Goal: Task Accomplishment & Management: Manage account settings

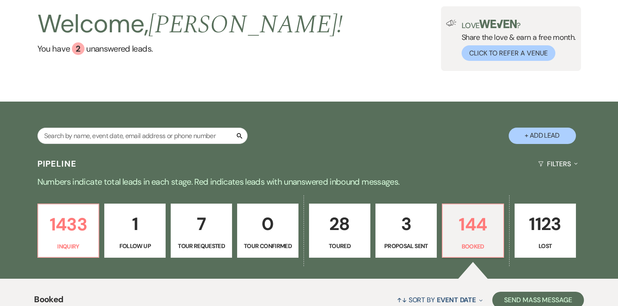
scroll to position [58, 0]
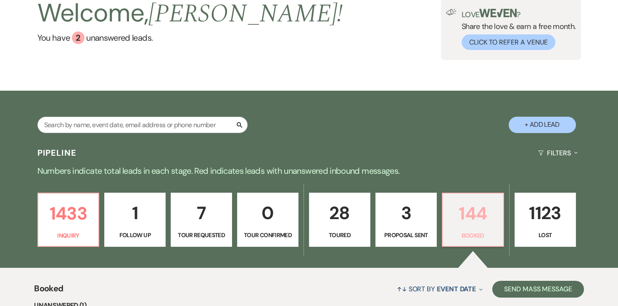
click at [478, 215] on p "144" at bounding box center [473, 214] width 50 height 28
click at [424, 54] on div "Welcome, Angela ! You have 2 unanswered lead s . Love ? Share the love & earn a…" at bounding box center [308, 27] width 605 height 65
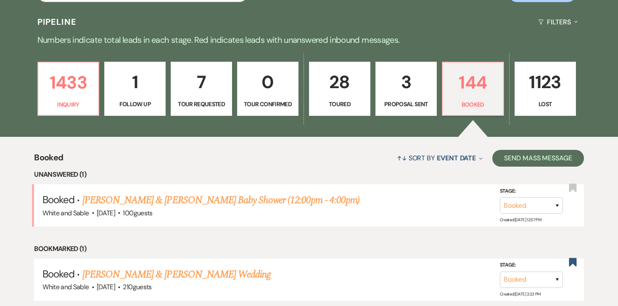
scroll to position [190, 0]
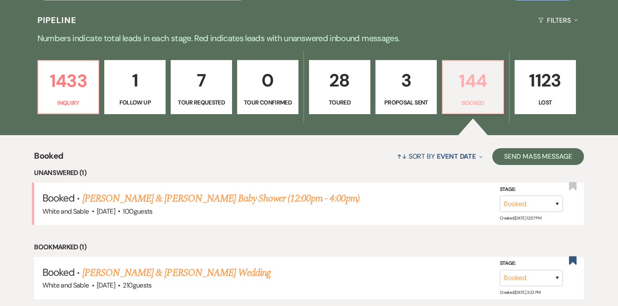
click at [469, 88] on p "144" at bounding box center [473, 81] width 50 height 28
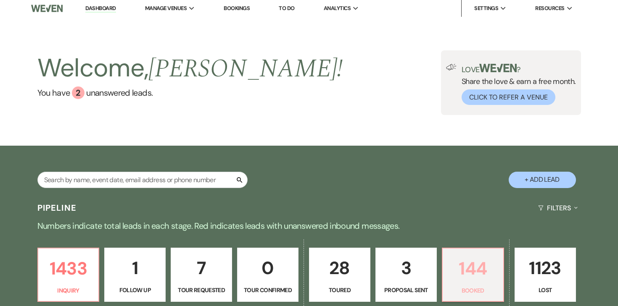
scroll to position [0, 0]
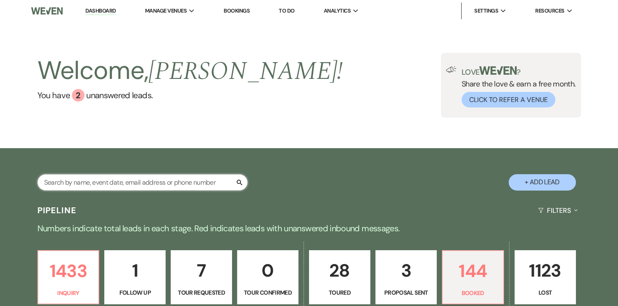
click at [162, 181] on input "text" at bounding box center [142, 182] width 210 height 16
type input "adna"
select select "8"
select select "10"
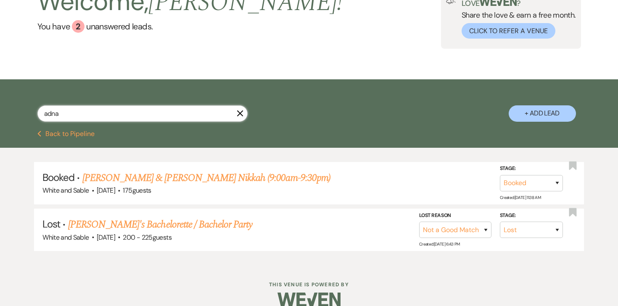
scroll to position [72, 0]
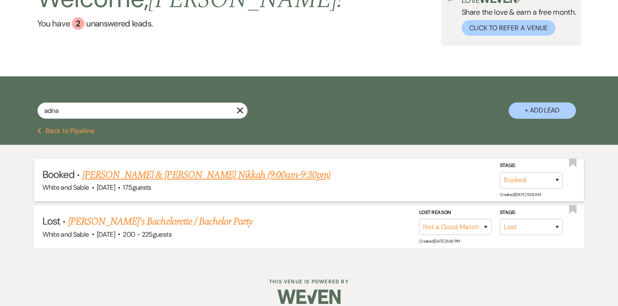
click at [186, 172] on link "[PERSON_NAME] & [PERSON_NAME] Nikkah (9:00am-9:30pm)" at bounding box center [206, 175] width 248 height 15
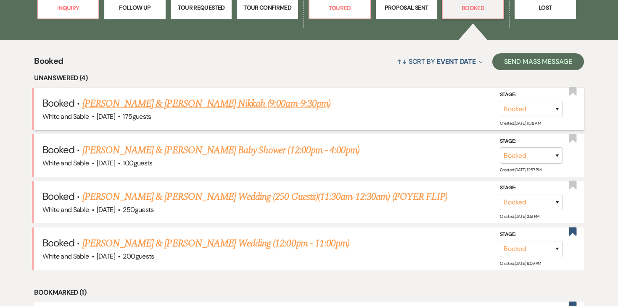
scroll to position [301, 0]
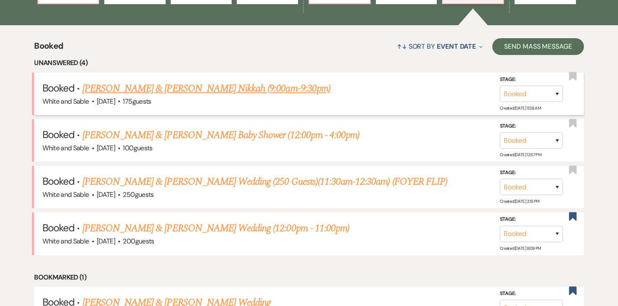
click at [241, 87] on link "[PERSON_NAME] & [PERSON_NAME] Nikkah (9:00am-9:30pm)" at bounding box center [206, 88] width 248 height 15
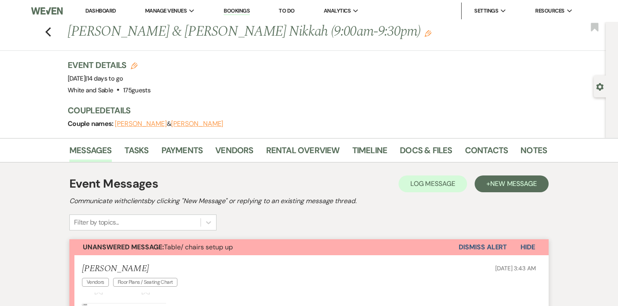
scroll to position [11, 0]
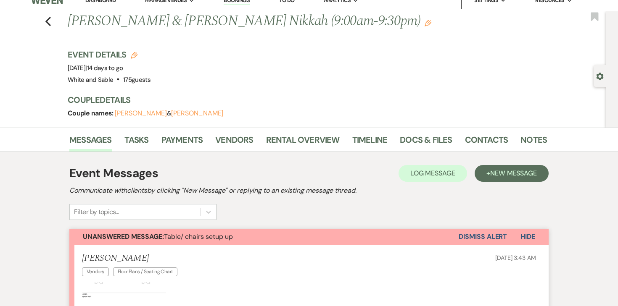
click at [417, 130] on div "Messages Tasks Payments Vendors Rental Overview Timeline Docs & Files Contacts …" at bounding box center [309, 140] width 618 height 24
click at [415, 137] on link "Docs & Files" at bounding box center [426, 142] width 52 height 18
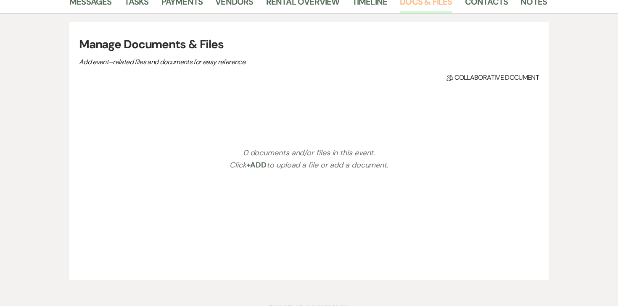
scroll to position [39, 0]
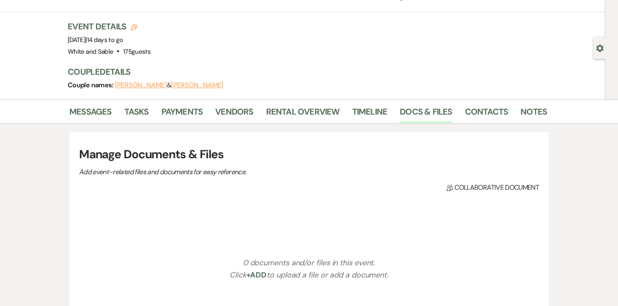
click at [223, 154] on h3 "Manage Documents & Files" at bounding box center [309, 155] width 460 height 18
click at [346, 118] on li "Rental Overview" at bounding box center [309, 113] width 86 height 20
click at [352, 118] on link "Timeline" at bounding box center [369, 114] width 35 height 18
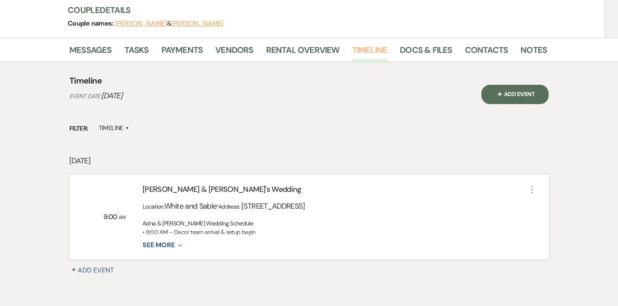
scroll to position [105, 0]
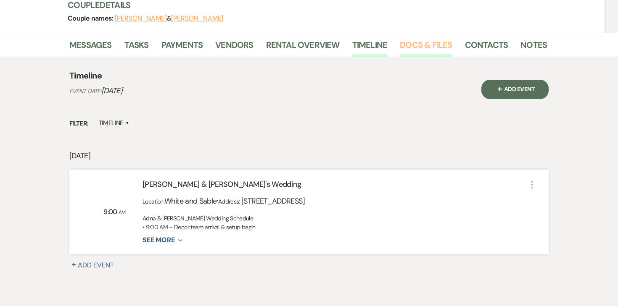
click at [436, 44] on link "Docs & Files" at bounding box center [426, 47] width 52 height 18
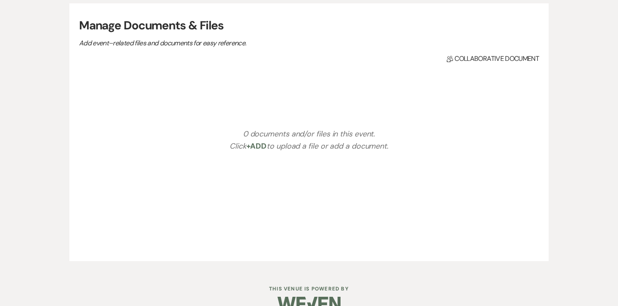
scroll to position [185, 0]
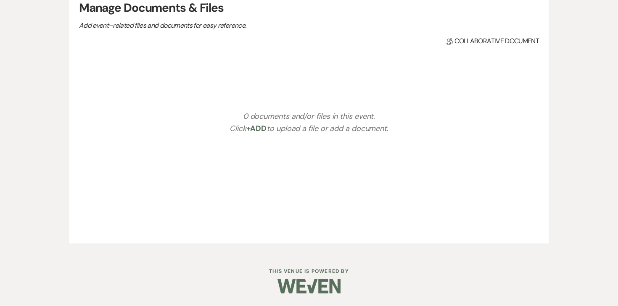
click at [334, 94] on div "0 documents and/or files in this event. Click +Add to upload a file or add a do…" at bounding box center [309, 123] width 442 height 126
click at [327, 91] on div "0 documents and/or files in this event. Click +Add to upload a file or add a do…" at bounding box center [309, 123] width 442 height 126
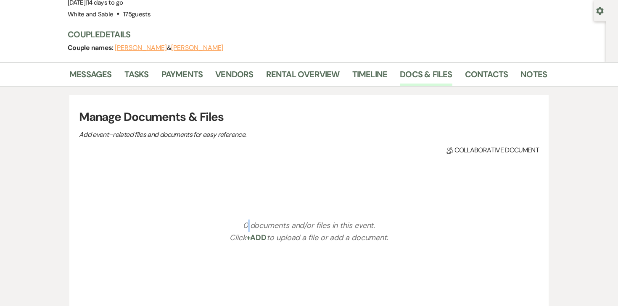
scroll to position [64, 0]
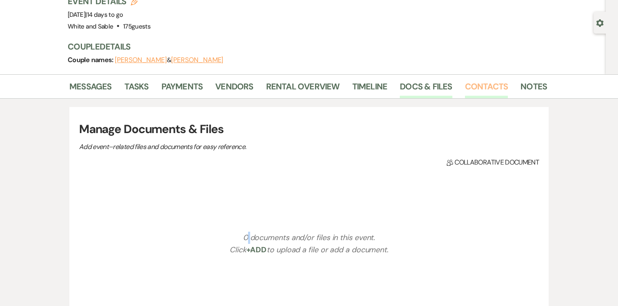
click at [467, 90] on link "Contacts" at bounding box center [486, 89] width 43 height 18
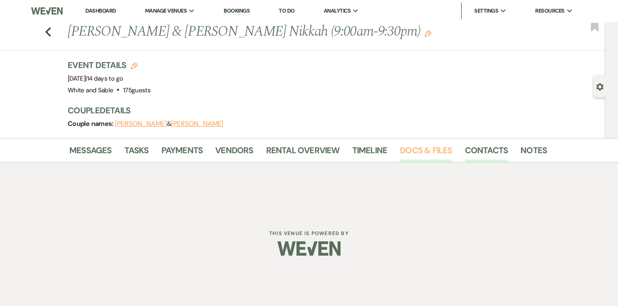
click at [411, 152] on link "Docs & Files" at bounding box center [426, 153] width 52 height 18
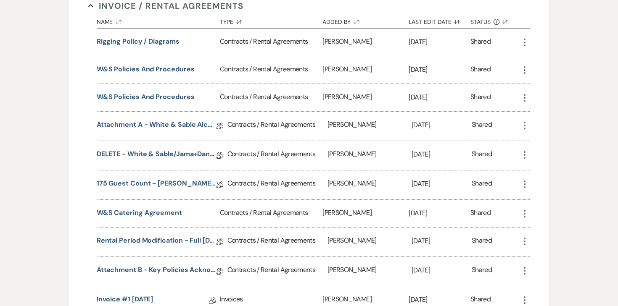
scroll to position [470, 0]
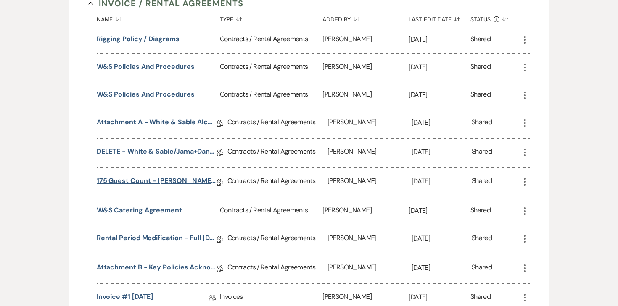
click at [170, 179] on link "175 Guest Count - [PERSON_NAME] & Sable/Jama+Danan Rental Agreement - [DATE]" at bounding box center [157, 182] width 120 height 13
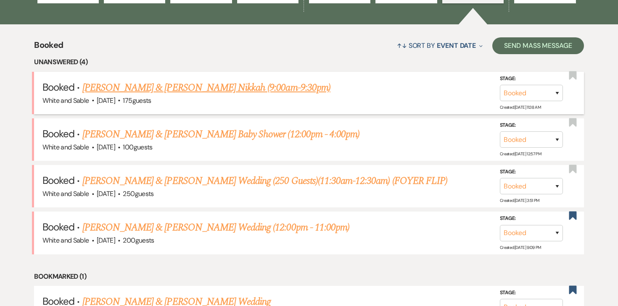
click at [185, 82] on link "[PERSON_NAME] & [PERSON_NAME] Nikkah (9:00am-9:30pm)" at bounding box center [206, 87] width 248 height 15
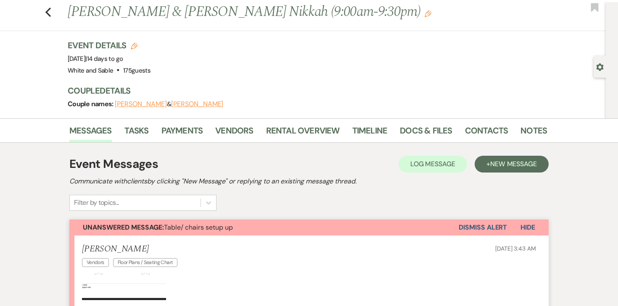
scroll to position [20, 0]
click at [411, 134] on link "Docs & Files" at bounding box center [426, 133] width 52 height 18
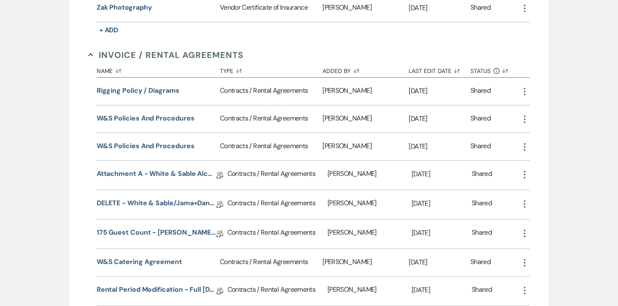
scroll to position [419, 0]
click at [201, 228] on link "175 Guest Count - [PERSON_NAME] & Sable/Jama+Danan Rental Agreement - [DATE]" at bounding box center [157, 233] width 120 height 13
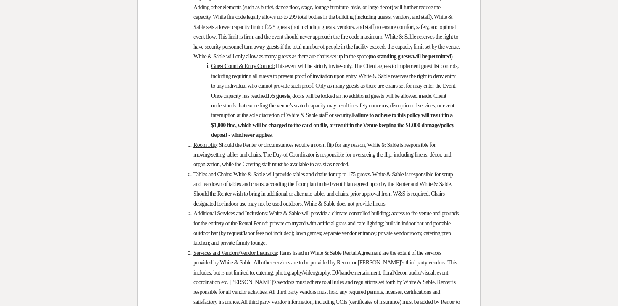
scroll to position [2482, 0]
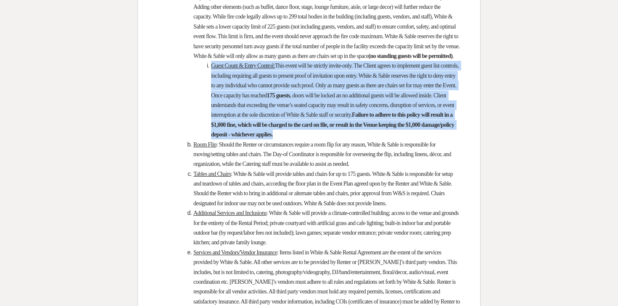
drag, startPoint x: 295, startPoint y: 236, endPoint x: 198, endPoint y: 160, distance: 122.7
click at [198, 140] on li "Guest Count & Entry Control: This event will be strictly invite-only. The Clien…" at bounding box center [313, 100] width 293 height 79
copy li "Guest Count & Entry Control: This event will be strictly invite-only. The Clien…"
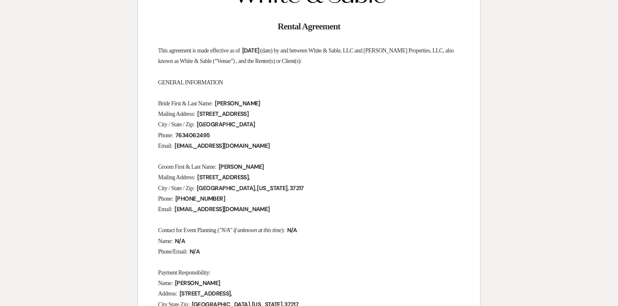
scroll to position [0, 0]
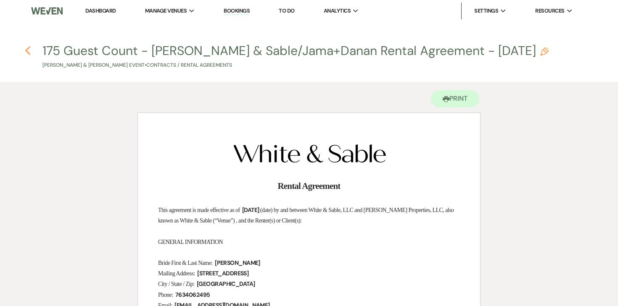
click at [28, 50] on icon "Previous" at bounding box center [28, 51] width 6 height 10
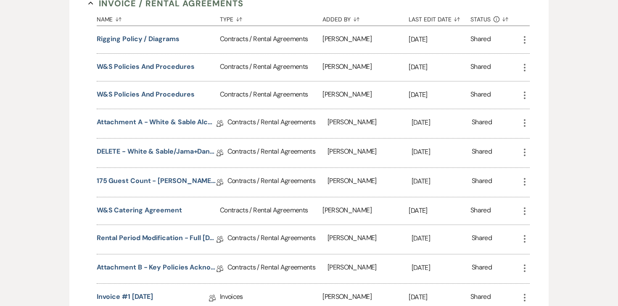
scroll to position [525, 0]
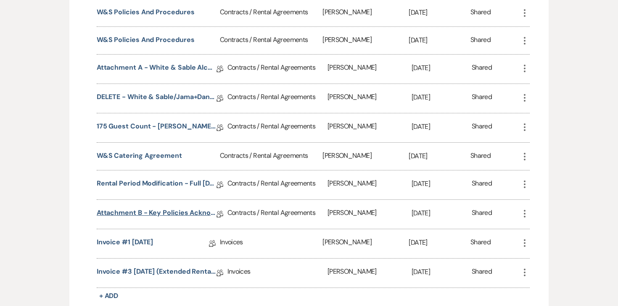
click at [148, 213] on link "Attachment B - Key Policies Acknowledgement - [PERSON_NAME] & [PERSON_NAME]" at bounding box center [157, 214] width 120 height 13
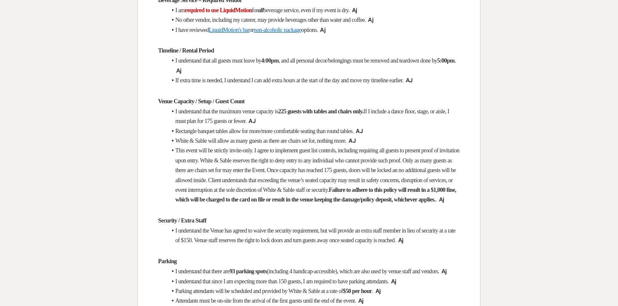
scroll to position [318, 0]
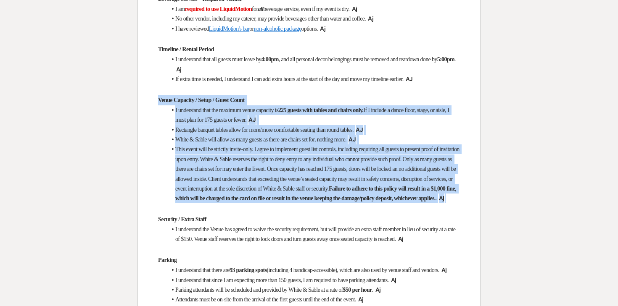
drag, startPoint x: 158, startPoint y: 128, endPoint x: 426, endPoint y: 233, distance: 288.0
click at [426, 233] on div "White & Sable Venue Key Policies Acknowledgment Please initial each section to …" at bounding box center [309, 188] width 342 height 786
copy div "Venue Capacity / Setup / Guest Count I understand that the maximum venue capaci…"
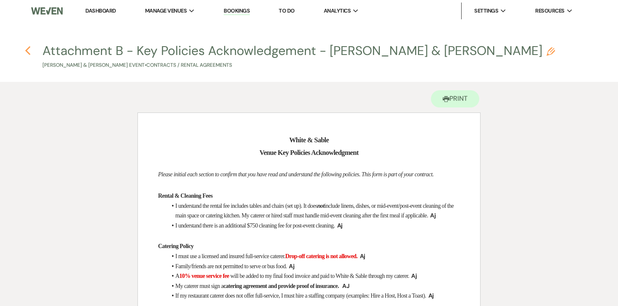
click at [26, 51] on use "button" at bounding box center [27, 50] width 5 height 9
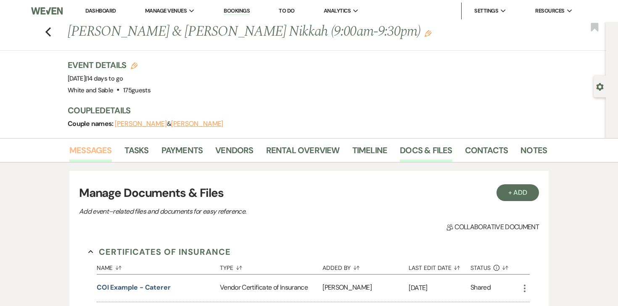
click at [100, 151] on link "Messages" at bounding box center [90, 153] width 42 height 18
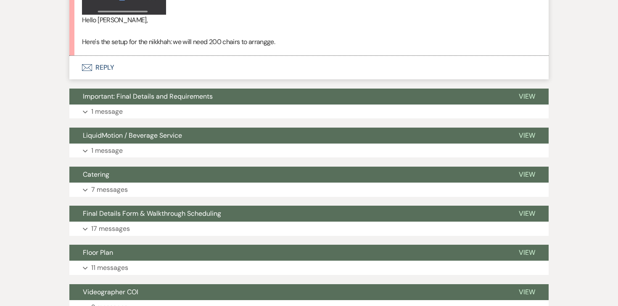
scroll to position [361, 0]
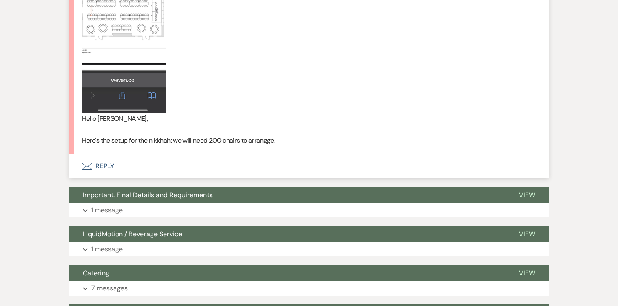
click at [116, 166] on button "Envelope Reply" at bounding box center [308, 167] width 479 height 24
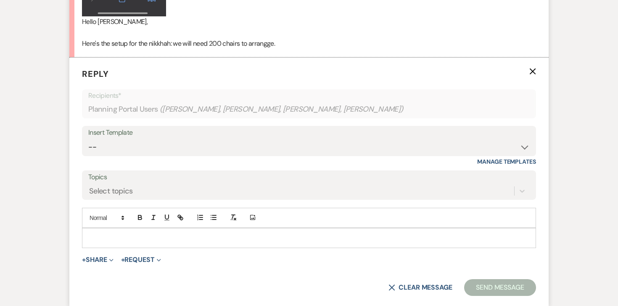
scroll to position [465, 0]
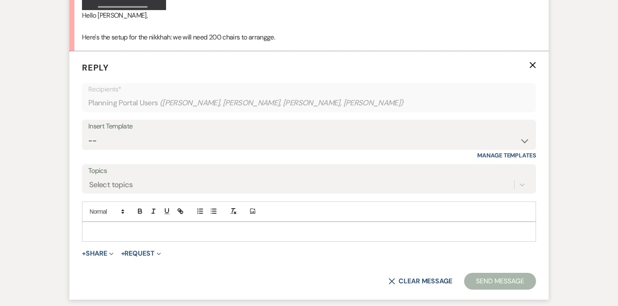
click at [146, 226] on div at bounding box center [308, 231] width 453 height 19
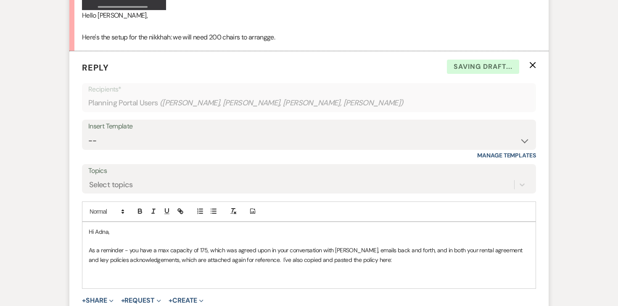
scroll to position [603, 0]
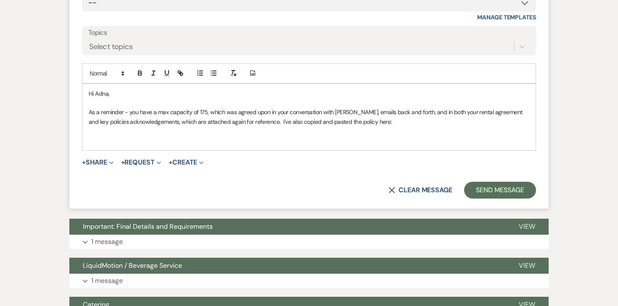
click at [160, 111] on p "As a reminder - you have a max capacity of 175, which was agreed upon in your c…" at bounding box center [309, 117] width 440 height 19
drag, startPoint x: 157, startPoint y: 111, endPoint x: 206, endPoint y: 113, distance: 48.4
click at [206, 113] on p "As a reminder - you have a max capacity of 175, which was agreed upon in your c…" at bounding box center [309, 117] width 440 height 19
click at [137, 72] on icon "button" at bounding box center [140, 73] width 8 height 8
click at [211, 137] on p at bounding box center [309, 140] width 440 height 9
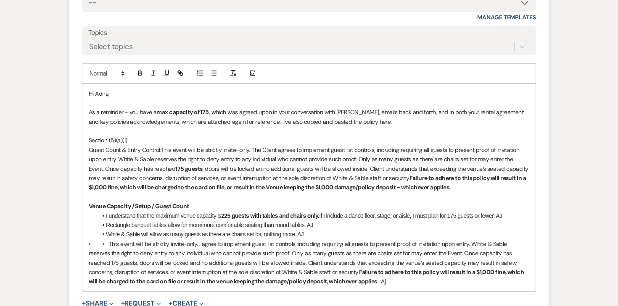
click at [89, 136] on p "Section (5)(a)(i)" at bounding box center [309, 140] width 440 height 9
click at [108, 139] on p "Rental Agreement Section (5)(a)(i)" at bounding box center [309, 140] width 440 height 9
click at [142, 74] on icon "button" at bounding box center [140, 73] width 8 height 8
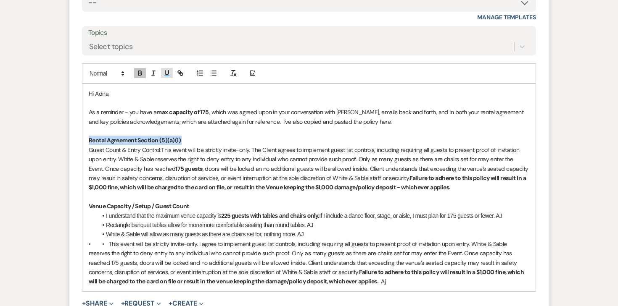
click at [165, 73] on icon "button" at bounding box center [166, 73] width 3 height 4
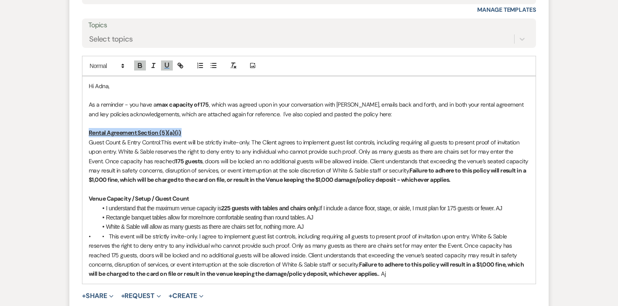
scroll to position [622, 0]
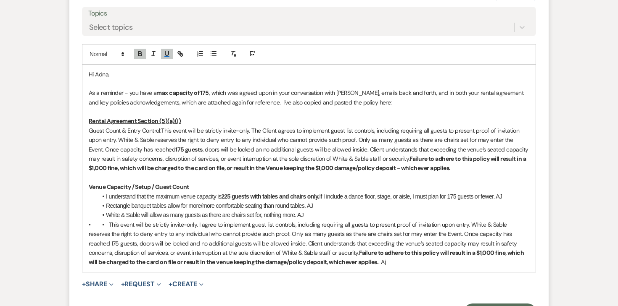
click at [161, 137] on p "Guest Count & Entry Control:This event will be strictly invite-only. The Client…" at bounding box center [309, 149] width 440 height 47
click at [96, 182] on p at bounding box center [309, 177] width 440 height 9
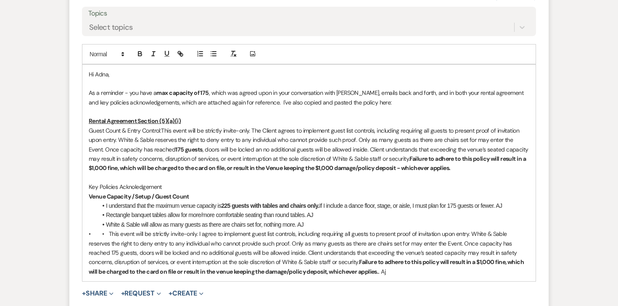
click at [108, 189] on p "Key Policies Acknoledgement" at bounding box center [309, 186] width 440 height 9
click at [143, 54] on icon "button" at bounding box center [140, 54] width 8 height 8
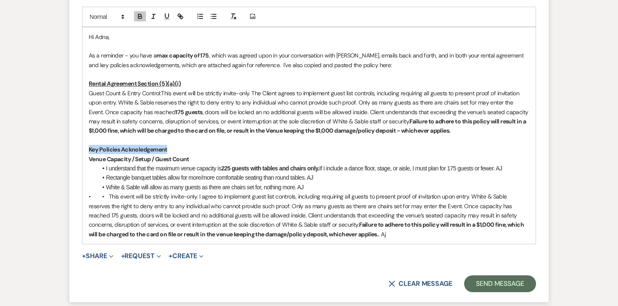
scroll to position [660, 0]
click at [167, 17] on icon "button" at bounding box center [166, 15] width 3 height 4
click at [193, 149] on p "Key Policies Acknoledgement" at bounding box center [309, 149] width 440 height 9
click at [162, 93] on p "Guest Count & Entry Control:This event will be strictly invite-only. The Client…" at bounding box center [309, 111] width 440 height 47
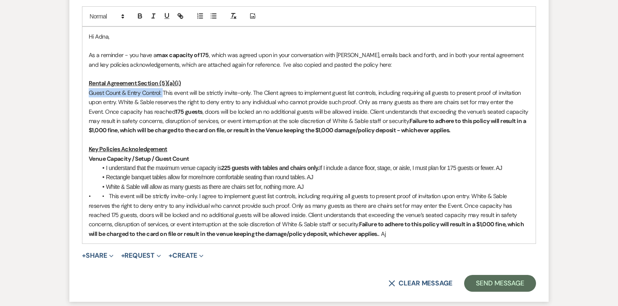
drag, startPoint x: 163, startPoint y: 92, endPoint x: 78, endPoint y: 90, distance: 84.9
click at [78, 90] on form "Reply X Saving draft... Recipients* Planning Portal Users ( Adna Jama, Asha Jam…" at bounding box center [308, 79] width 479 height 446
click at [140, 16] on icon "button" at bounding box center [140, 16] width 8 height 8
click at [190, 111] on p "Guest Count & Entry Control: This event will be strictly invite-only. The Clien…" at bounding box center [309, 111] width 440 height 47
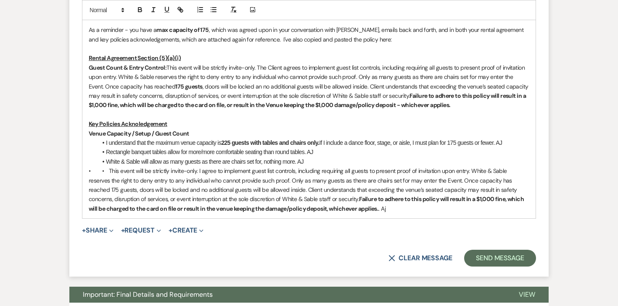
scroll to position [694, 0]
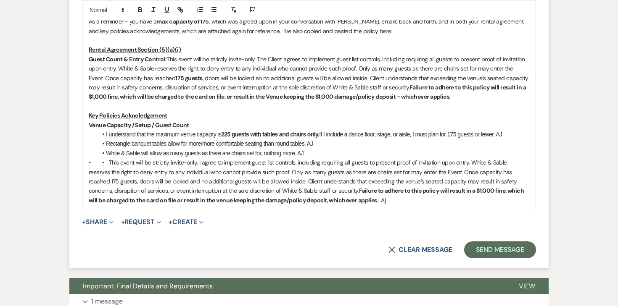
click at [383, 201] on p "• • This event will be strictly invite-only. I agree to implement guest list co…" at bounding box center [309, 181] width 440 height 47
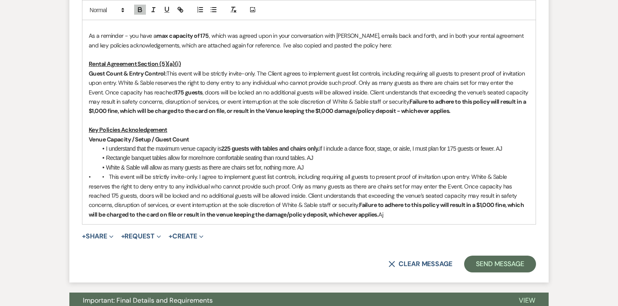
scroll to position [675, 0]
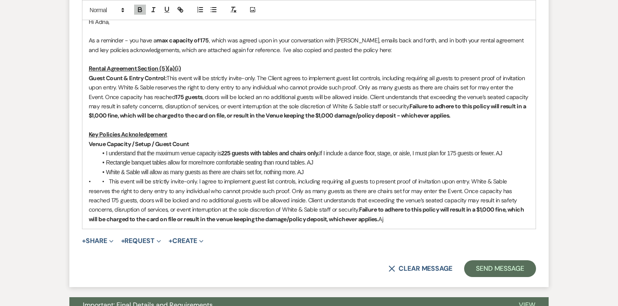
click at [374, 46] on p "As a reminder - you have a max capacity of 175 , which was agreed upon in your …" at bounding box center [309, 45] width 440 height 19
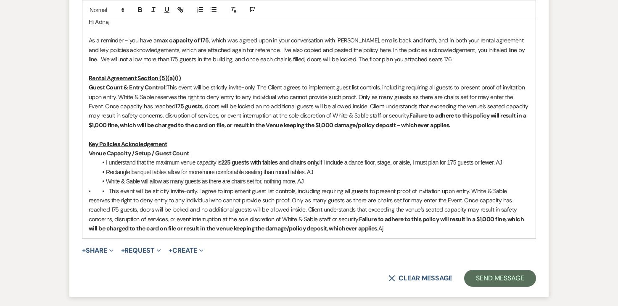
click at [156, 59] on p "As a reminder - you have a max capacity of 175 , which was agreed upon in your …" at bounding box center [309, 50] width 440 height 28
click at [210, 58] on p "As a reminder - you have a max capacity of 175 , which was agreed upon in your …" at bounding box center [309, 50] width 440 height 28
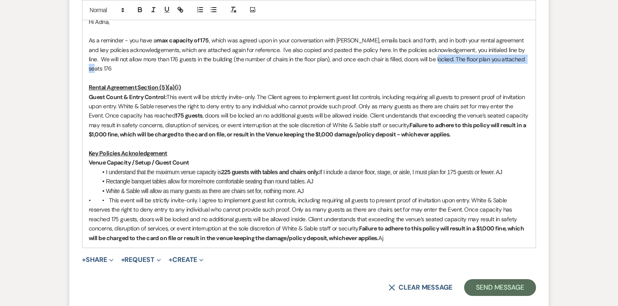
drag, startPoint x: 433, startPoint y: 59, endPoint x: 535, endPoint y: 62, distance: 102.2
click at [535, 62] on div "Hi Adna, As a reminder - you have a max capacity of 175 , which was agreed upon…" at bounding box center [309, 130] width 454 height 237
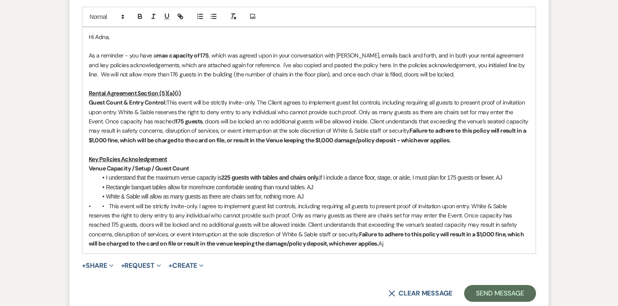
scroll to position [656, 0]
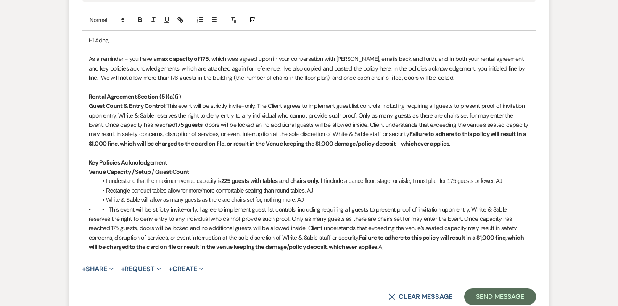
click at [359, 67] on p "As a reminder - you have a max capacity of 175 , which was agreed upon in your …" at bounding box center [309, 68] width 440 height 28
click at [518, 69] on p "As a reminder - you have a max capacity of 175 , which was agreed upon in your …" at bounding box center [309, 68] width 440 height 28
click at [531, 67] on div "Hi Adna, As a reminder - you have a max capacity of 175 , which was agreed upon…" at bounding box center [308, 144] width 453 height 227
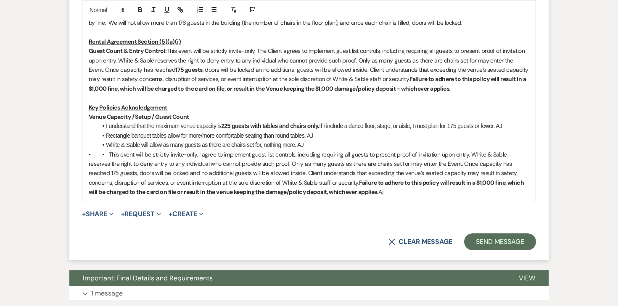
scroll to position [717, 0]
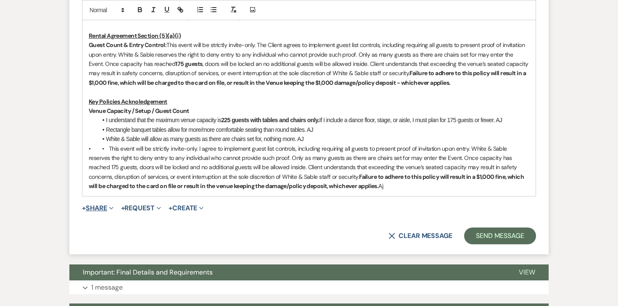
click at [88, 207] on button "+ Share Expand" at bounding box center [98, 208] width 32 height 7
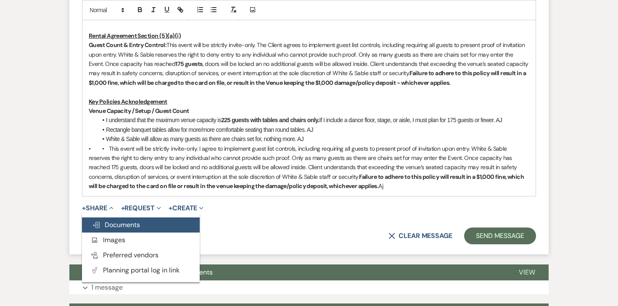
click at [101, 219] on button "Doc Upload Documents" at bounding box center [141, 225] width 118 height 15
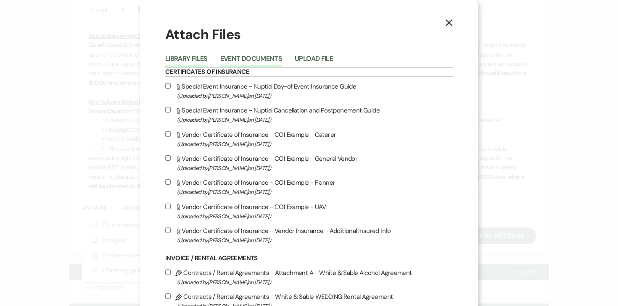
click at [261, 55] on button "Event Documents" at bounding box center [251, 61] width 62 height 12
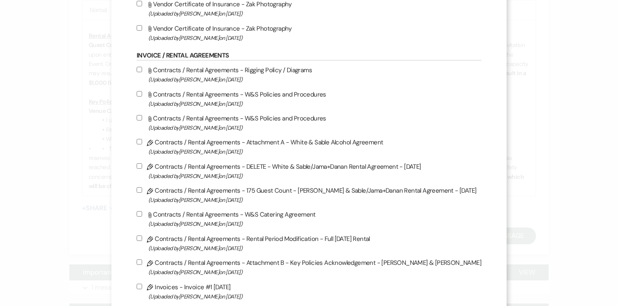
scroll to position [179, 0]
click at [142, 192] on input "Pencil Contracts / Rental Agreements - 175 Guest Count - White & Sable/Jama+Dan…" at bounding box center [139, 189] width 5 height 5
checkbox input "true"
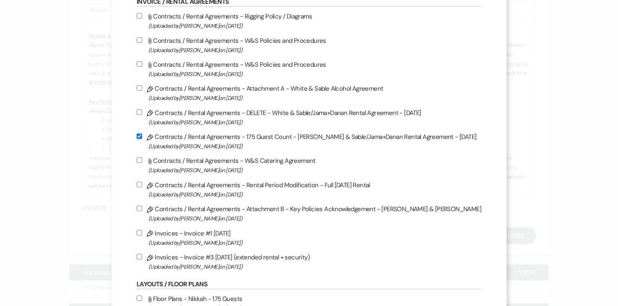
scroll to position [233, 0]
click at [142, 210] on input "Pencil Contracts / Rental Agreements - Attachment B - Key Policies Acknowledgem…" at bounding box center [139, 208] width 5 height 5
checkbox input "true"
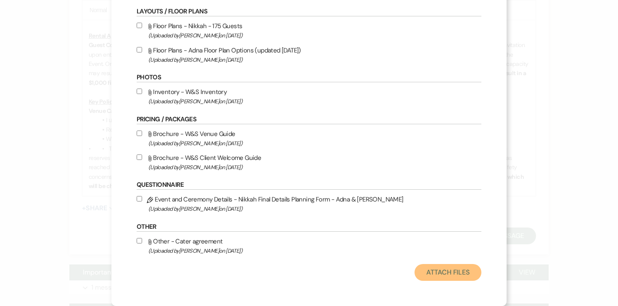
click at [419, 275] on button "Attach Files" at bounding box center [447, 272] width 67 height 17
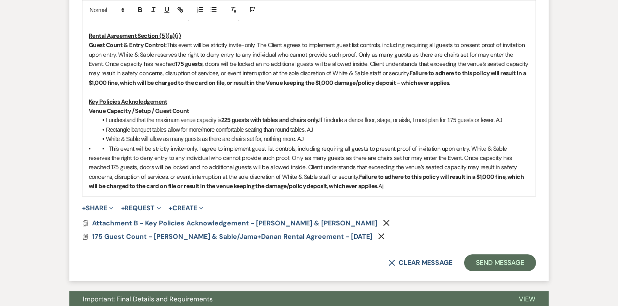
click at [207, 223] on span "Attachment B - Key Policies Acknowledgement - [PERSON_NAME] & [PERSON_NAME]" at bounding box center [234, 223] width 285 height 9
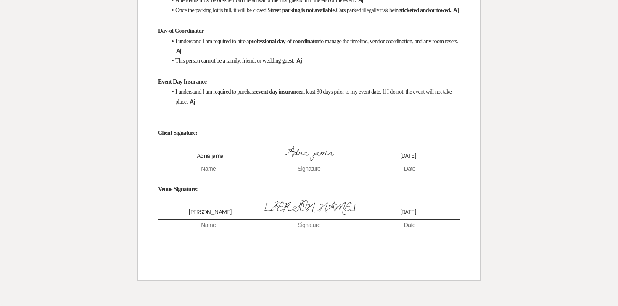
scroll to position [0, 0]
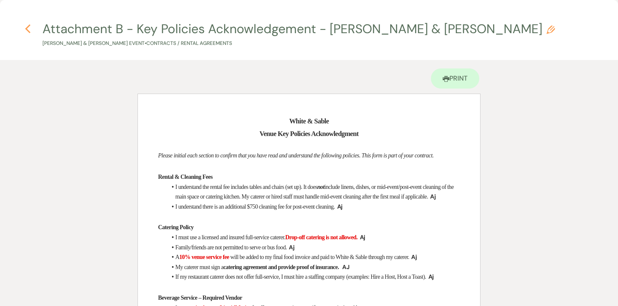
click at [29, 27] on icon "Previous" at bounding box center [28, 29] width 6 height 10
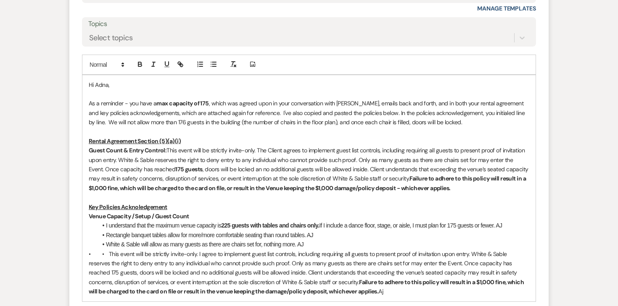
scroll to position [615, 0]
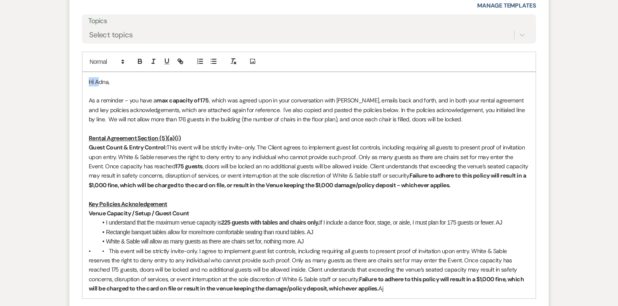
drag, startPoint x: 97, startPoint y: 81, endPoint x: 73, endPoint y: 80, distance: 24.4
click at [73, 80] on form "Reply X Draft Recipients* Planning Portal Users ( Adna Jama, Asha Jama, Ladan i…" at bounding box center [308, 142] width 479 height 482
click at [454, 115] on p "As a reminder - you have a max capacity of 175 , which was agreed upon in your …" at bounding box center [309, 110] width 440 height 28
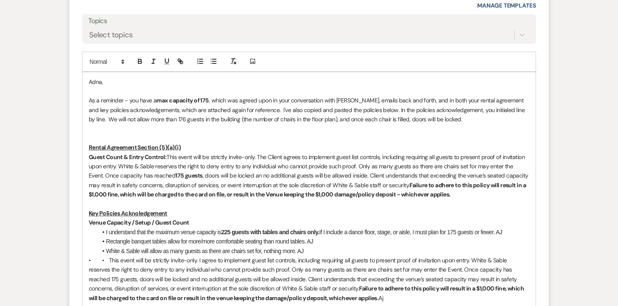
click at [480, 198] on p "Guest Count & Entry Control: This event will be strictly invite-only. The Clien…" at bounding box center [309, 176] width 440 height 47
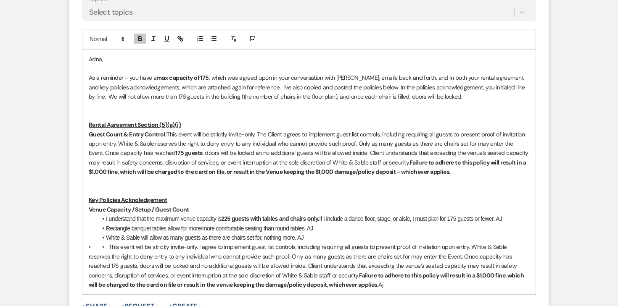
scroll to position [683, 0]
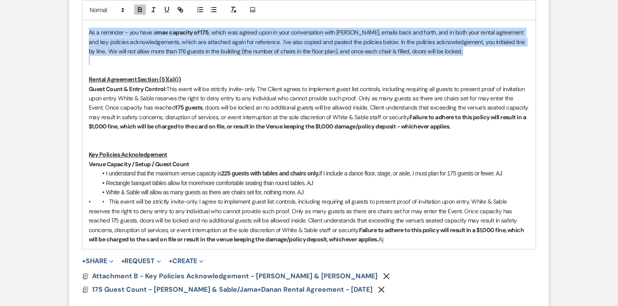
drag, startPoint x: 87, startPoint y: 31, endPoint x: 456, endPoint y: 55, distance: 369.4
click at [456, 55] on div "Adna, As a reminder - you have a max capacity of 175 , which was agreed upon in…" at bounding box center [308, 126] width 453 height 245
copy p "As a reminder - you have a max capacity of 175 , which was agreed upon in your …"
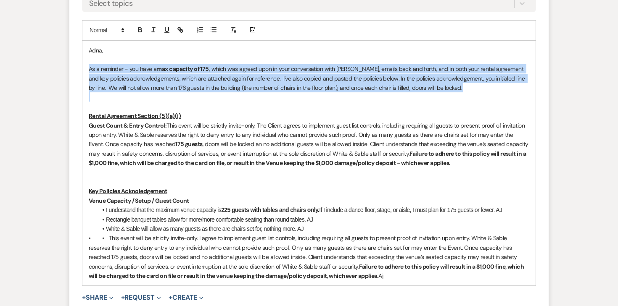
scroll to position [641, 0]
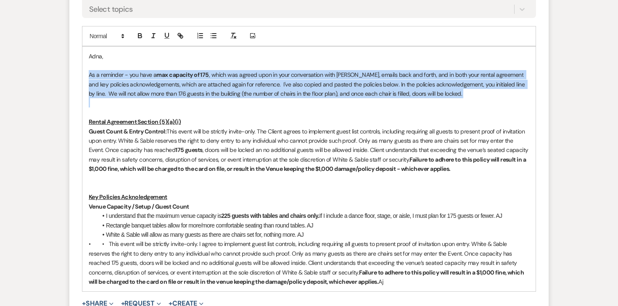
click at [198, 71] on strong "max capacity of 175" at bounding box center [182, 75] width 52 height 8
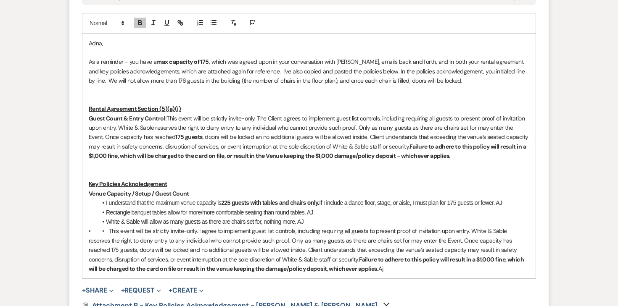
scroll to position [646, 0]
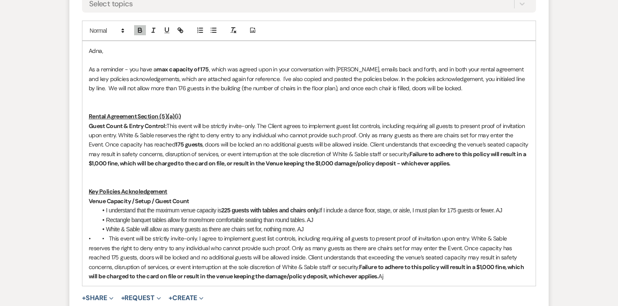
click at [448, 84] on p "As a reminder - you have a max capacity of 175 , which was agreed upon in your …" at bounding box center [309, 79] width 440 height 28
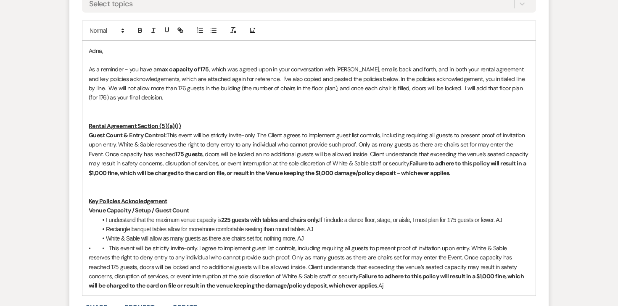
click at [444, 86] on p "As a reminder - you have a max capacity of 175 , which was agreed upon in your …" at bounding box center [309, 84] width 440 height 38
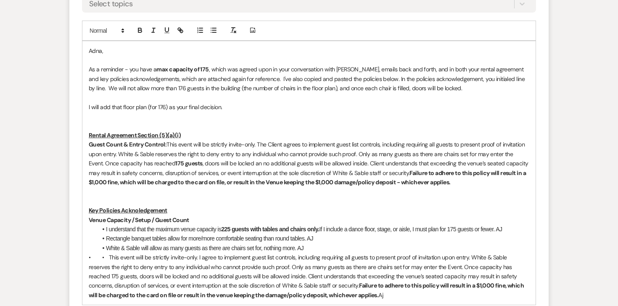
click at [227, 106] on p "I will add that floor plan (for 176) as your final decision." at bounding box center [309, 107] width 440 height 9
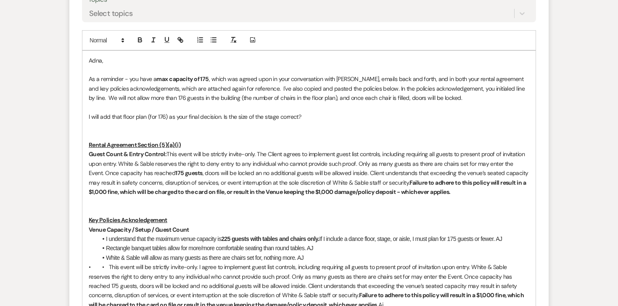
scroll to position [636, 0]
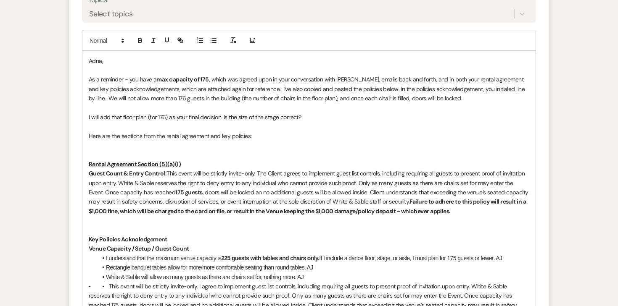
click at [91, 152] on p at bounding box center [309, 154] width 440 height 9
click at [100, 132] on p "Here are the sections from the rental agreement and key policies:" at bounding box center [309, 136] width 440 height 9
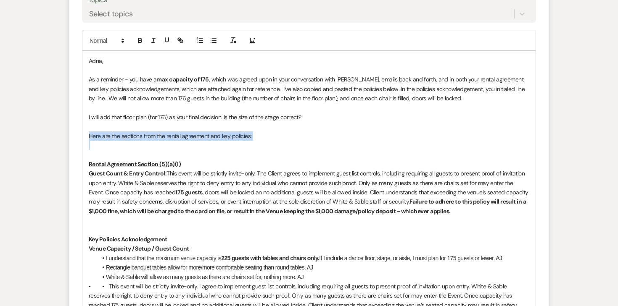
click at [100, 132] on p "Here are the sections from the rental agreement and key policies:" at bounding box center [309, 136] width 440 height 9
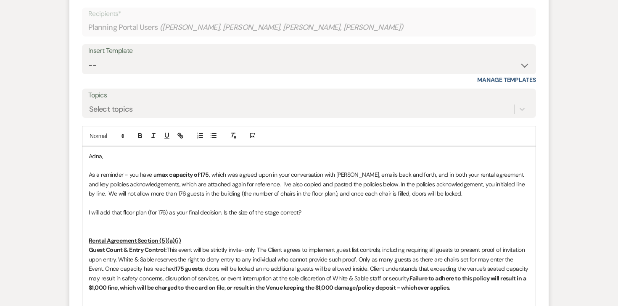
scroll to position [558, 0]
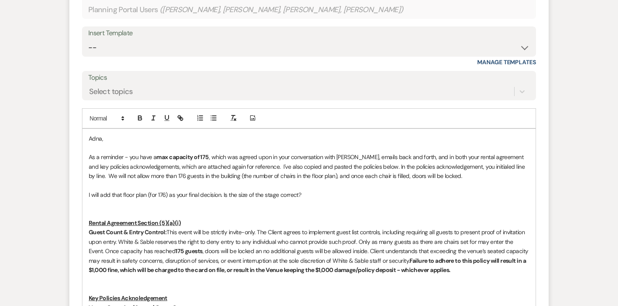
click at [233, 195] on p "I will add that floor plan (for 176) as your final decision. Is the size of the…" at bounding box center [309, 194] width 440 height 9
drag, startPoint x: 303, startPoint y: 195, endPoint x: 79, endPoint y: 191, distance: 223.6
click at [79, 191] on form "Reply X Draft Recipients* Planning Portal Users ( Adna Jama, Asha Jama, Ladan i…" at bounding box center [308, 218] width 479 height 520
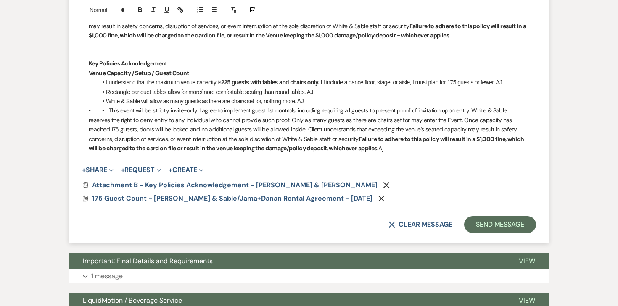
scroll to position [778, 0]
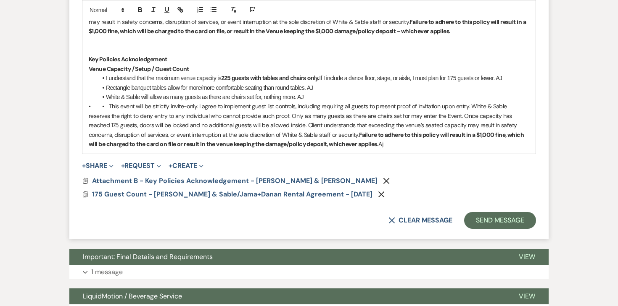
click at [488, 218] on button "Send Message" at bounding box center [500, 220] width 72 height 17
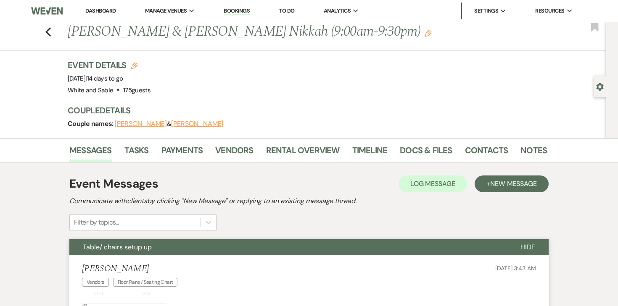
scroll to position [33, 0]
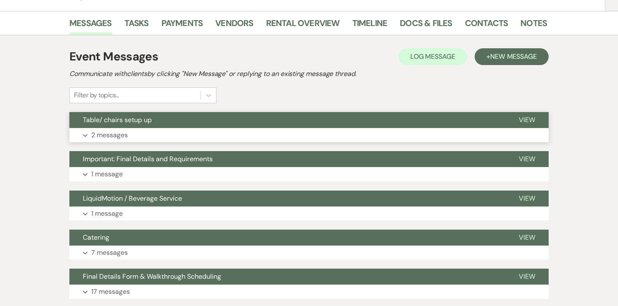
click at [108, 137] on p "2 messages" at bounding box center [109, 135] width 37 height 11
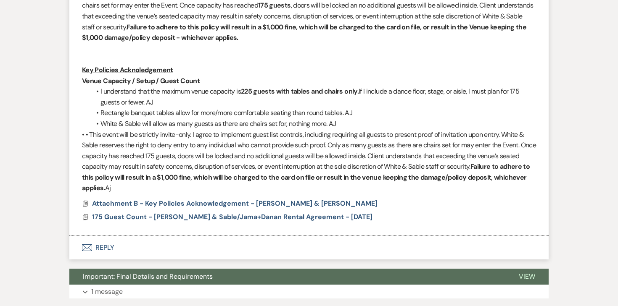
scroll to position [712, 0]
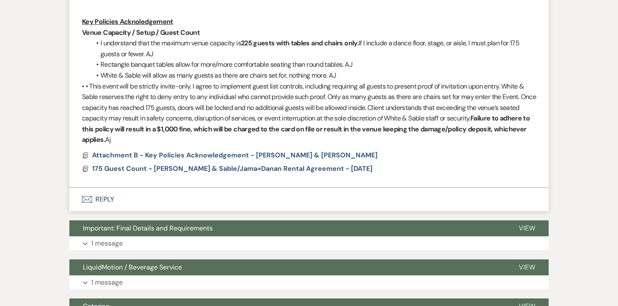
click at [103, 204] on button "Envelope Reply" at bounding box center [308, 200] width 479 height 24
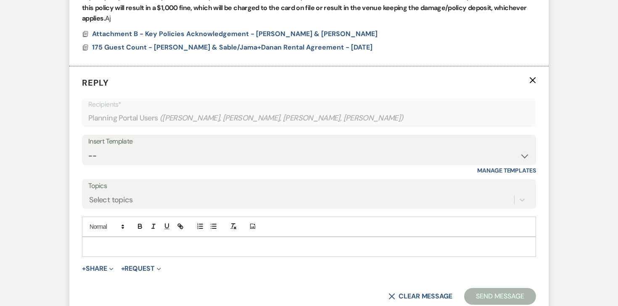
scroll to position [834, 0]
click at [141, 247] on p at bounding box center [309, 247] width 440 height 9
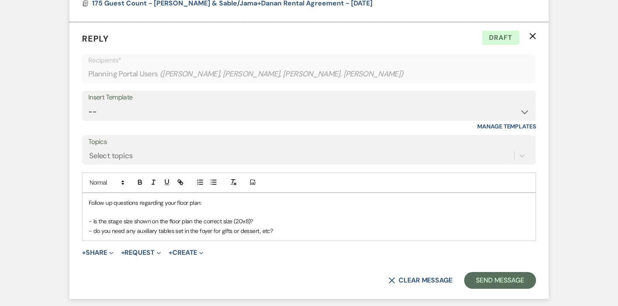
scroll to position [883, 0]
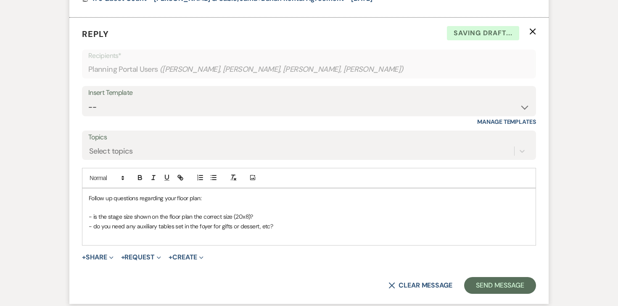
click at [264, 223] on p "- do you need any auxiliary tables set in the foyer for gifts or dessert, etc?" at bounding box center [309, 226] width 440 height 9
click at [264, 217] on p "- is the stage size shown on the floor plan the correct size (20x8)?" at bounding box center [309, 216] width 440 height 9
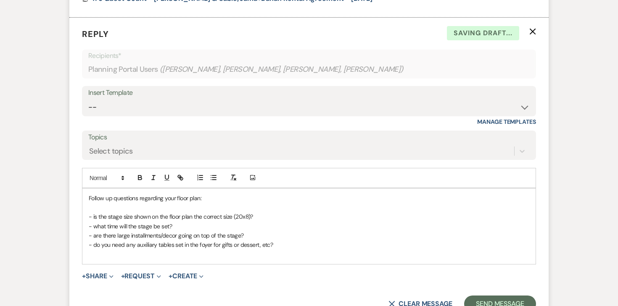
click at [195, 258] on p at bounding box center [309, 254] width 440 height 9
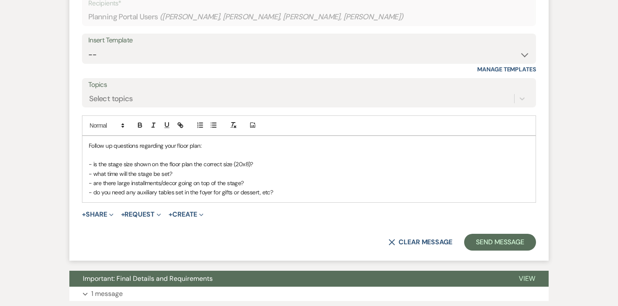
scroll to position [942, 0]
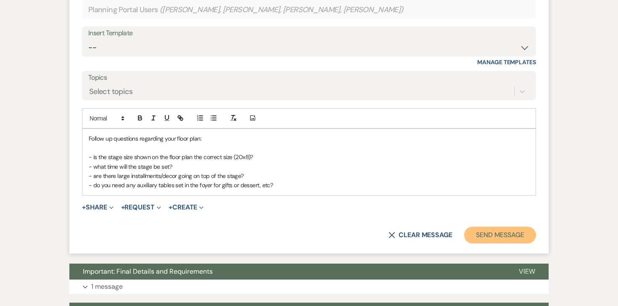
click at [472, 232] on button "Send Message" at bounding box center [500, 235] width 72 height 17
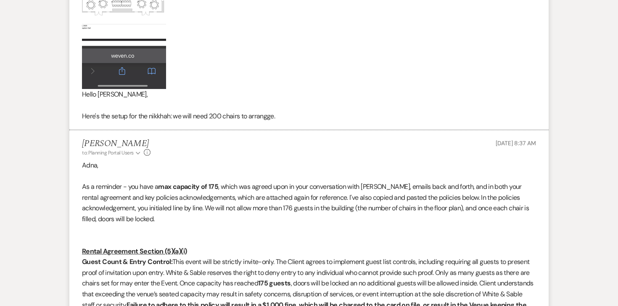
scroll to position [393, 0]
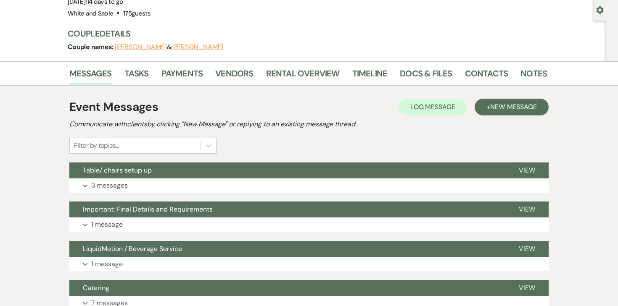
scroll to position [84, 0]
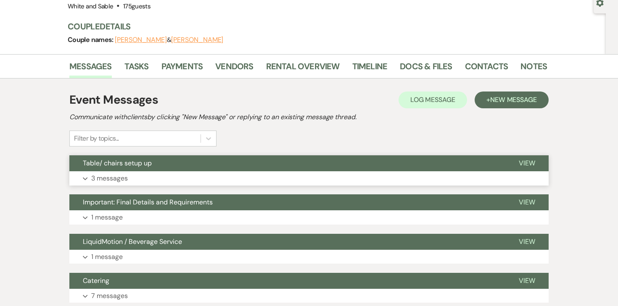
click at [119, 180] on p "3 messages" at bounding box center [109, 178] width 37 height 11
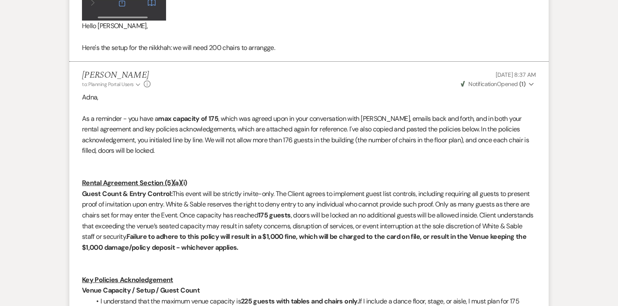
scroll to position [461, 0]
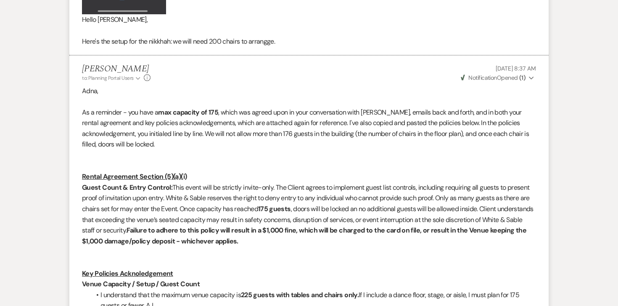
click at [526, 75] on button "Weven Check Notification Opened ( 1 ) Expand" at bounding box center [497, 78] width 76 height 9
click at [381, 99] on p at bounding box center [309, 101] width 454 height 11
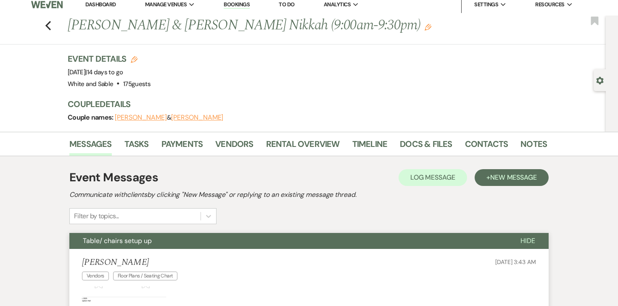
scroll to position [0, 0]
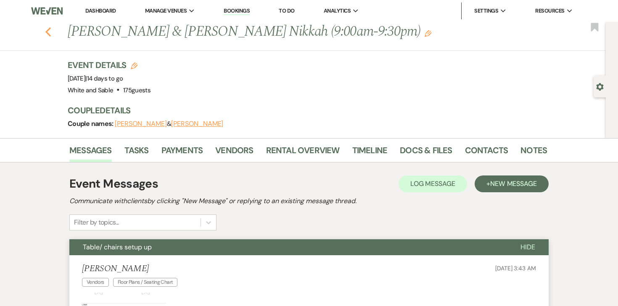
click at [47, 34] on icon "Previous" at bounding box center [48, 32] width 6 height 10
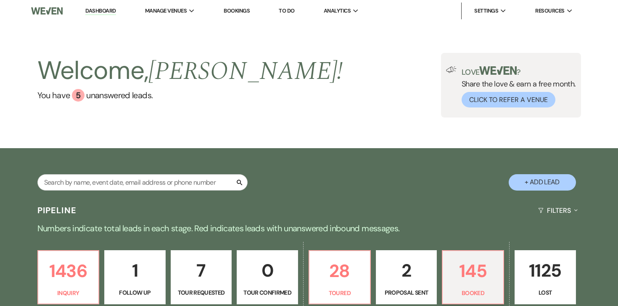
scroll to position [94, 0]
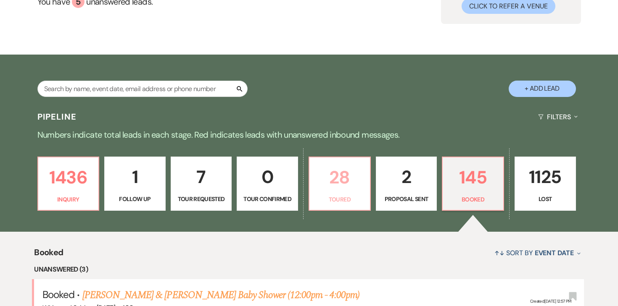
click at [315, 163] on p "28" at bounding box center [339, 177] width 50 height 28
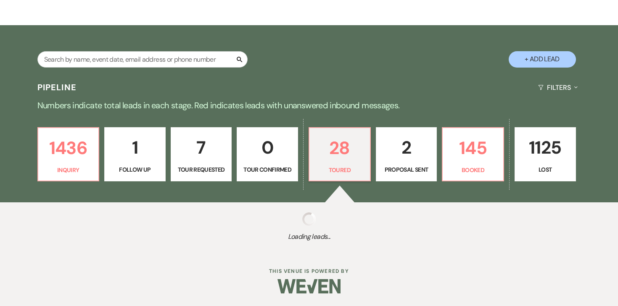
select select "5"
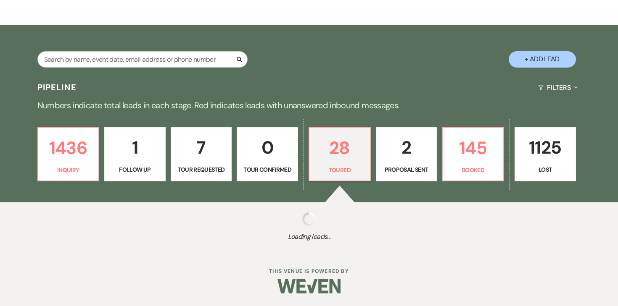
select select "5"
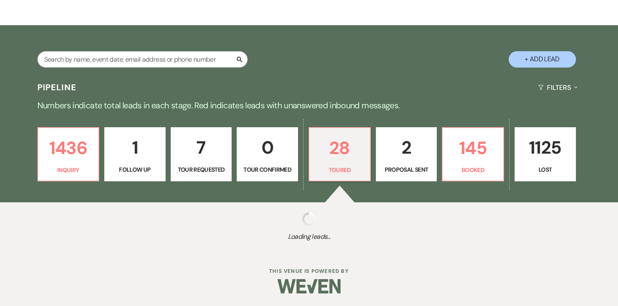
select select "5"
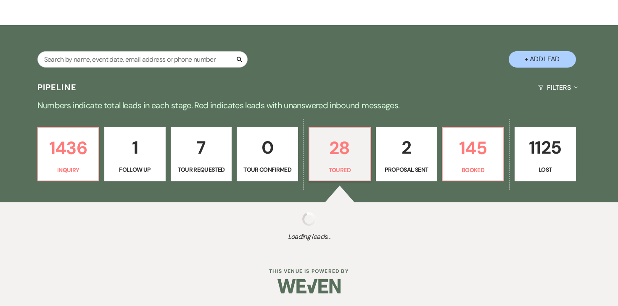
select select "5"
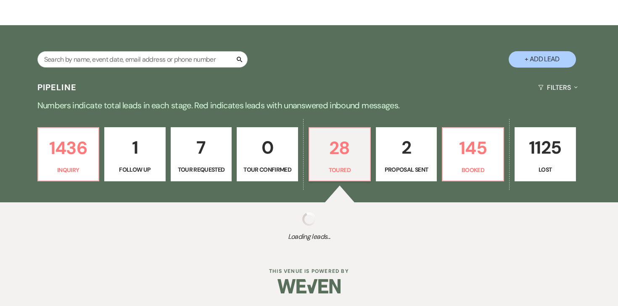
select select "5"
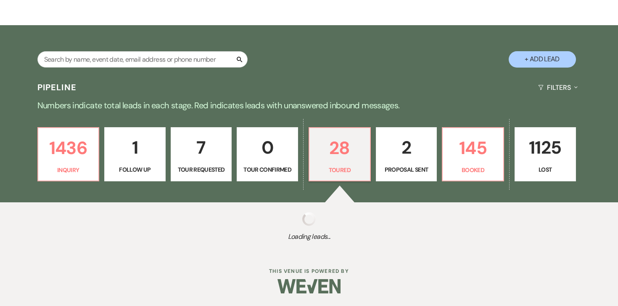
select select "5"
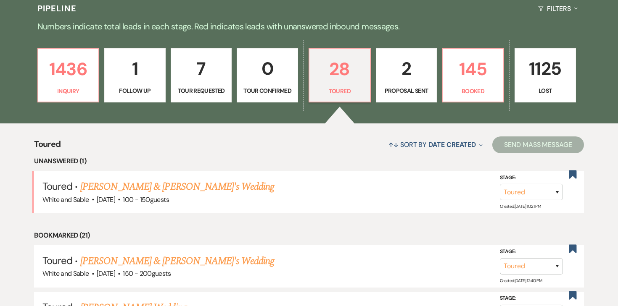
scroll to position [203, 0]
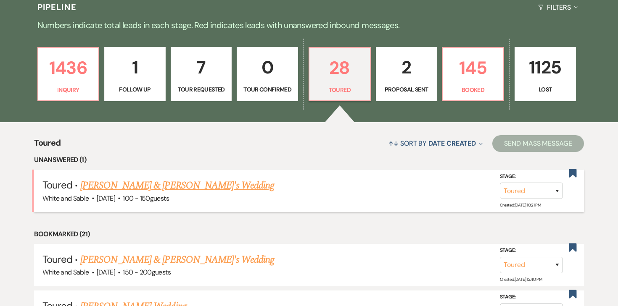
click at [170, 185] on link "[PERSON_NAME] & [PERSON_NAME]'s Wedding" at bounding box center [177, 185] width 194 height 15
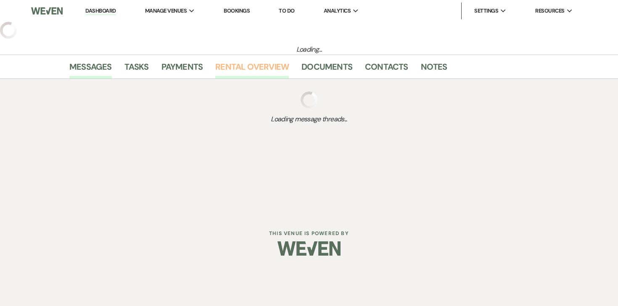
select select "5"
select select "12"
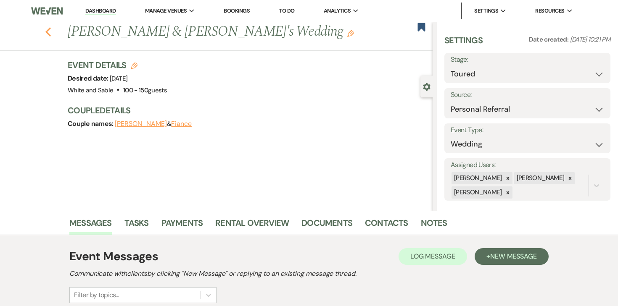
click at [47, 32] on use "button" at bounding box center [47, 31] width 5 height 9
select select "5"
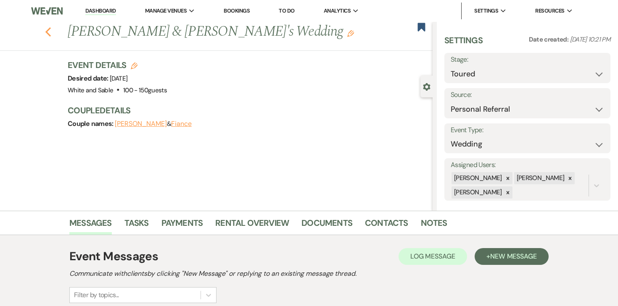
select select "5"
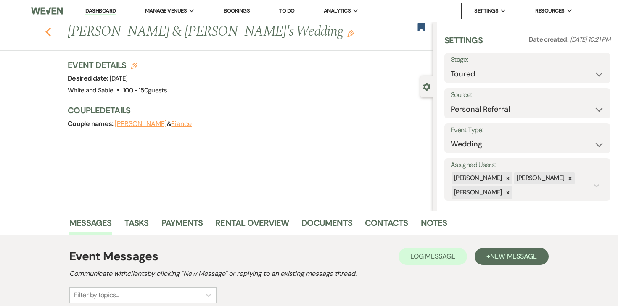
select select "5"
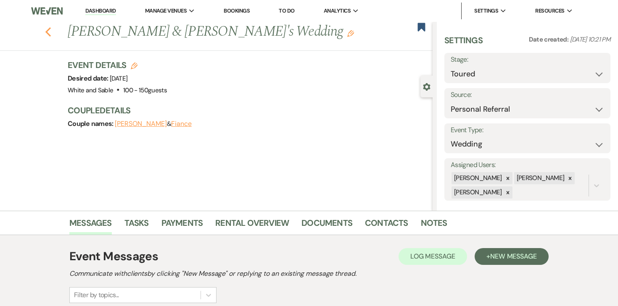
select select "5"
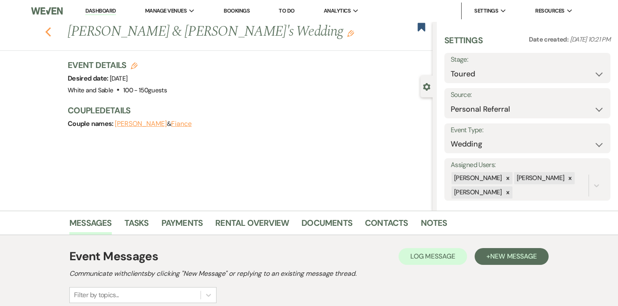
select select "5"
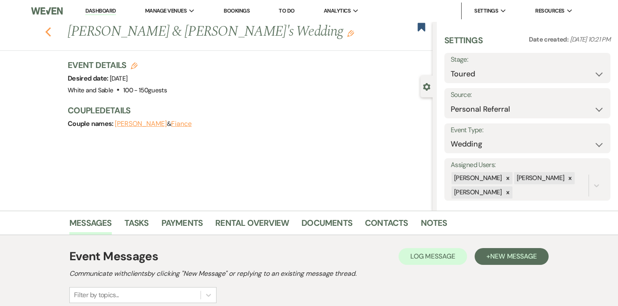
select select "5"
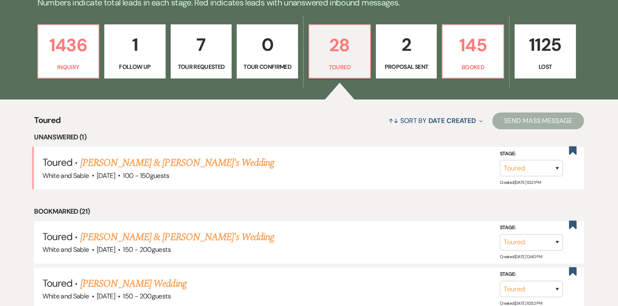
scroll to position [229, 0]
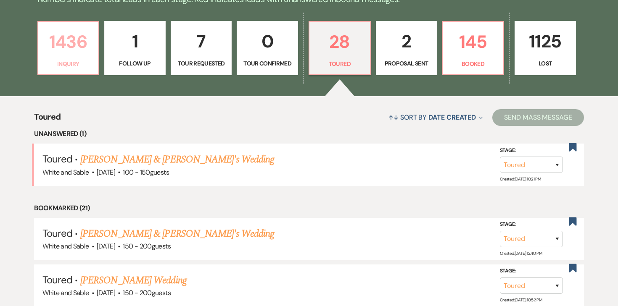
click at [79, 45] on p "1436" at bounding box center [68, 42] width 50 height 28
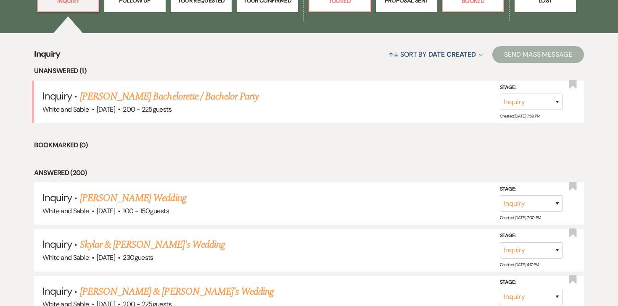
scroll to position [293, 0]
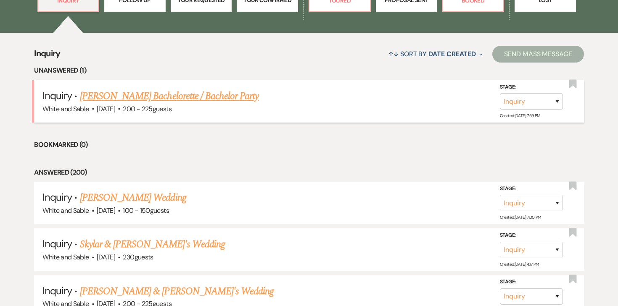
click at [204, 100] on link "[PERSON_NAME] Bachelorette / Bachelor Party" at bounding box center [169, 96] width 179 height 15
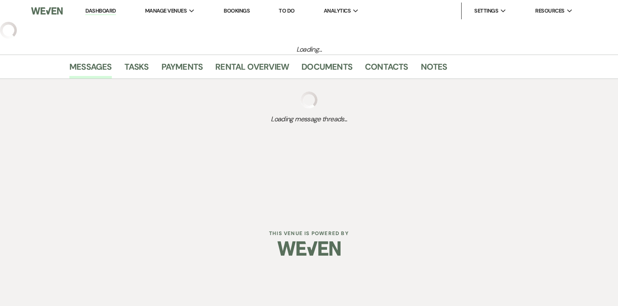
select select "5"
select select "2"
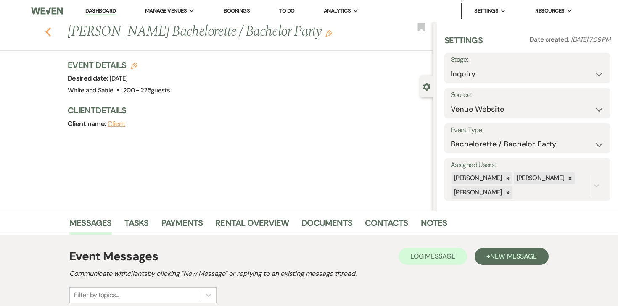
click at [46, 32] on use "button" at bounding box center [47, 31] width 5 height 9
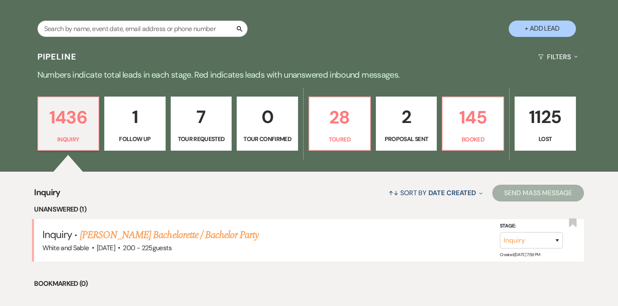
scroll to position [155, 0]
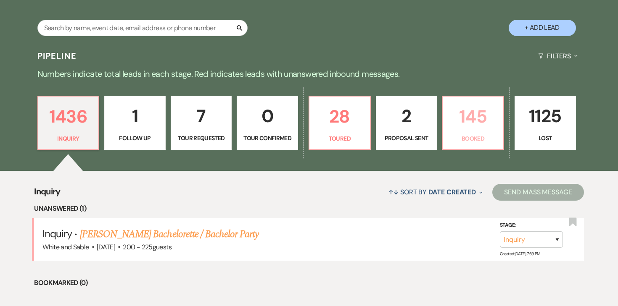
click at [478, 123] on p "145" at bounding box center [473, 117] width 50 height 28
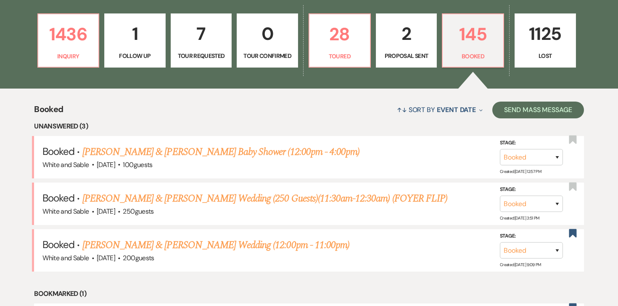
scroll to position [240, 0]
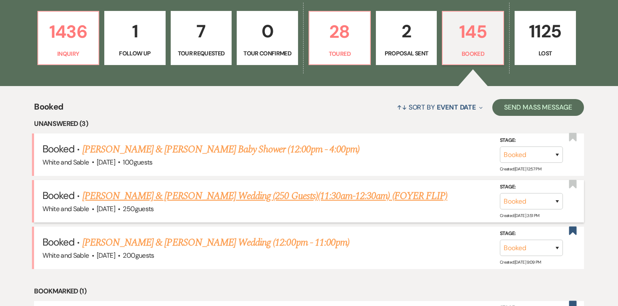
click at [221, 195] on link "[PERSON_NAME] & [PERSON_NAME] Wedding (250 Guests)(11:30am-12:30am) (FOYER FLIP)" at bounding box center [264, 196] width 365 height 15
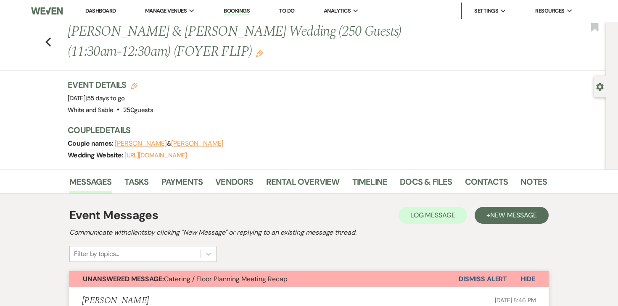
click at [100, 11] on link "Dashboard" at bounding box center [100, 10] width 30 height 7
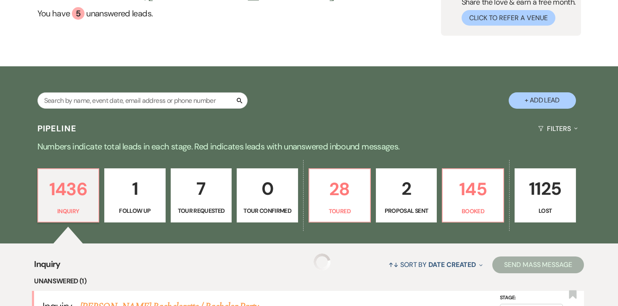
scroll to position [83, 0]
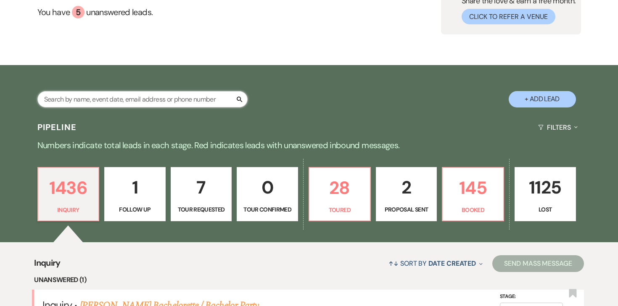
click at [173, 104] on input "text" at bounding box center [142, 99] width 210 height 16
type input "adna"
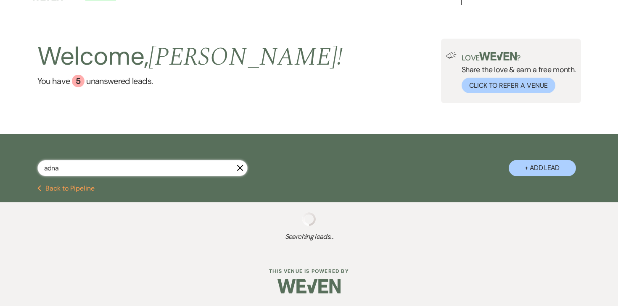
scroll to position [82, 0]
select select "8"
select select "10"
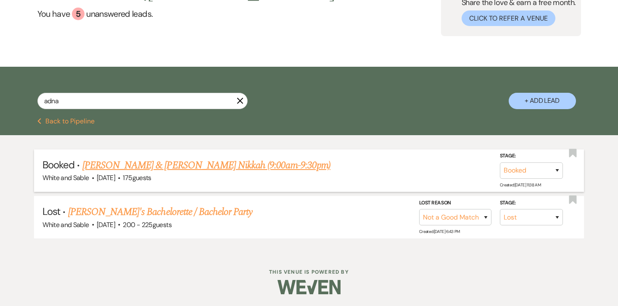
click at [177, 165] on link "[PERSON_NAME] & [PERSON_NAME] Nikkah (9:00am-9:30pm)" at bounding box center [206, 165] width 248 height 15
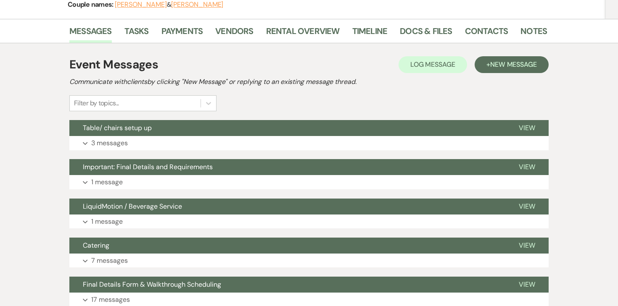
scroll to position [129, 0]
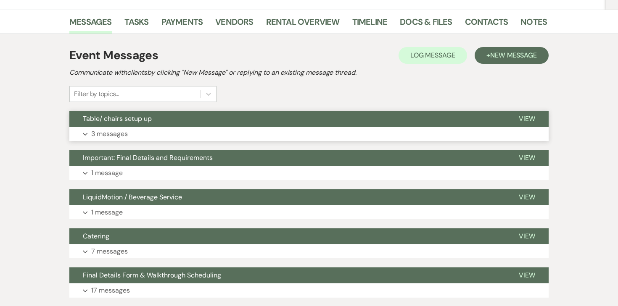
click at [110, 137] on p "3 messages" at bounding box center [109, 134] width 37 height 11
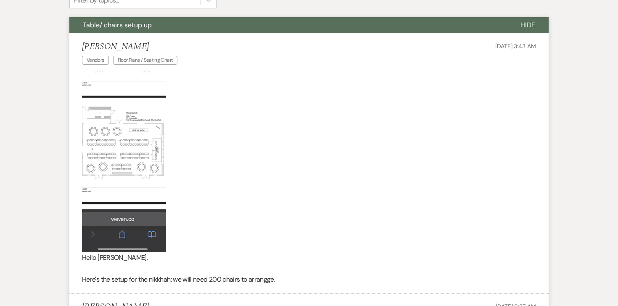
scroll to position [0, 0]
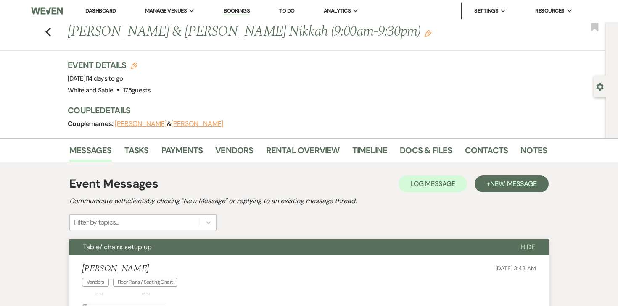
click at [102, 5] on li "Dashboard" at bounding box center [100, 11] width 39 height 17
click at [102, 10] on link "Dashboard" at bounding box center [100, 10] width 30 height 7
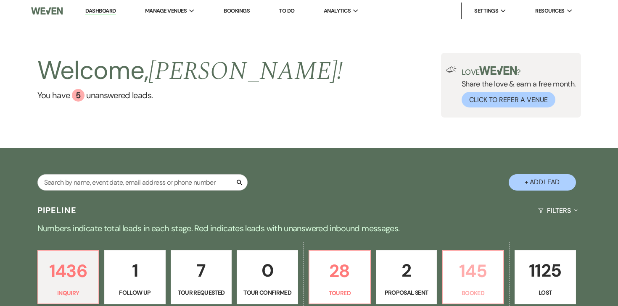
click at [482, 269] on p "145" at bounding box center [473, 271] width 50 height 28
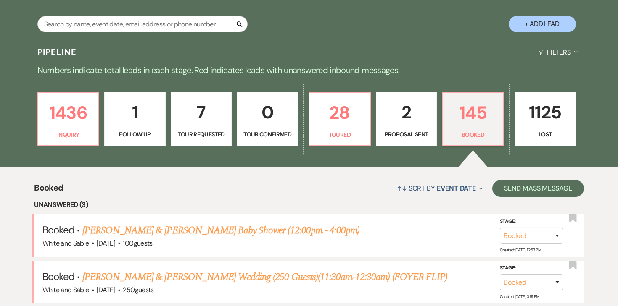
scroll to position [237, 0]
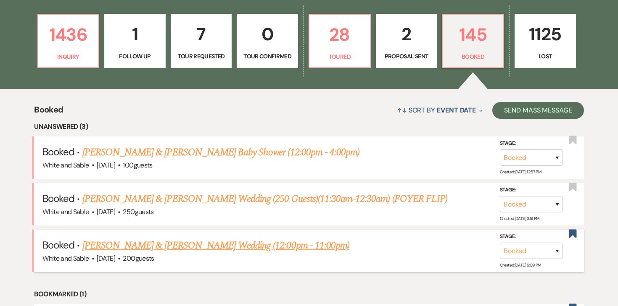
click at [270, 237] on li "Booked · [PERSON_NAME] & [PERSON_NAME] Wedding (12:00pm - 11:00pm) White and Sa…" at bounding box center [309, 251] width 550 height 42
click at [268, 248] on link "[PERSON_NAME] & [PERSON_NAME] Wedding (12:00pm - 11:00pm)" at bounding box center [215, 245] width 267 height 15
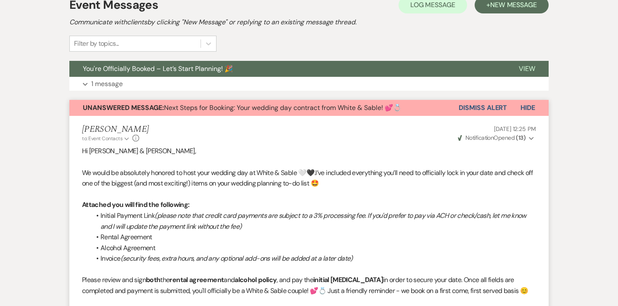
scroll to position [38, 0]
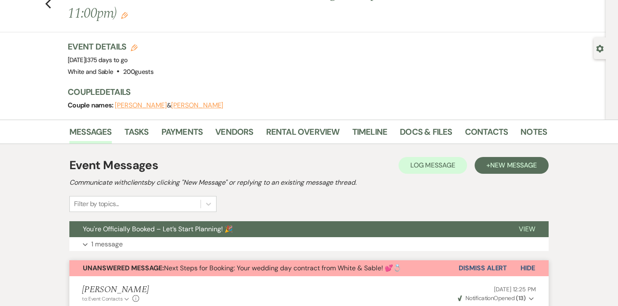
click at [473, 261] on button "Dismiss Alert" at bounding box center [483, 269] width 48 height 16
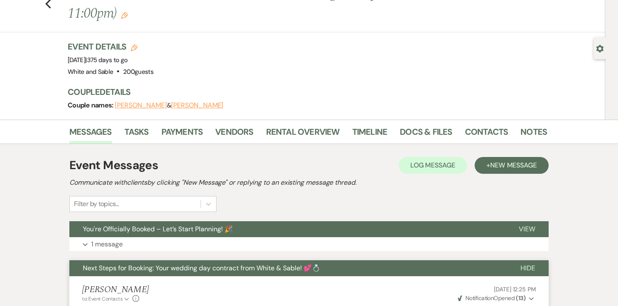
scroll to position [0, 0]
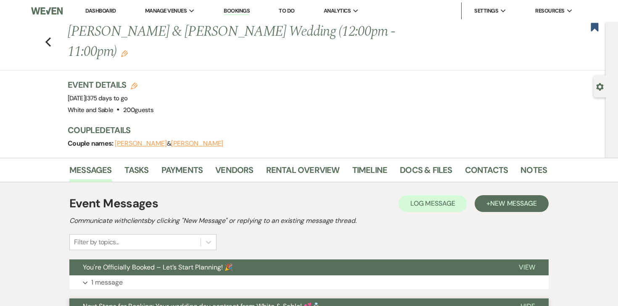
click at [52, 32] on div "Previous [PERSON_NAME] & [PERSON_NAME] Wedding (12:00pm - 11:00pm) Edit Bookmark" at bounding box center [301, 46] width 610 height 49
click at [47, 37] on use "button" at bounding box center [47, 41] width 5 height 9
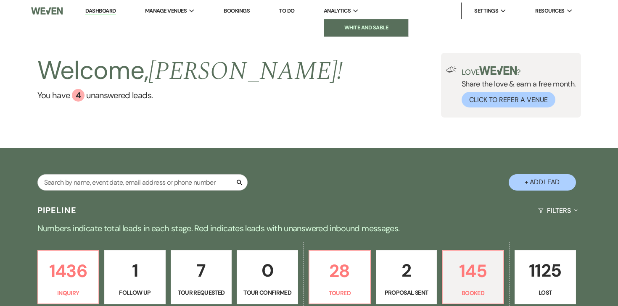
click at [346, 22] on link "White and Sable" at bounding box center [366, 27] width 84 height 17
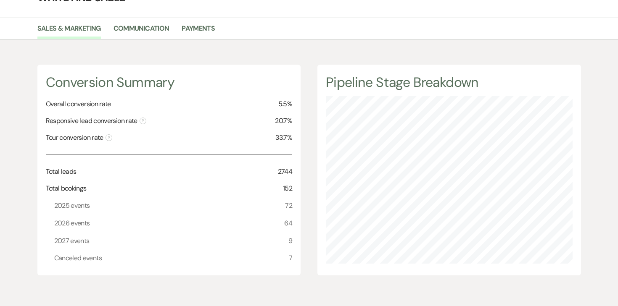
scroll to position [30, 0]
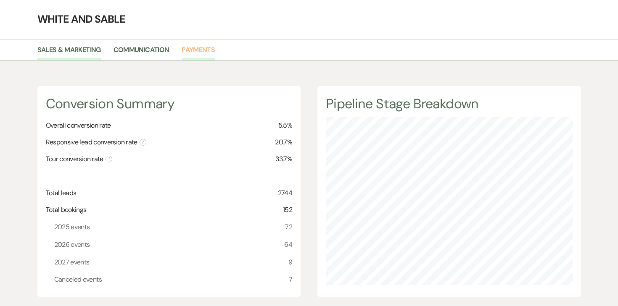
click at [209, 51] on link "Payments" at bounding box center [198, 53] width 33 height 16
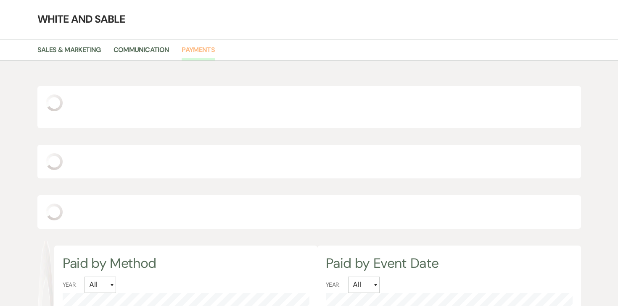
scroll to position [306, 618]
select select "2025"
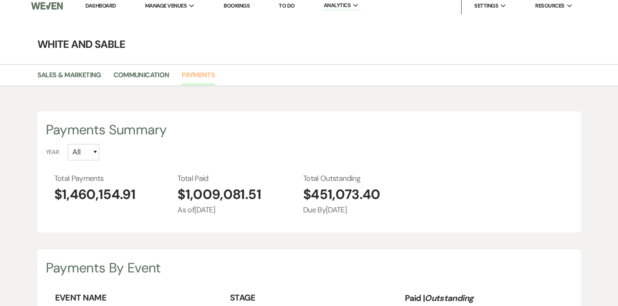
scroll to position [0, 0]
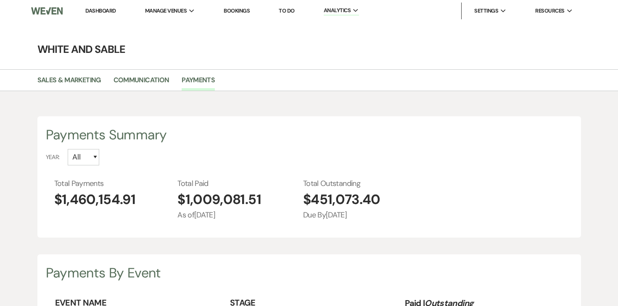
click at [92, 10] on link "Dashboard" at bounding box center [100, 10] width 30 height 7
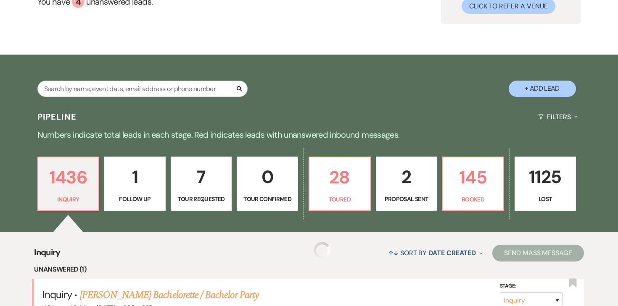
scroll to position [97, 0]
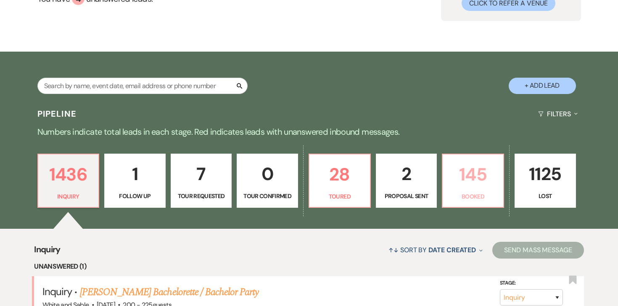
click at [467, 185] on p "145" at bounding box center [473, 175] width 50 height 28
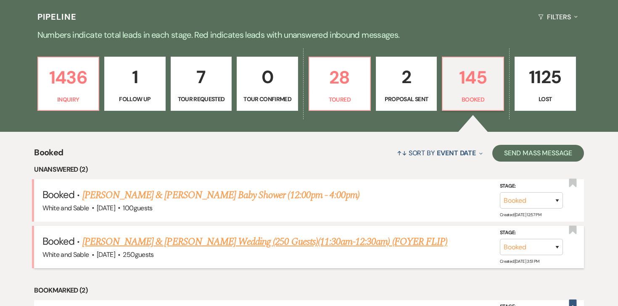
click at [240, 241] on link "[PERSON_NAME] & [PERSON_NAME] Wedding (250 Guests)(11:30am-12:30am) (FOYER FLIP)" at bounding box center [264, 242] width 365 height 15
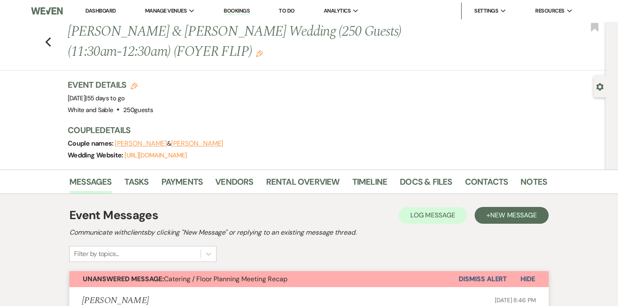
click at [285, 174] on li "Rental Overview" at bounding box center [309, 184] width 86 height 20
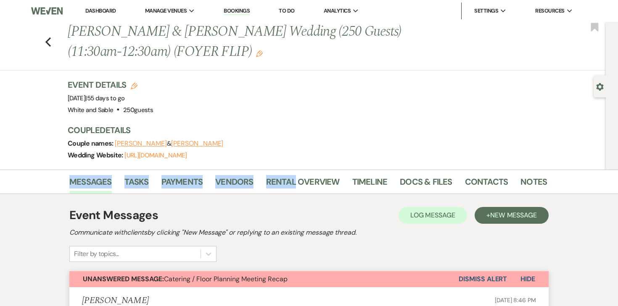
click at [285, 174] on li "Rental Overview" at bounding box center [309, 184] width 86 height 20
click at [285, 180] on link "Rental Overview" at bounding box center [303, 184] width 74 height 18
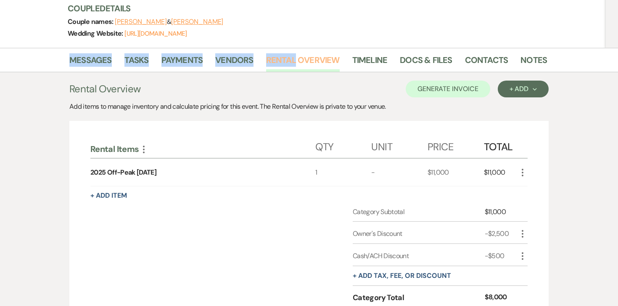
scroll to position [139, 0]
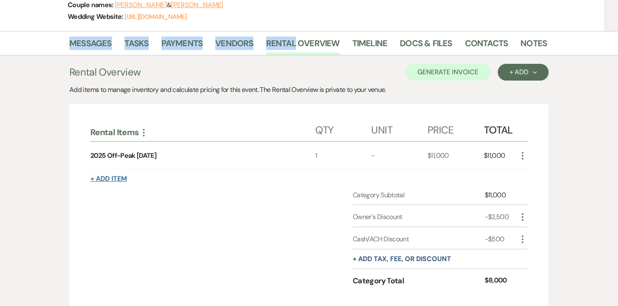
click at [125, 179] on button "+ Add Item" at bounding box center [108, 179] width 37 height 7
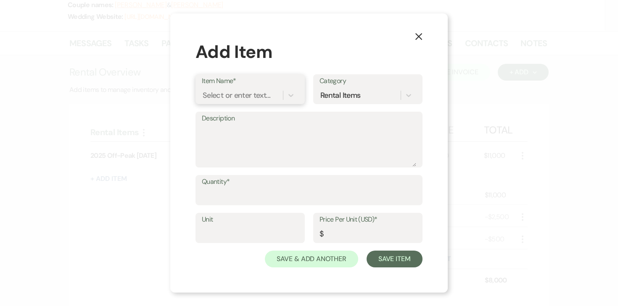
click at [233, 98] on div "Select or enter text..." at bounding box center [237, 95] width 68 height 11
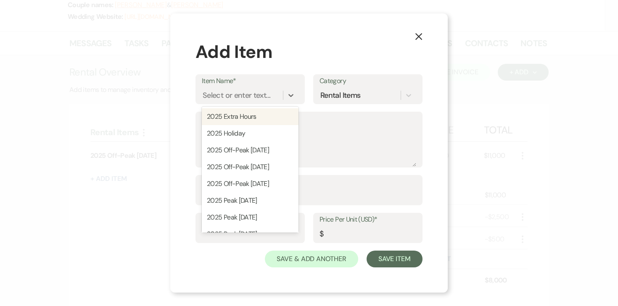
click at [374, 57] on div "Add Item" at bounding box center [308, 52] width 227 height 26
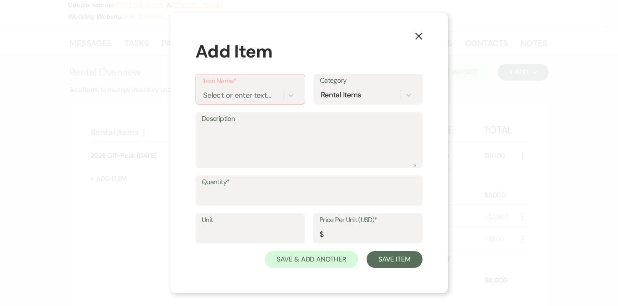
click at [421, 34] on icon "X" at bounding box center [419, 36] width 8 height 8
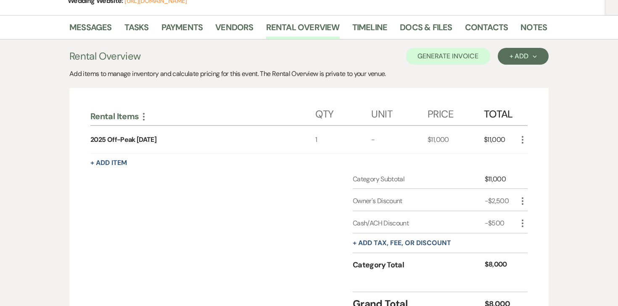
scroll to position [163, 0]
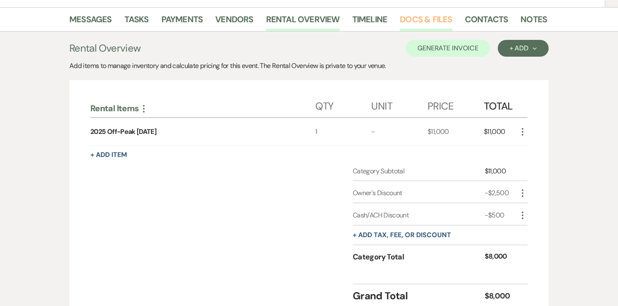
click at [426, 17] on link "Docs & Files" at bounding box center [426, 22] width 52 height 18
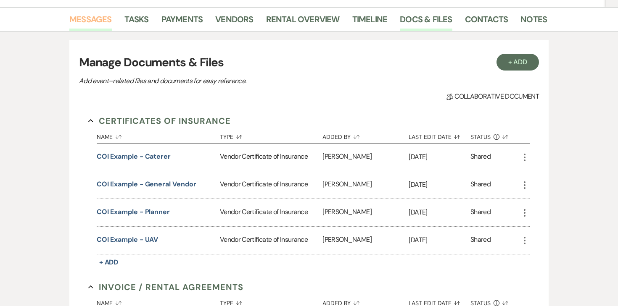
click at [105, 18] on link "Messages" at bounding box center [90, 22] width 42 height 18
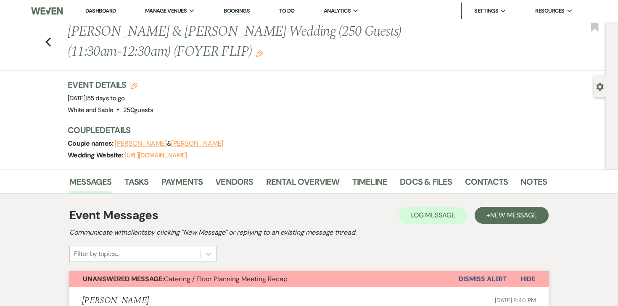
click at [354, 214] on div "Event Messages Log Log Message + New Message" at bounding box center [308, 216] width 479 height 18
click at [311, 185] on link "Rental Overview" at bounding box center [303, 184] width 74 height 18
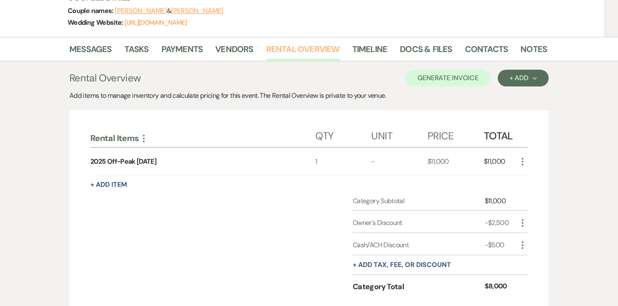
scroll to position [133, 0]
click at [124, 184] on button "+ Add Item" at bounding box center [108, 184] width 37 height 7
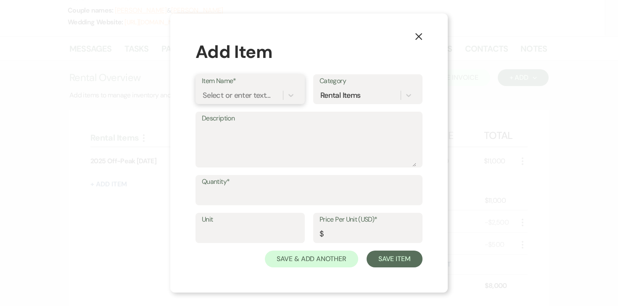
click at [248, 94] on div "Select or enter text..." at bounding box center [237, 95] width 68 height 11
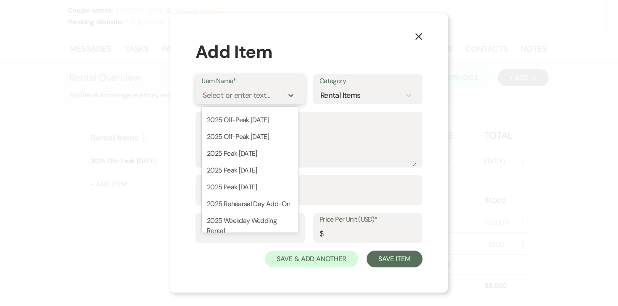
scroll to position [50, 0]
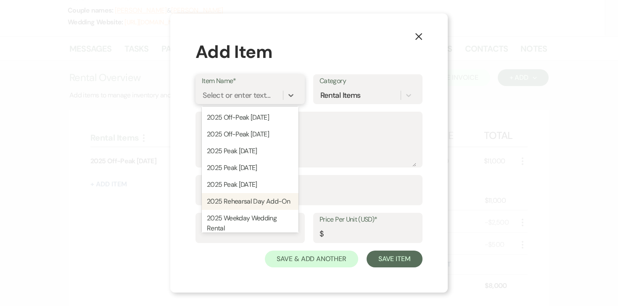
click at [261, 200] on div "2025 Rehearsal Day Add-On" at bounding box center [250, 201] width 97 height 17
type textarea "6 hours for rehearsal, load-in, setup, etc"
type input "2500"
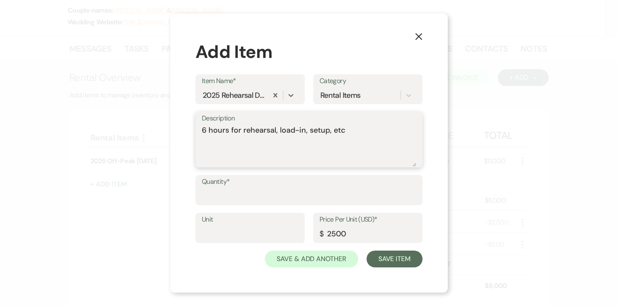
click at [222, 135] on textarea "6 hours for rehearsal, load-in, setup, etc" at bounding box center [309, 146] width 214 height 42
click at [206, 130] on textarea "6 hours for rehearsal, load-in, setup, etc" at bounding box center [309, 146] width 214 height 42
click at [342, 132] on textarea "3 hours for rehearsal, load-in, setup, etc" at bounding box center [309, 146] width 214 height 42
click at [343, 132] on textarea "3 hours for rehearsal, load-in, setup, etc" at bounding box center [309, 146] width 214 height 42
drag, startPoint x: 357, startPoint y: 132, endPoint x: 242, endPoint y: 129, distance: 115.6
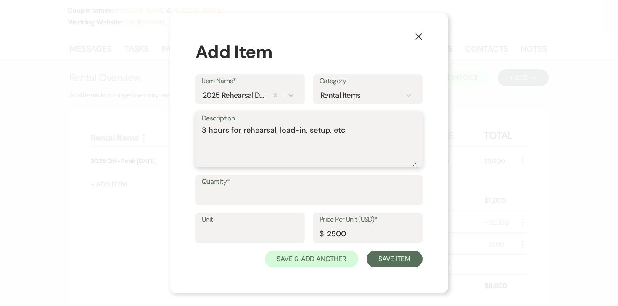
click at [242, 129] on textarea "3 hours for rehearsal, load-in, setup, etc" at bounding box center [309, 146] width 214 height 42
type textarea "3 hours for load-in / set-up / rehearsal"
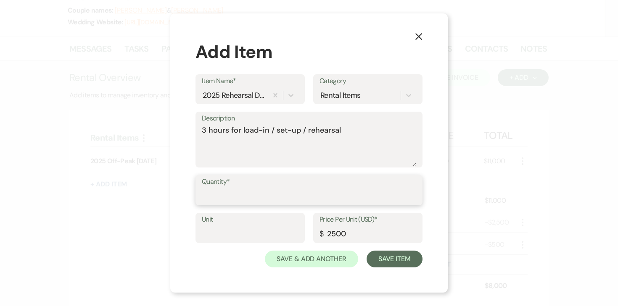
click at [247, 188] on input "Quantity*" at bounding box center [309, 196] width 214 height 16
type input "1"
click at [340, 232] on input "2500" at bounding box center [367, 234] width 97 height 16
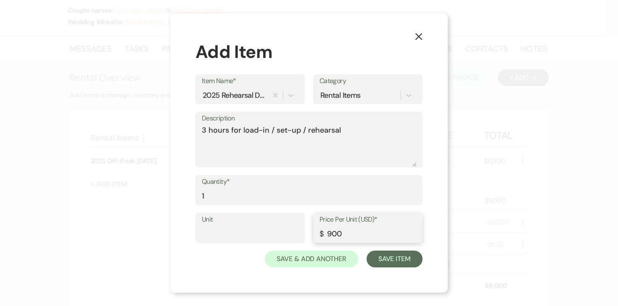
type input "900"
click at [314, 154] on textarea "3 hours for load-in / set-up / rehearsal" at bounding box center [309, 146] width 214 height 42
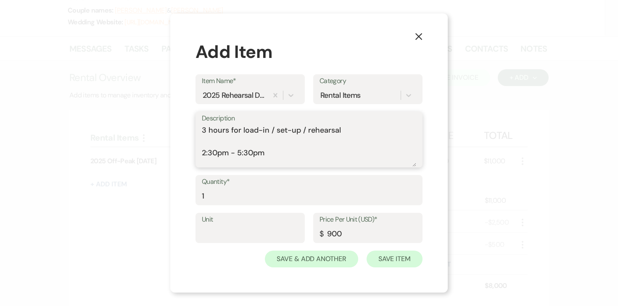
type textarea "3 hours for load-in / set-up / rehearsal 2:30pm - 5:30pm"
click at [396, 253] on button "Save Item" at bounding box center [394, 259] width 56 height 17
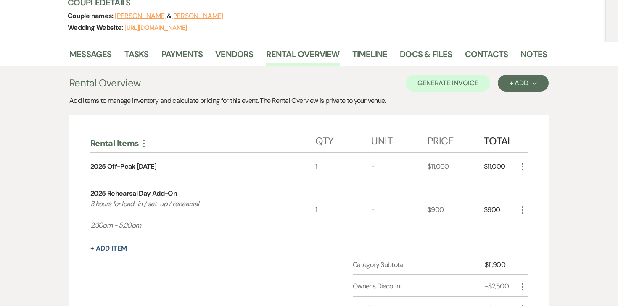
scroll to position [0, 0]
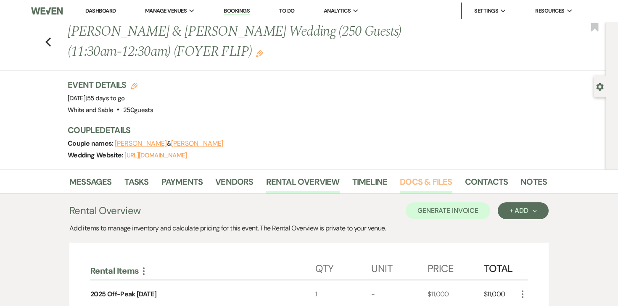
click at [419, 184] on link "Docs & Files" at bounding box center [426, 184] width 52 height 18
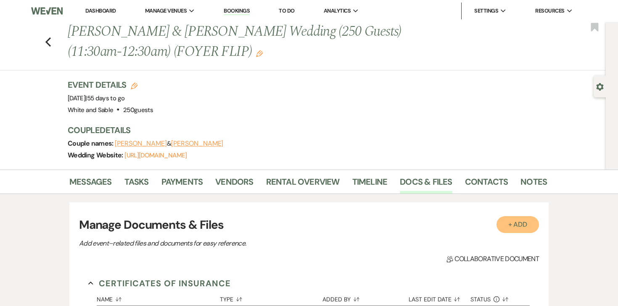
click at [520, 232] on button "+ Add" at bounding box center [517, 224] width 43 height 17
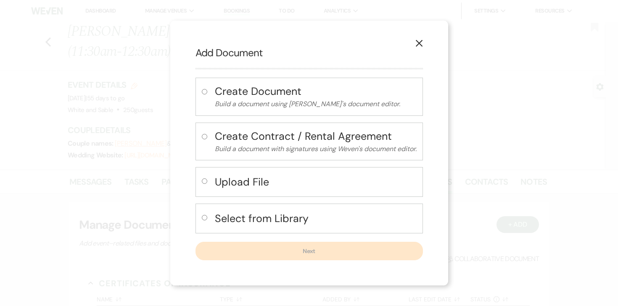
click at [203, 216] on input "radio" at bounding box center [204, 217] width 5 height 5
radio input "true"
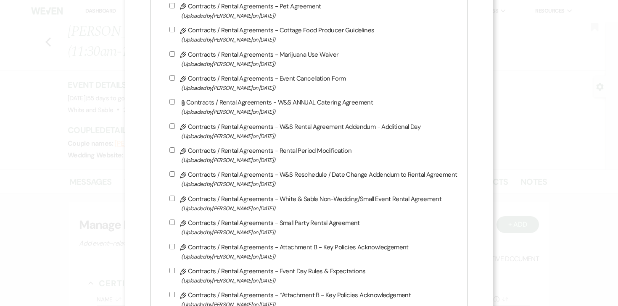
scroll to position [345, 0]
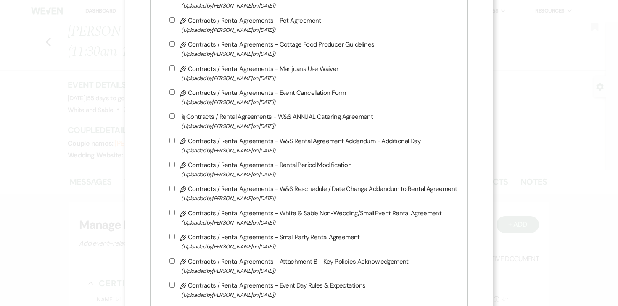
click at [174, 142] on input "Pencil Contracts / Rental Agreements - W&S Rental Agreement Addendum - Addition…" at bounding box center [171, 140] width 5 height 5
checkbox input "true"
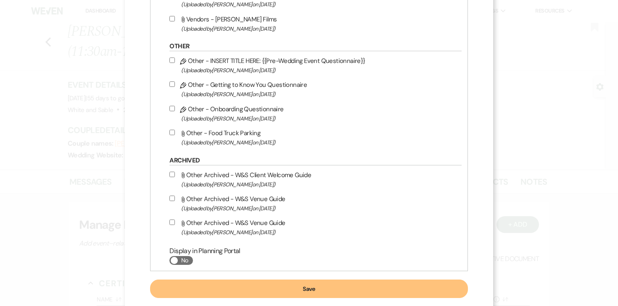
scroll to position [1118, 0]
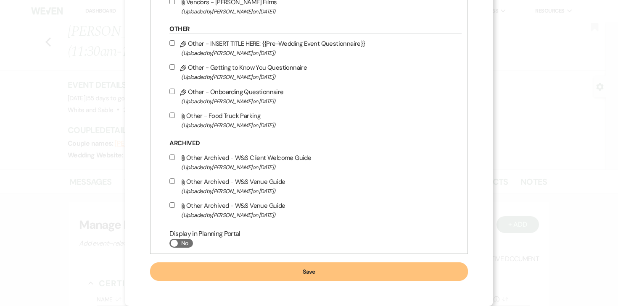
click at [391, 276] on button "Save" at bounding box center [308, 272] width 317 height 18
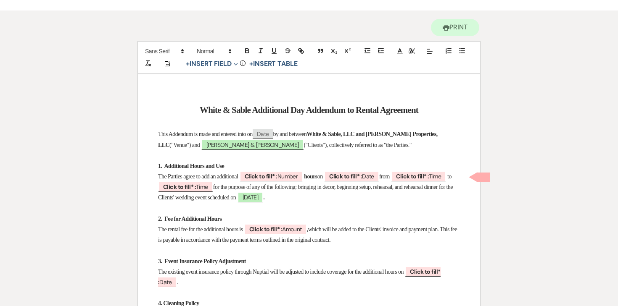
scroll to position [72, 0]
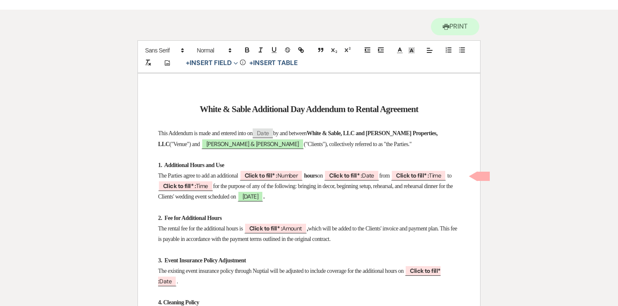
click at [273, 135] on span "Date" at bounding box center [263, 134] width 21 height 10
select select "client"
select select "Date"
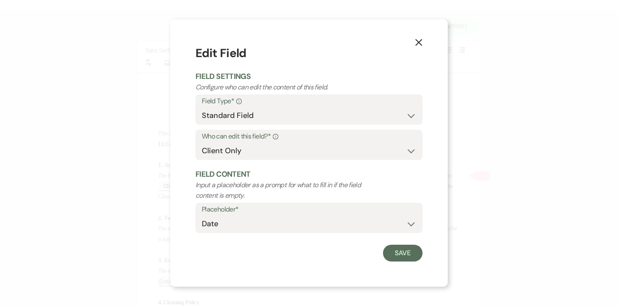
click at [418, 41] on icon "X" at bounding box center [419, 43] width 8 height 8
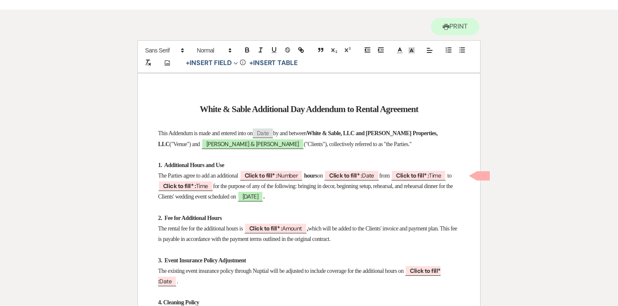
click at [283, 153] on p at bounding box center [309, 155] width 302 height 11
click at [277, 178] on b "Click to fill* :" at bounding box center [261, 176] width 33 height 8
select select "owner"
select select "Number"
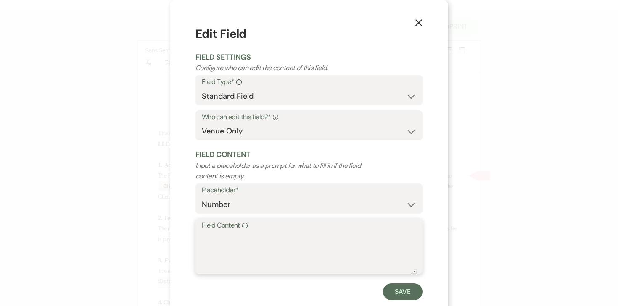
click at [247, 244] on textarea "Field Content Info" at bounding box center [309, 253] width 214 height 42
type textarea "three (3)"
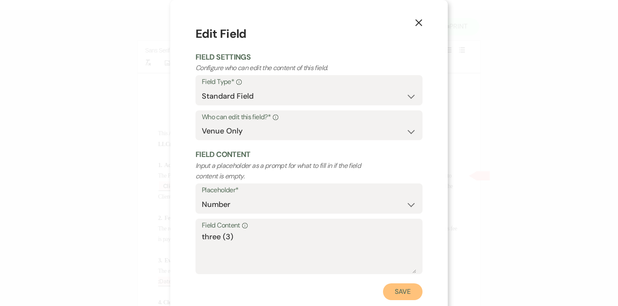
click at [396, 295] on button "Save" at bounding box center [403, 292] width 40 height 17
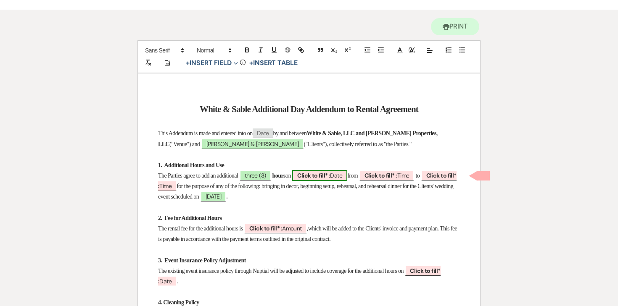
click at [347, 174] on span "Click to fill* : Date" at bounding box center [319, 175] width 55 height 11
select select "owner"
select select "Date"
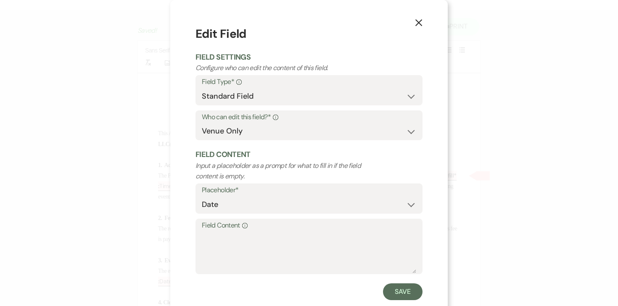
click at [336, 223] on label "Field Content Info" at bounding box center [309, 226] width 214 height 12
click at [336, 232] on textarea "Field Content Info" at bounding box center [309, 253] width 214 height 42
click at [336, 239] on textarea "Field Content Info" at bounding box center [309, 253] width 214 height 42
type textarea "F"
type textarea "[DATE]"
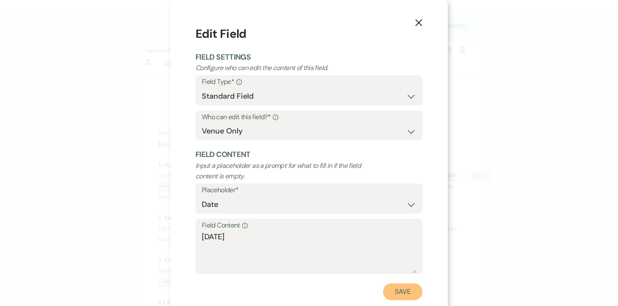
click at [401, 290] on button "Save" at bounding box center [403, 292] width 40 height 17
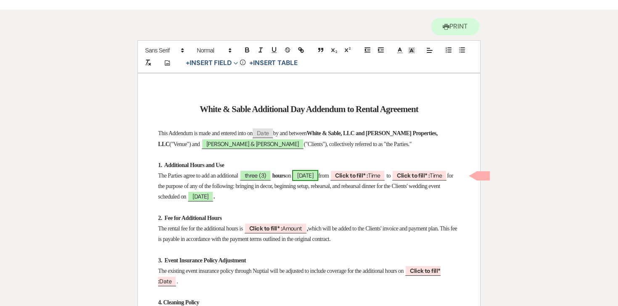
click at [318, 175] on span "[DATE]" at bounding box center [305, 175] width 26 height 11
select select "owner"
select select "Date"
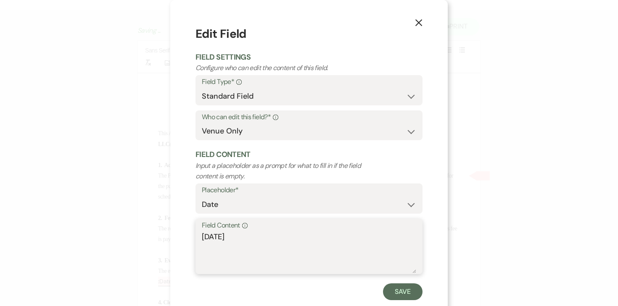
click at [221, 239] on textarea "[DATE]" at bounding box center [309, 253] width 214 height 42
type textarea "[DATE]"
click at [409, 288] on button "Save" at bounding box center [403, 292] width 40 height 17
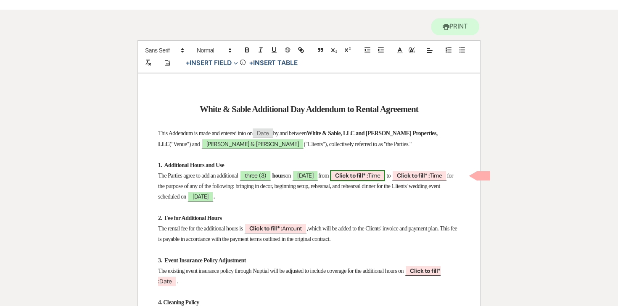
click at [385, 173] on span "Click to fill* : Time" at bounding box center [357, 175] width 55 height 11
select select "owner"
select select "Time"
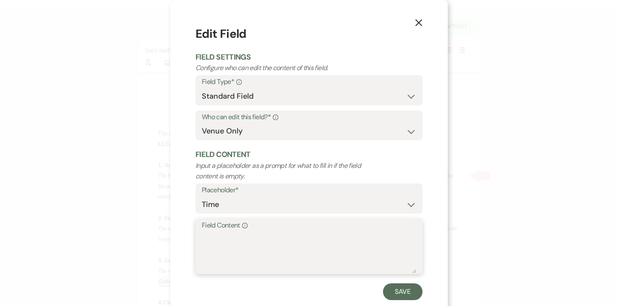
click at [353, 244] on textarea "Field Content Info" at bounding box center [309, 253] width 214 height 42
type textarea "2:30pm"
click at [400, 290] on button "Save" at bounding box center [403, 292] width 40 height 17
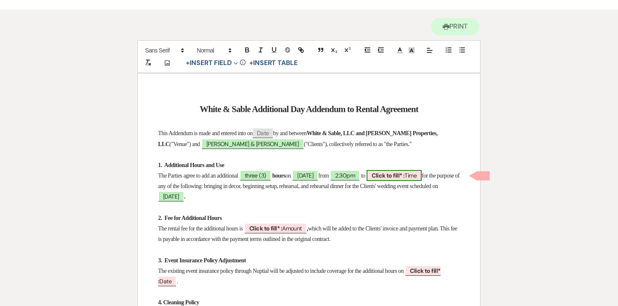
click at [404, 175] on b "Click to fill* :" at bounding box center [388, 176] width 33 height 8
select select "owner"
select select "Time"
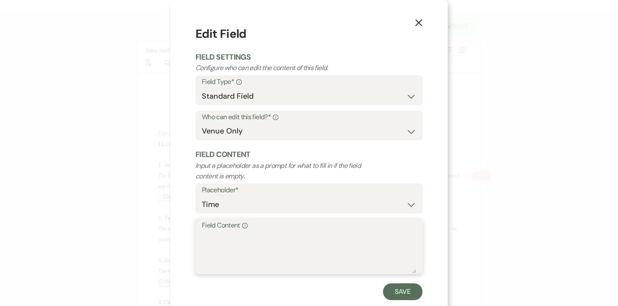
click at [355, 255] on textarea "Field Content Info" at bounding box center [309, 253] width 214 height 42
type textarea "5:30pm"
click at [392, 292] on button "Save" at bounding box center [403, 292] width 40 height 17
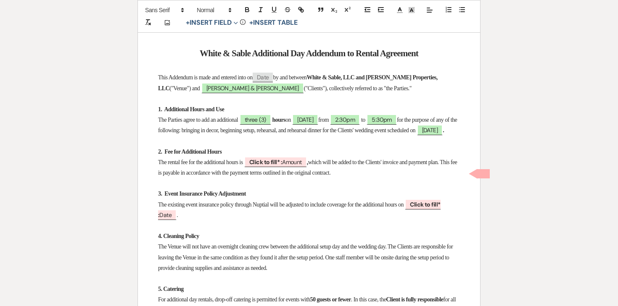
scroll to position [132, 0]
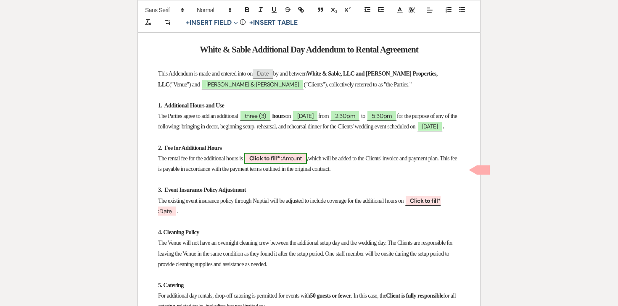
click at [307, 164] on span "Click to fill* : Amount" at bounding box center [275, 158] width 63 height 11
select select "owner"
select select "Amount"
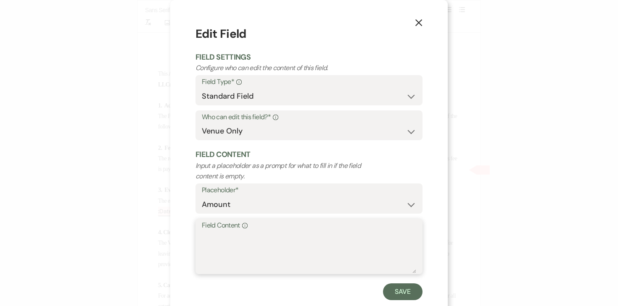
click at [283, 250] on textarea "Field Content Info" at bounding box center [309, 253] width 214 height 42
type textarea "$900"
click at [383, 297] on div "Save" at bounding box center [308, 292] width 227 height 17
click at [391, 296] on button "Save" at bounding box center [403, 292] width 40 height 17
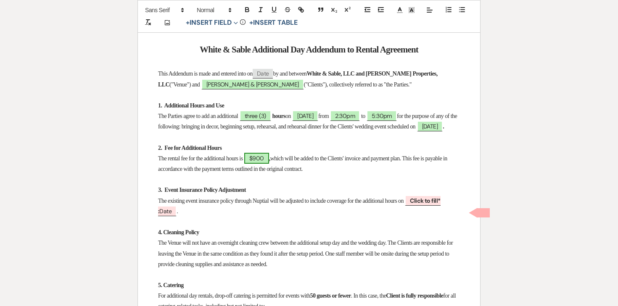
click at [269, 164] on span "$900" at bounding box center [256, 158] width 25 height 11
select select "owner"
select select "Amount"
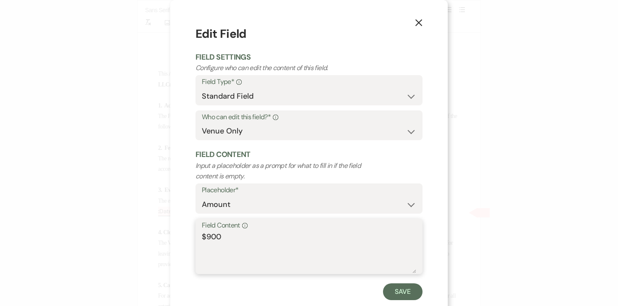
click at [327, 243] on textarea "$900" at bounding box center [309, 253] width 214 height 42
type textarea "$900.00"
click at [398, 295] on button "Save" at bounding box center [403, 292] width 40 height 17
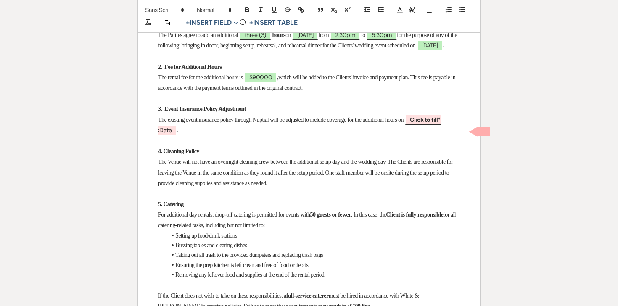
scroll to position [214, 0]
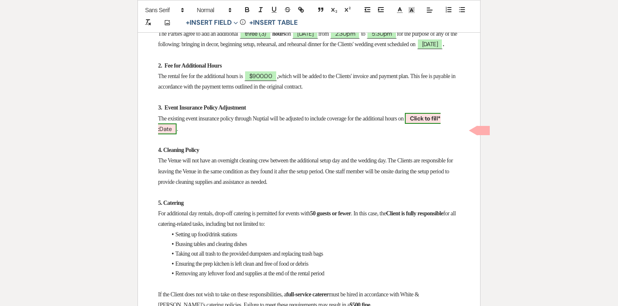
click at [440, 133] on b "Click to fill* :" at bounding box center [299, 124] width 282 height 18
select select "owner"
select select "Date"
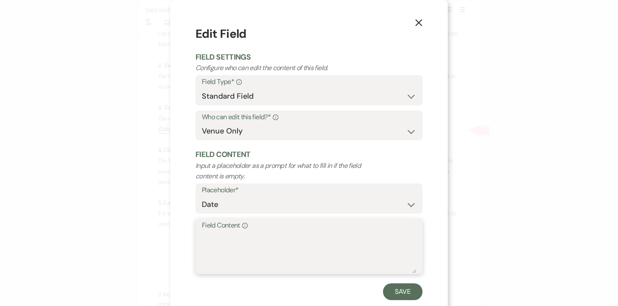
click at [342, 248] on textarea "Field Content Info" at bounding box center [309, 253] width 214 height 42
type textarea "[DATE]"
click at [421, 292] on button "Save" at bounding box center [403, 292] width 40 height 17
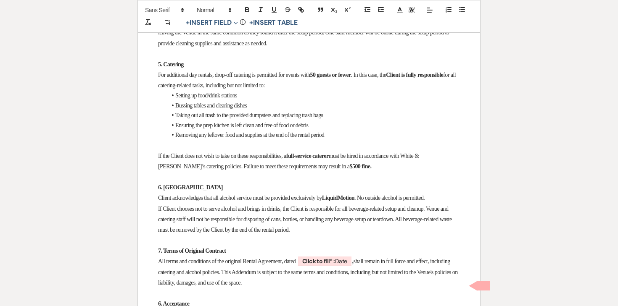
scroll to position [348, 0]
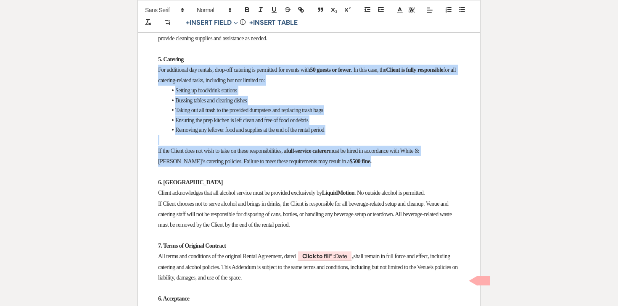
drag, startPoint x: 368, startPoint y: 184, endPoint x: 159, endPoint y: 96, distance: 226.4
click at [159, 96] on div "White & Sable Additional Day Addendum to Rental Agreement This Addendum is made…" at bounding box center [309, 127] width 342 height 658
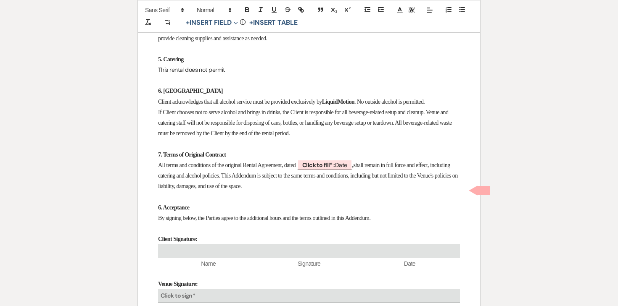
click at [210, 75] on p "This rental does not permit" at bounding box center [309, 70] width 302 height 11
drag, startPoint x: 281, startPoint y: 94, endPoint x: 151, endPoint y: 98, distance: 129.9
click at [151, 98] on div "White & Sable Additional Day Addendum to Rental Agreement This Addendum is made…" at bounding box center [309, 81] width 342 height 566
click at [165, 75] on p "Meal service / catering is not planned or permitted for these additional hours." at bounding box center [309, 70] width 302 height 11
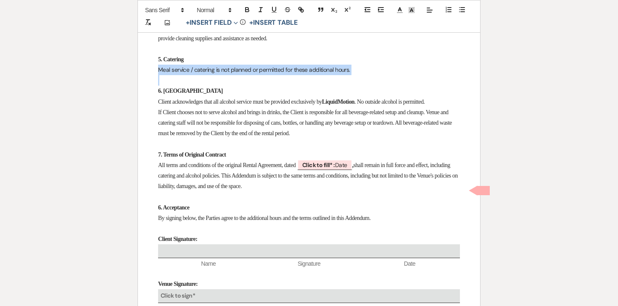
click at [165, 75] on p "Meal service / catering is not planned or permitted for these additional hours." at bounding box center [309, 70] width 302 height 11
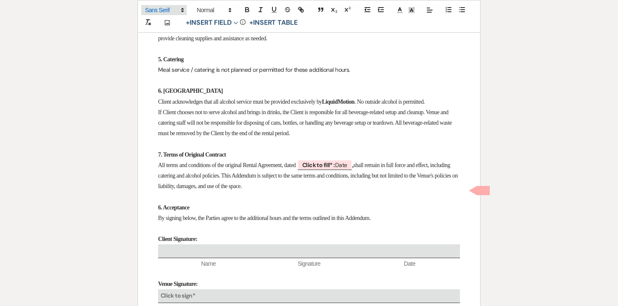
click at [159, 8] on span at bounding box center [163, 10] width 45 height 10
click at [160, 38] on span at bounding box center [164, 36] width 38 height 13
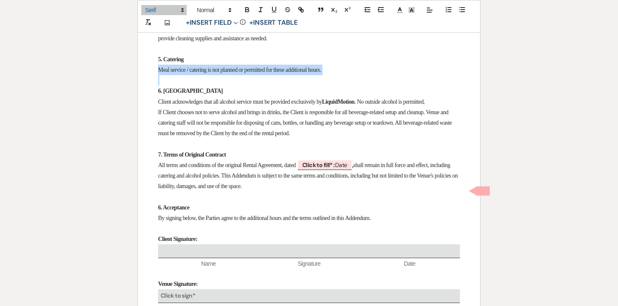
click at [214, 86] on p at bounding box center [309, 80] width 302 height 11
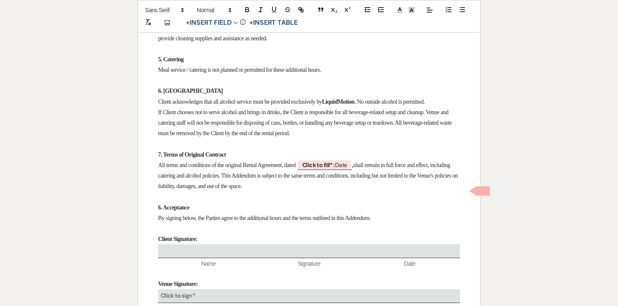
click at [269, 73] on span "Meal service / catering is not planned or permitted for these additional hours." at bounding box center [239, 70] width 163 height 6
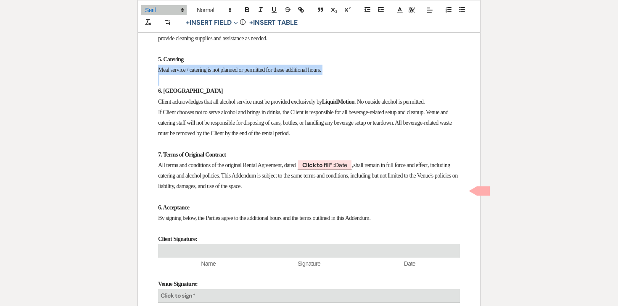
click at [269, 73] on span "Meal service / catering is not planned or permitted for these additional hours." at bounding box center [239, 70] width 163 height 6
copy span "Meal service / catering is not planned or permitted for these additional hours."
click at [297, 105] on span "Client acknowledges that all alcohol service must be provided exclusively by" at bounding box center [240, 102] width 164 height 6
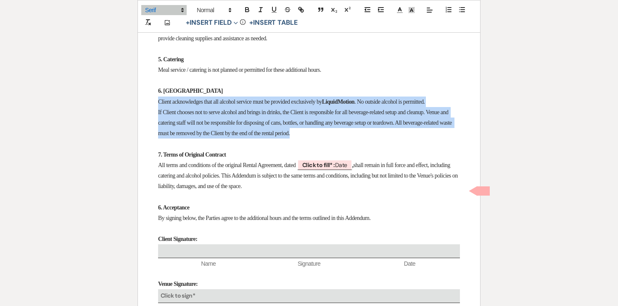
drag, startPoint x: 365, startPoint y: 163, endPoint x: 155, endPoint y: 131, distance: 213.1
click at [155, 131] on div "White & Sable Additional Day Addendum to Rental Agreement This Addendum is made…" at bounding box center [309, 81] width 342 height 566
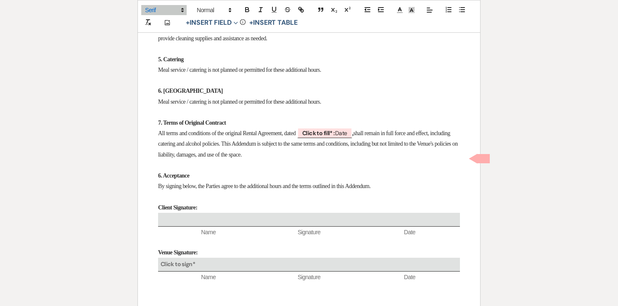
click at [168, 105] on span "Meal service / catering is not planned or permitted for these additional hours." at bounding box center [239, 102] width 163 height 6
drag, startPoint x: 223, startPoint y: 127, endPoint x: 196, endPoint y: 127, distance: 26.9
click at [196, 105] on span "Beverage service / catering is not planned or permitted for these additional ho…" at bounding box center [244, 102] width 172 height 6
click at [208, 65] on p "5. Catering" at bounding box center [309, 59] width 302 height 11
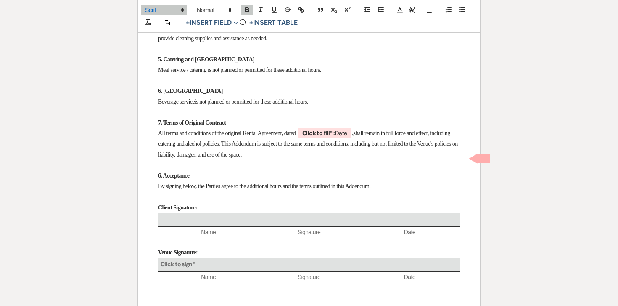
click at [212, 73] on span "Meal service / catering is not planned or permitted for these additional hours." at bounding box center [239, 70] width 163 height 6
click at [170, 73] on span "Meal service / catering is not planned or permitted for these additional hours." at bounding box center [239, 70] width 163 height 6
click at [179, 105] on span "Beverage serviceis not planned or permitted for these additional hours." at bounding box center [233, 102] width 150 height 6
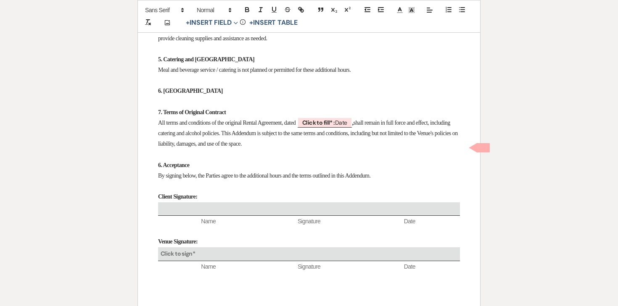
click at [178, 94] on strong "6. [GEOGRAPHIC_DATA]" at bounding box center [190, 91] width 65 height 6
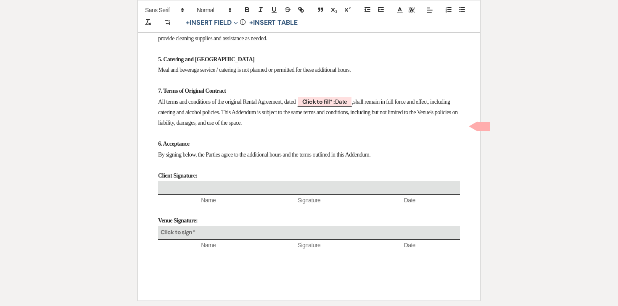
click at [161, 94] on strong "7. Terms of Original Contract" at bounding box center [192, 91] width 68 height 6
click at [161, 147] on strong "6. Acceptance" at bounding box center [173, 144] width 31 height 6
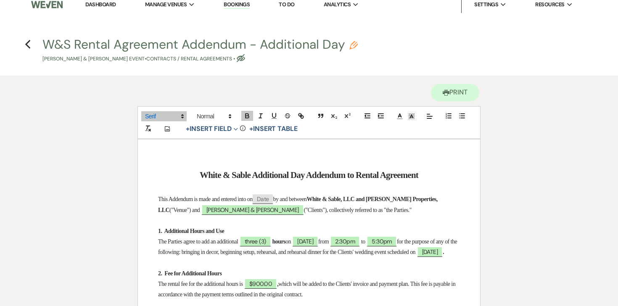
scroll to position [0, 0]
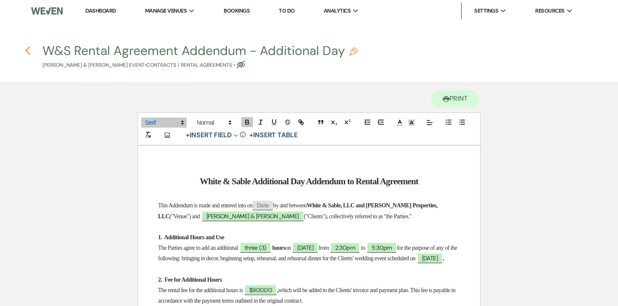
click at [28, 50] on icon "Previous" at bounding box center [28, 51] width 6 height 10
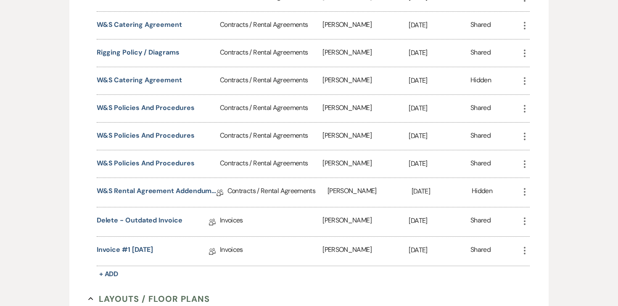
scroll to position [585, 0]
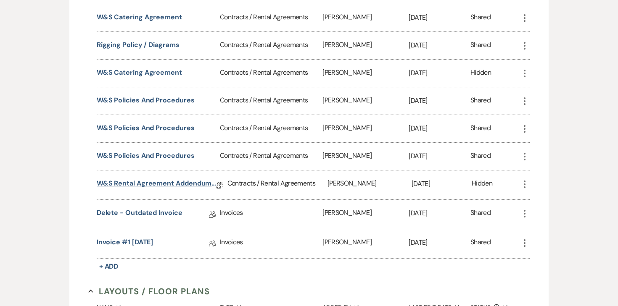
click at [175, 183] on link "W&S Rental Agreement Addendum - Additional Day" at bounding box center [157, 185] width 120 height 13
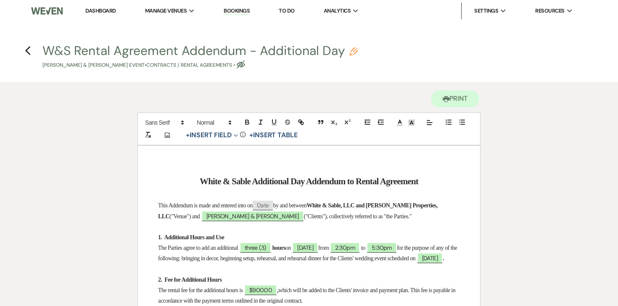
click at [352, 52] on use "button" at bounding box center [353, 51] width 8 height 8
select select "10"
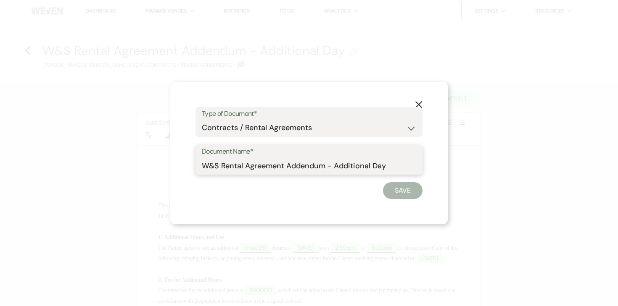
click at [351, 167] on input "W&S Rental Agreement Addendum - Additional Day" at bounding box center [309, 166] width 214 height 16
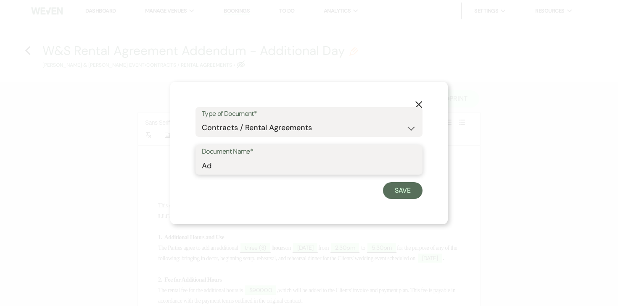
type input "A"
type input "Addendum: Additional Day ([DATE])"
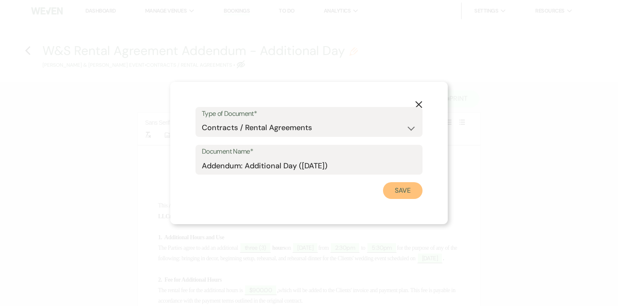
click at [413, 193] on button "Save" at bounding box center [403, 190] width 40 height 17
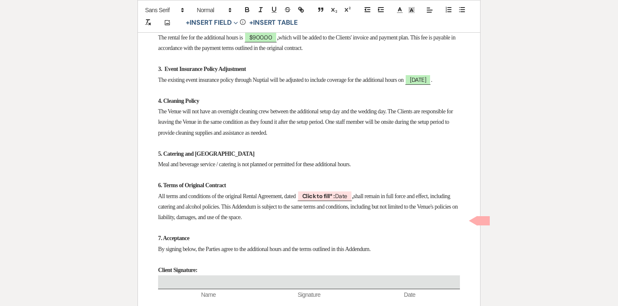
scroll to position [254, 0]
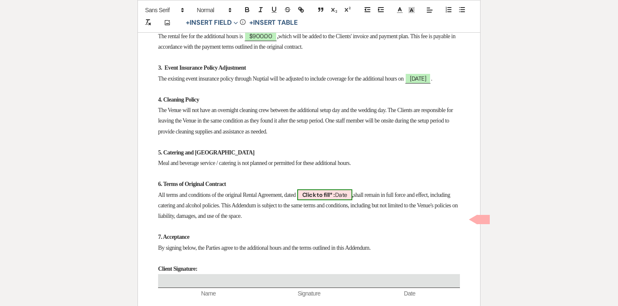
click at [328, 199] on b "Click to fill* :" at bounding box center [318, 195] width 33 height 8
select select "owner"
select select "Date"
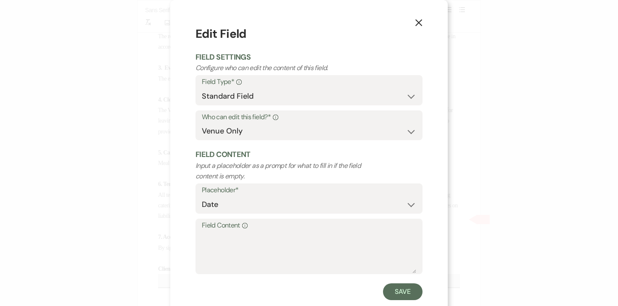
click at [318, 228] on label "Field Content Info" at bounding box center [309, 226] width 214 height 12
click at [318, 232] on textarea "Field Content Info" at bounding box center [309, 253] width 214 height 42
type textarea "M"
type textarea "m"
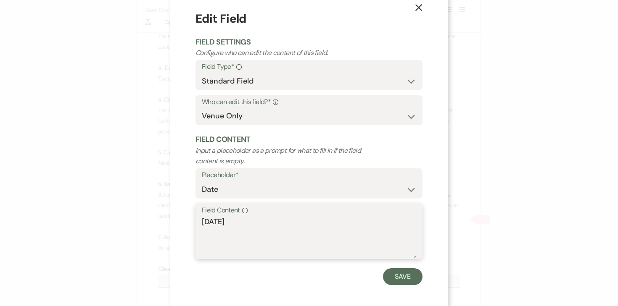
scroll to position [19, 0]
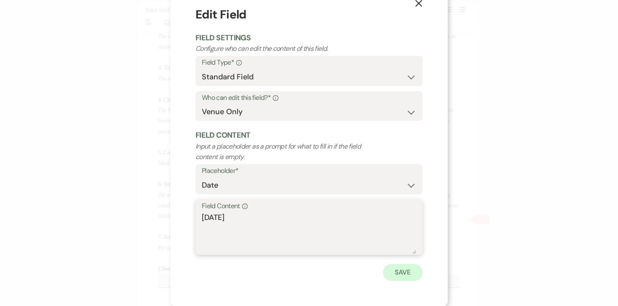
type textarea "[DATE]"
click at [403, 272] on button "Save" at bounding box center [403, 272] width 40 height 17
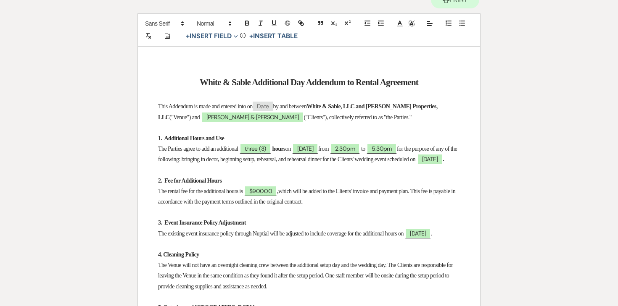
scroll to position [0, 0]
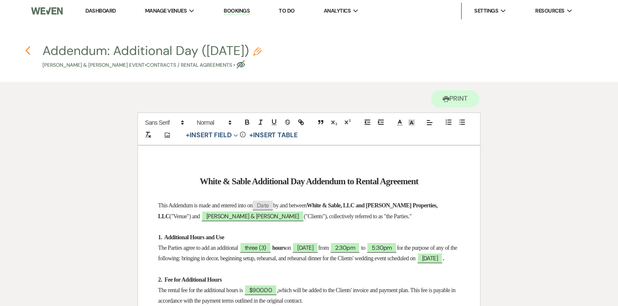
click at [27, 53] on icon "Previous" at bounding box center [28, 51] width 6 height 10
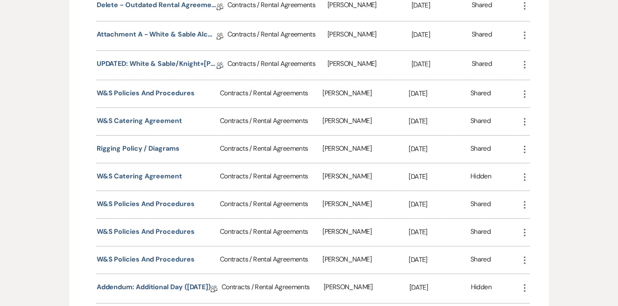
scroll to position [480, 0]
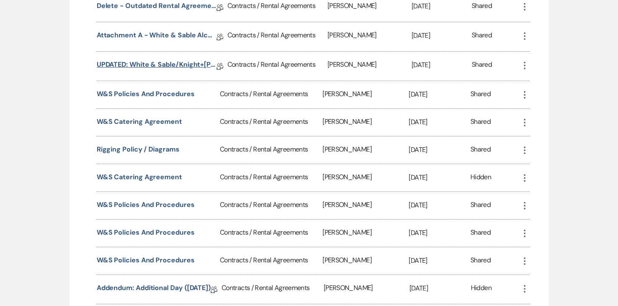
click at [174, 66] on link "UPDATED: White & Sable/Knight+[PERSON_NAME] Rental Agreement - [DATE]" at bounding box center [157, 66] width 120 height 13
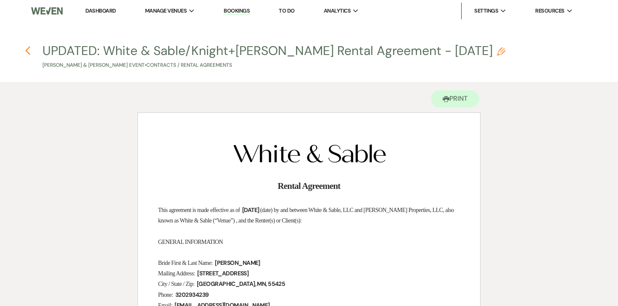
click at [26, 54] on icon "Previous" at bounding box center [28, 51] width 6 height 10
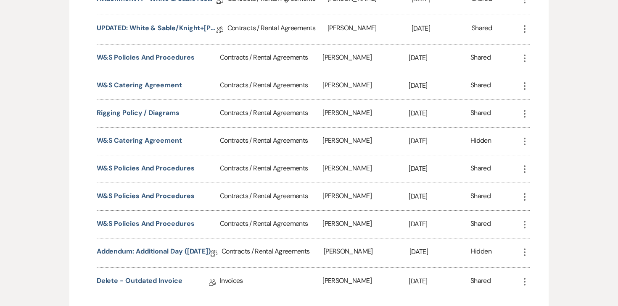
scroll to position [518, 0]
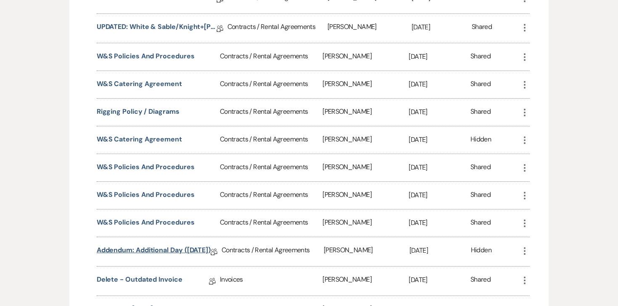
click at [178, 245] on link "Addendum: Additional Day ([DATE])" at bounding box center [154, 251] width 114 height 13
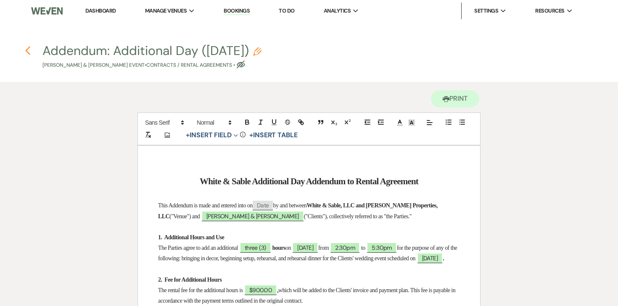
click at [29, 47] on use "button" at bounding box center [27, 50] width 5 height 9
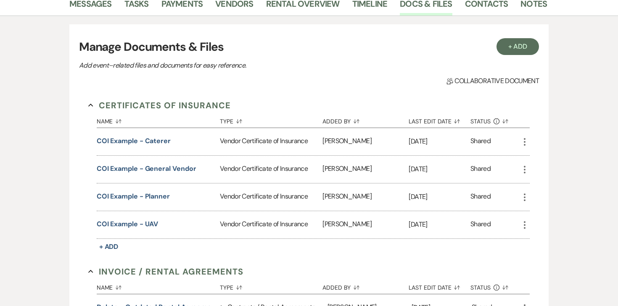
scroll to position [118, 0]
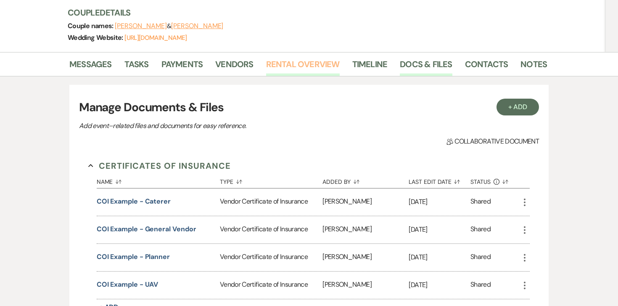
click at [272, 61] on link "Rental Overview" at bounding box center [303, 67] width 74 height 18
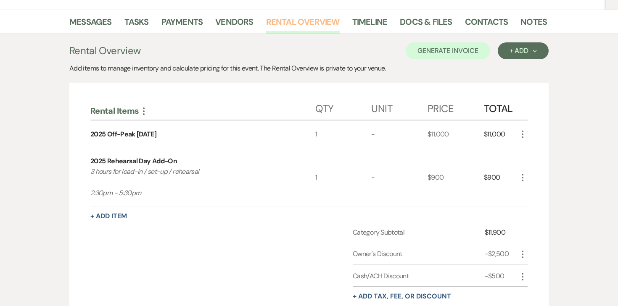
scroll to position [158, 0]
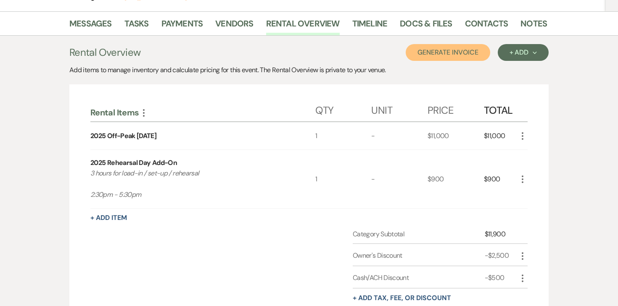
click at [462, 51] on button "Generate Invoice" at bounding box center [448, 52] width 84 height 17
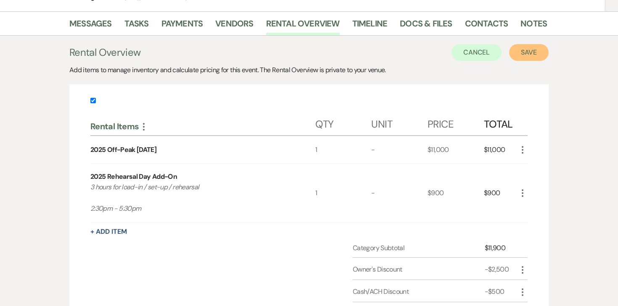
click at [526, 49] on button "Save" at bounding box center [529, 52] width 40 height 17
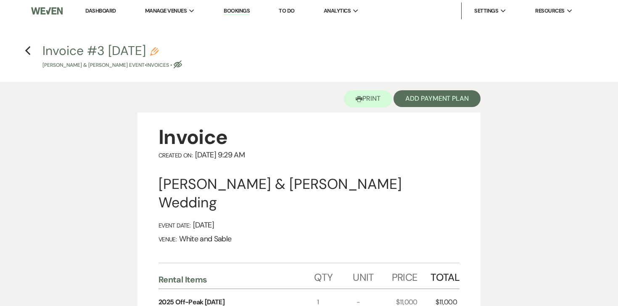
click at [158, 49] on icon "Pencil" at bounding box center [154, 51] width 8 height 8
select select "22"
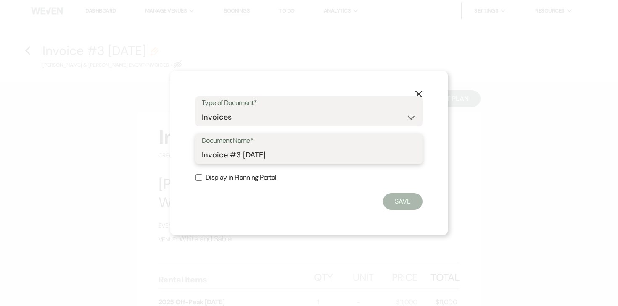
click at [314, 148] on input "Invoice #3 [DATE]" at bounding box center [309, 155] width 214 height 16
click at [308, 154] on input "Invoice #3 [DATE]" at bounding box center [309, 155] width 214 height 16
type input "Invoice #3 [DATE] (additional day)"
click at [402, 204] on button "Save" at bounding box center [403, 201] width 40 height 17
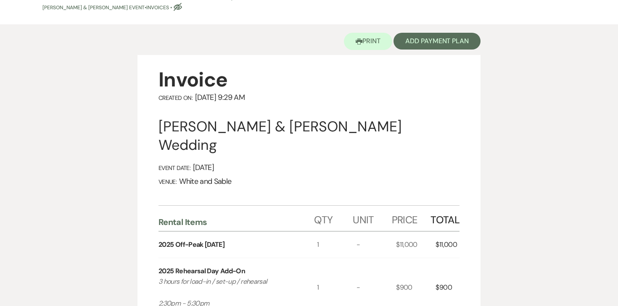
scroll to position [42, 0]
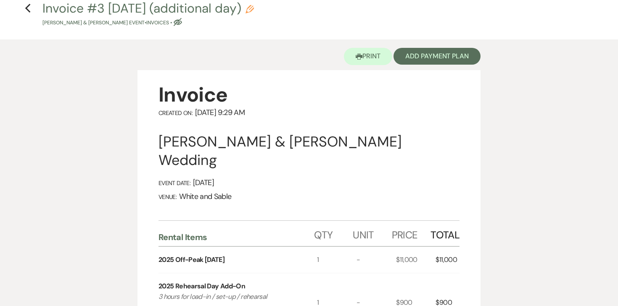
click at [422, 45] on div "Printer Print Add Payment Plan" at bounding box center [308, 55] width 343 height 31
click at [422, 55] on button "Add Payment Plan" at bounding box center [436, 56] width 87 height 17
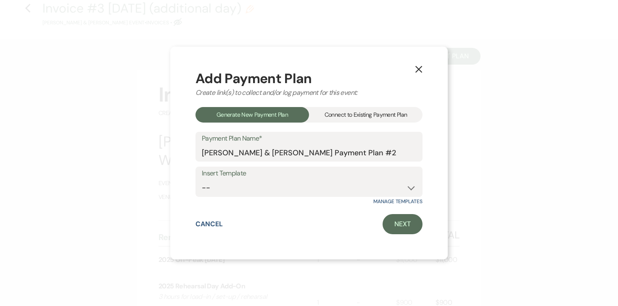
click at [356, 116] on div "Connect to Existing Payment Plan" at bounding box center [365, 115] width 113 height 16
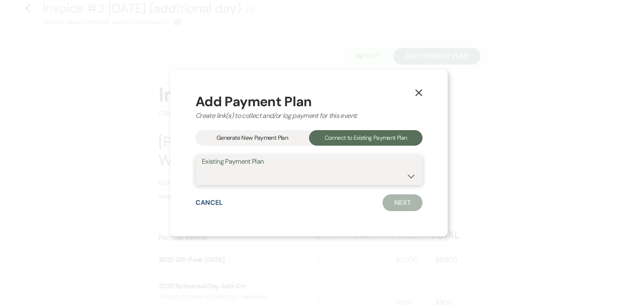
click at [302, 169] on select "[PERSON_NAME] & [PERSON_NAME] Payment Plan #1" at bounding box center [309, 176] width 214 height 16
select select "21786"
click at [202, 168] on select "[PERSON_NAME] & [PERSON_NAME] Payment Plan #1" at bounding box center [309, 176] width 214 height 16
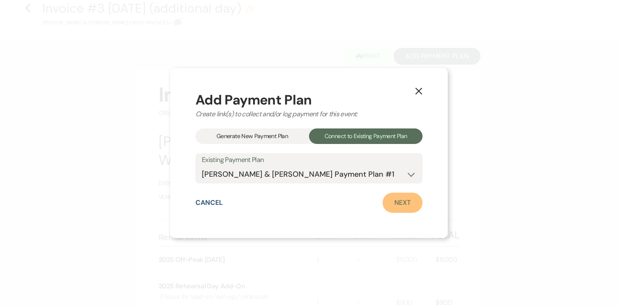
click at [401, 207] on link "Next" at bounding box center [402, 203] width 40 height 20
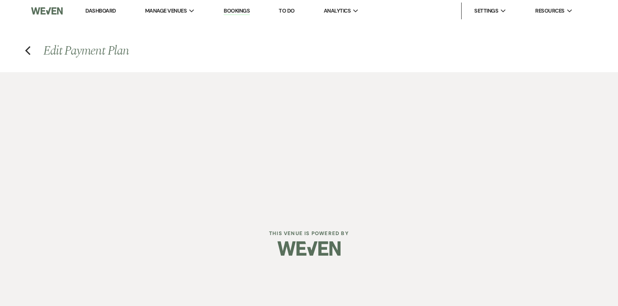
select select "28858"
select select "1"
select select "true"
select select "2"
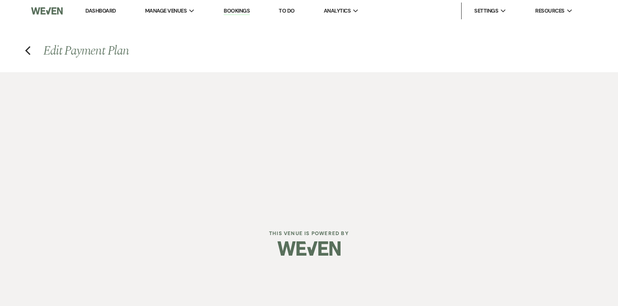
select select "flat"
select select "true"
select select "client"
select select "weekly"
select select "onDueDate"
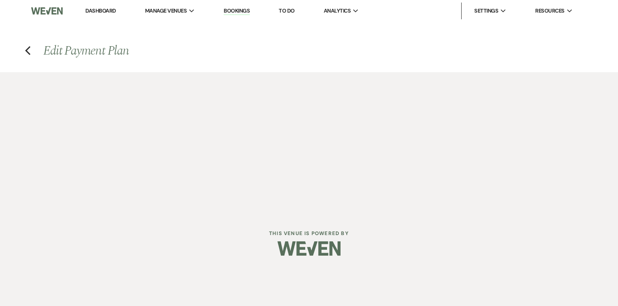
select select "complete"
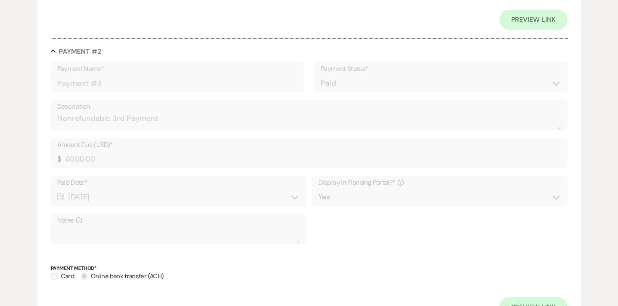
scroll to position [1013, 0]
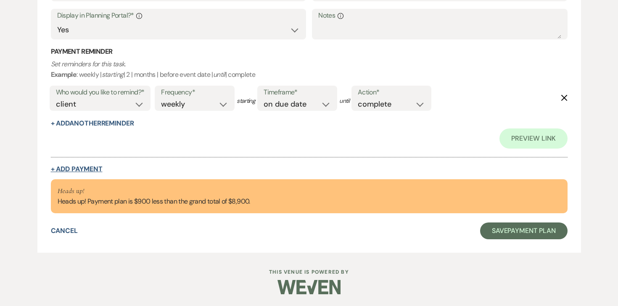
click at [84, 169] on button "+ Add Payment" at bounding box center [77, 169] width 52 height 7
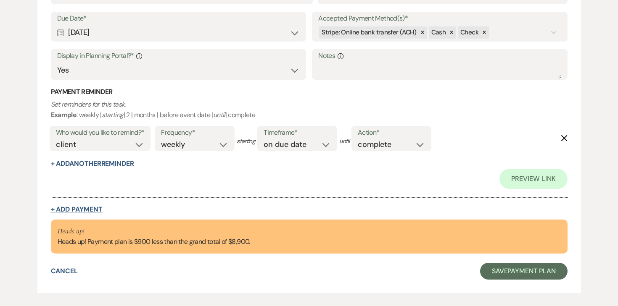
select select "2"
select select "flat"
select select "true"
select select "client"
select select "weeks"
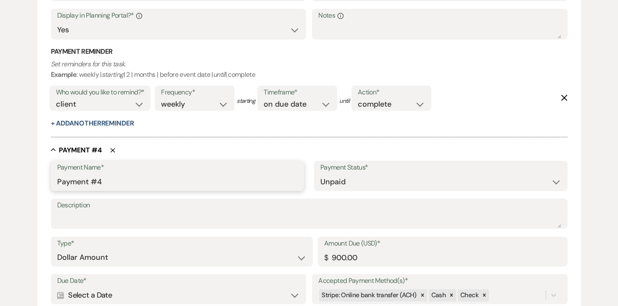
click at [150, 178] on input "Payment #4" at bounding box center [177, 182] width 241 height 16
type input "Payment #4 - Additional Day"
click at [108, 233] on div "Payment Name* Payment #4 - Additional Day Payment Status* Paid Unpaid Descripti…" at bounding box center [309, 296] width 517 height 271
click at [108, 217] on textarea "Description" at bounding box center [309, 219] width 504 height 17
click at [111, 216] on textarea "[DATE] 2:30pm - 5:30pm" at bounding box center [309, 219] width 504 height 17
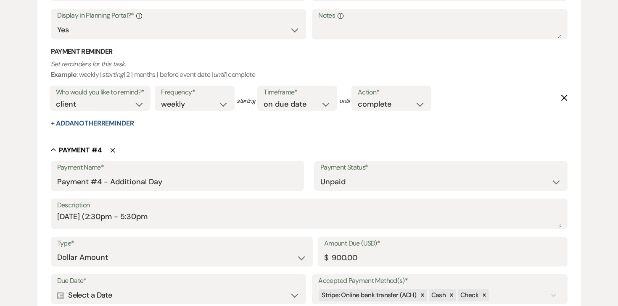
click at [190, 229] on div "Payment Name* Payment #4 - Additional Day Payment Status* Paid Unpaid Descripti…" at bounding box center [309, 296] width 517 height 271
click at [190, 219] on textarea "[DATE] (2:30pm - 5:30pm" at bounding box center [309, 219] width 504 height 17
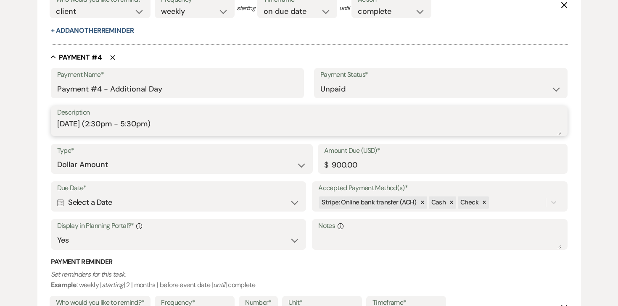
scroll to position [1074, 0]
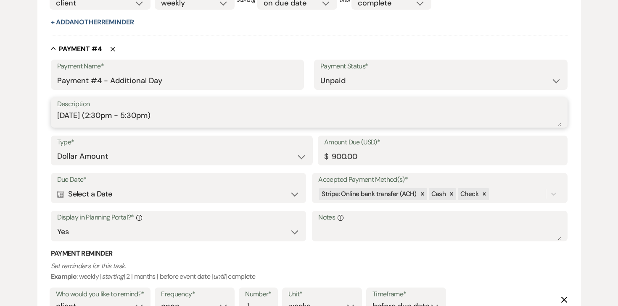
type textarea "[DATE] (2:30pm - 5:30pm)"
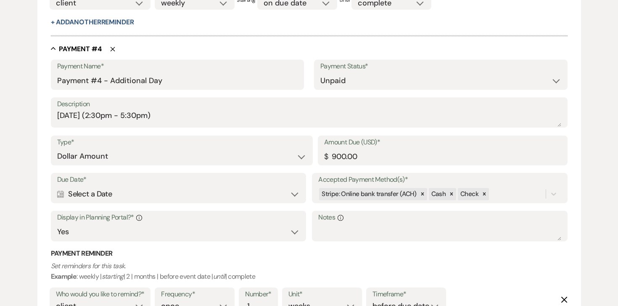
click at [284, 193] on div "Calendar Select a Date Expand" at bounding box center [178, 194] width 243 height 16
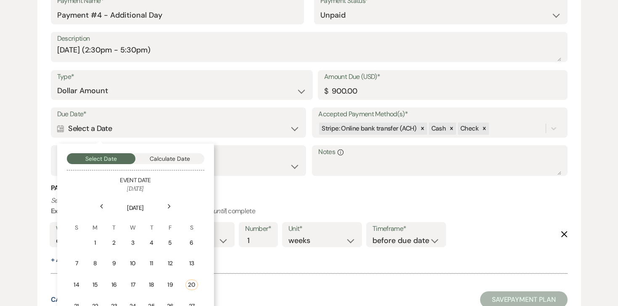
scroll to position [1140, 0]
click at [191, 159] on button "Calculate Date" at bounding box center [169, 158] width 69 height 11
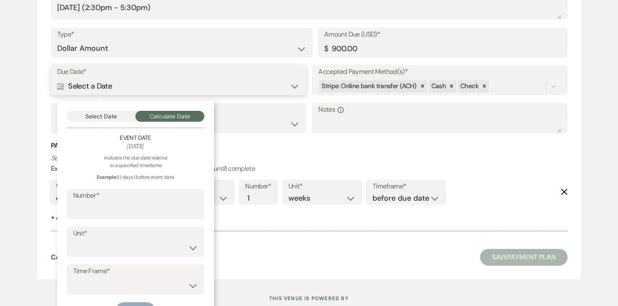
scroll to position [1190, 0]
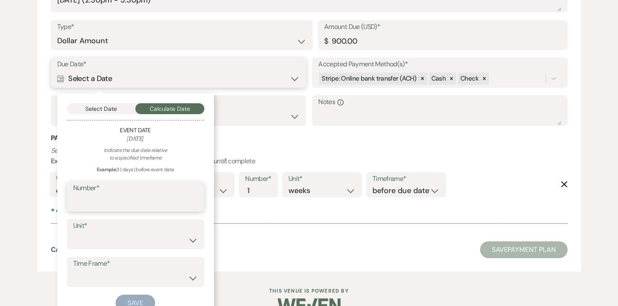
click at [179, 205] on input "Number*" at bounding box center [135, 203] width 125 height 16
type input "30"
click at [142, 242] on select "days weeks months" at bounding box center [135, 240] width 125 height 16
select select "day"
click at [73, 232] on select "days weeks months" at bounding box center [135, 240] width 125 height 16
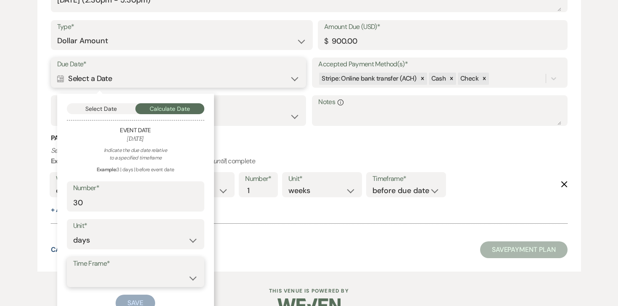
click at [107, 272] on select "before event date after event date after event is booked after [DATE] date" at bounding box center [135, 278] width 125 height 16
select select "beforeEventDate"
click at [73, 270] on select "before event date after event date after event is booked after [DATE] date" at bounding box center [135, 278] width 125 height 16
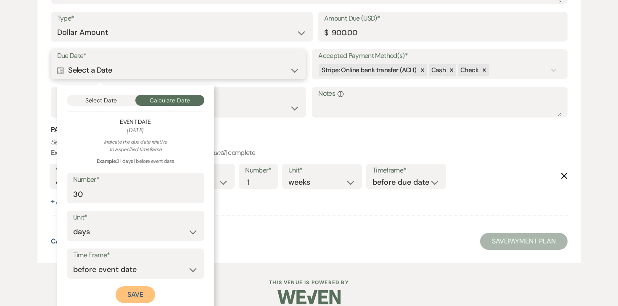
click at [124, 287] on button "Save" at bounding box center [136, 295] width 40 height 17
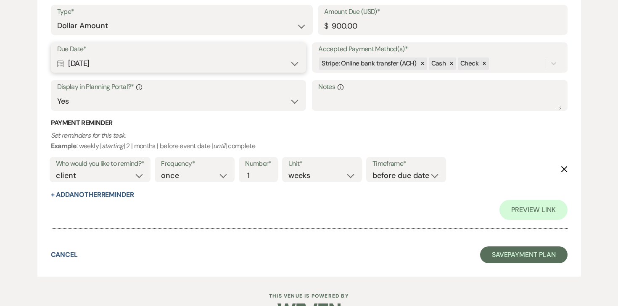
scroll to position [1266, 0]
click at [522, 256] on button "Save Payment Plan" at bounding box center [523, 254] width 87 height 17
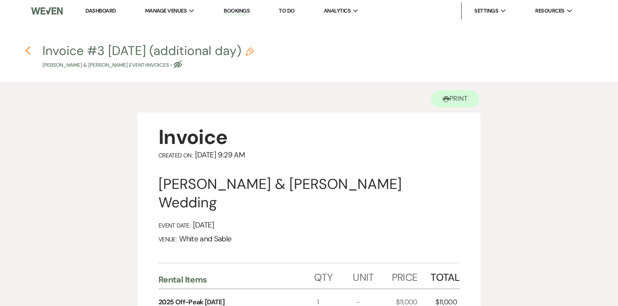
click at [28, 52] on use "button" at bounding box center [27, 50] width 5 height 9
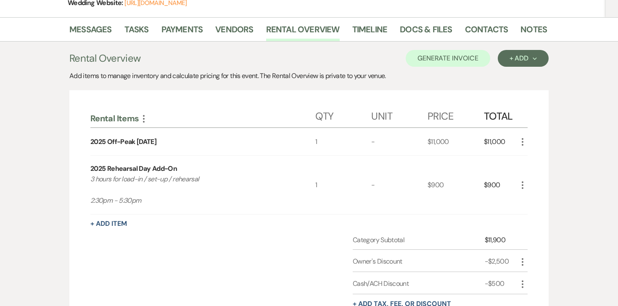
scroll to position [141, 0]
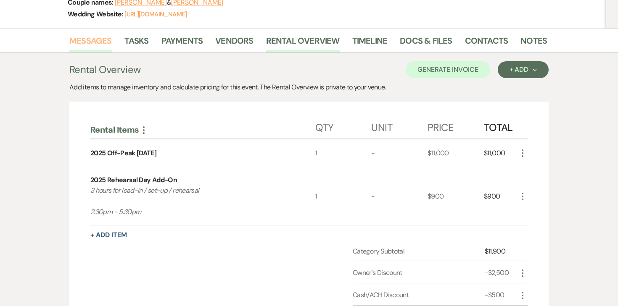
click at [84, 34] on link "Messages" at bounding box center [90, 43] width 42 height 18
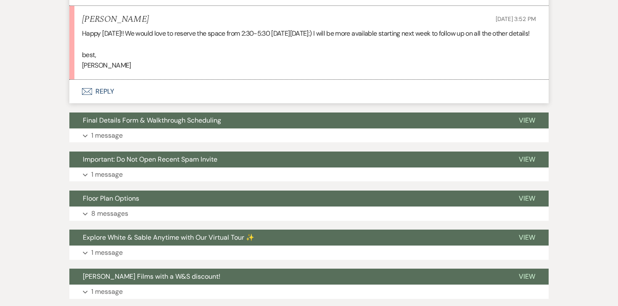
scroll to position [1364, 0]
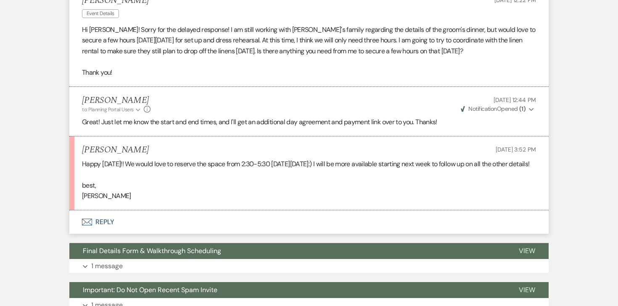
click at [106, 233] on button "Envelope Reply" at bounding box center [308, 223] width 479 height 24
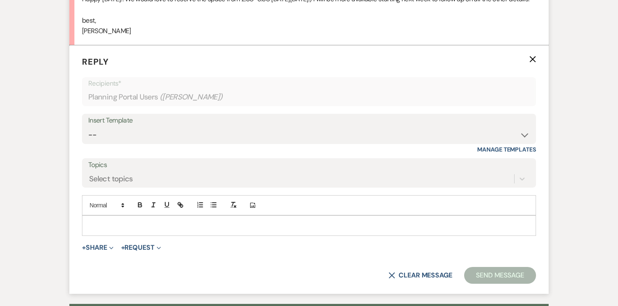
scroll to position [1534, 0]
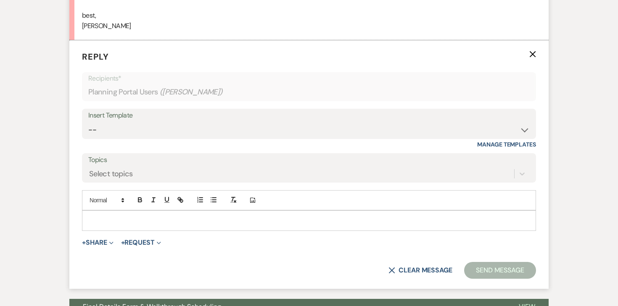
click at [115, 225] on p at bounding box center [309, 220] width 440 height 9
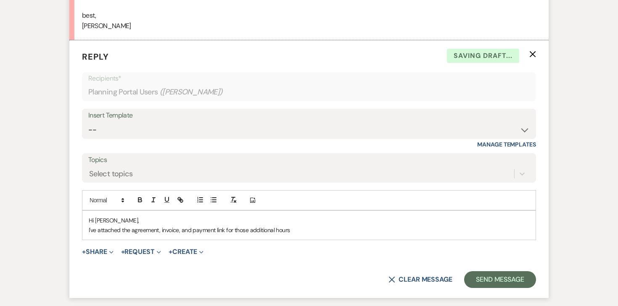
click at [111, 235] on p "I've attached the agreement, invoice, and payment link for those additional hou…" at bounding box center [309, 230] width 440 height 9
click at [118, 225] on p "Hi [PERSON_NAME]," at bounding box center [309, 220] width 440 height 9
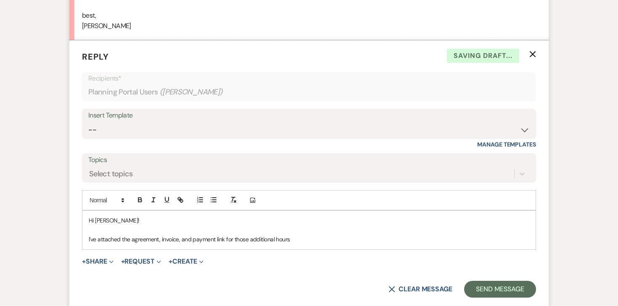
click at [309, 244] on p "I've attached the agreement, invoice, and payment link for those additional hou…" at bounding box center [309, 239] width 440 height 9
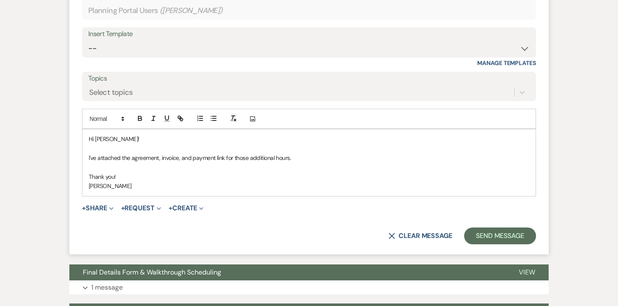
scroll to position [1622, 0]
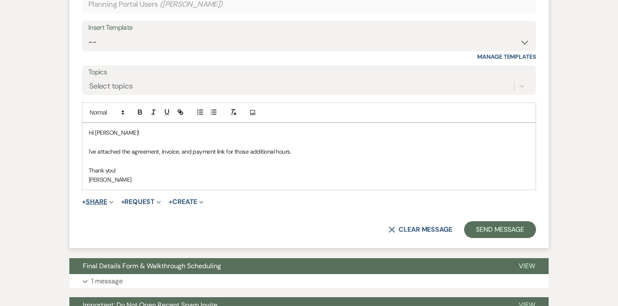
click at [104, 206] on button "+ Share Expand" at bounding box center [98, 202] width 32 height 7
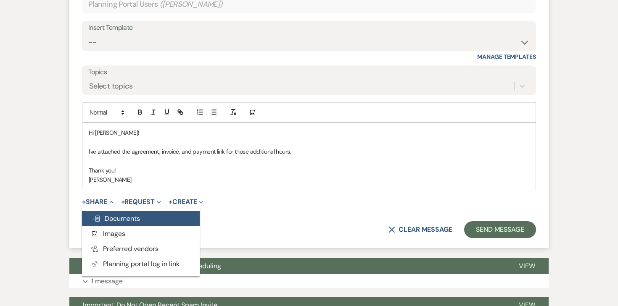
click at [106, 223] on span "Doc Upload Documents" at bounding box center [116, 218] width 48 height 9
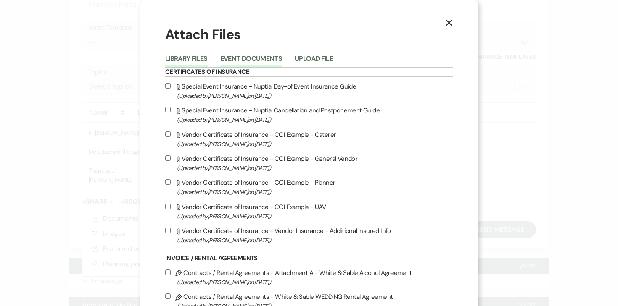
click at [260, 60] on button "Event Documents" at bounding box center [251, 61] width 62 height 12
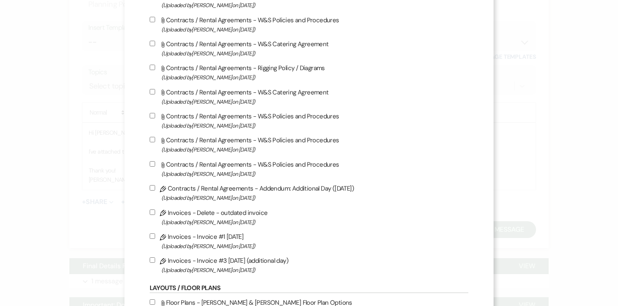
scroll to position [275, 0]
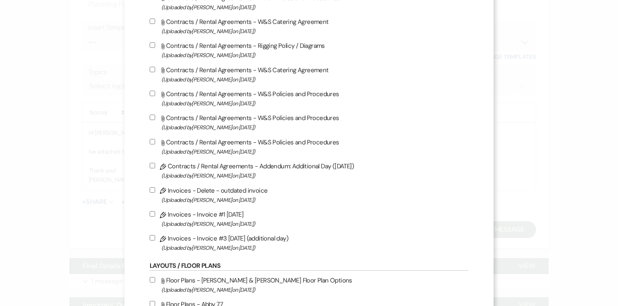
click at [155, 169] on input "Pencil Contracts / Rental Agreements - Addendum: Additional Day ([DATE]) (Uploa…" at bounding box center [152, 165] width 5 height 5
checkbox input "true"
click at [155, 241] on input "Pencil Invoices - Invoice #3 [DATE] (additional day) (Uploaded by [PERSON_NAME]…" at bounding box center [152, 237] width 5 height 5
checkbox input "true"
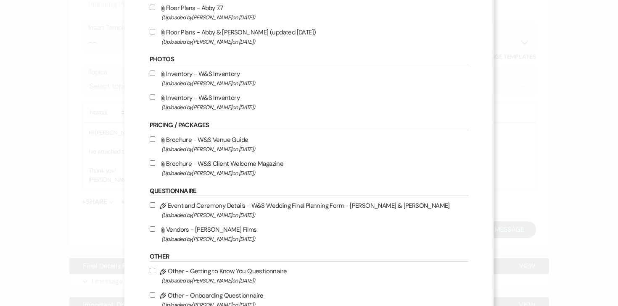
scroll to position [632, 0]
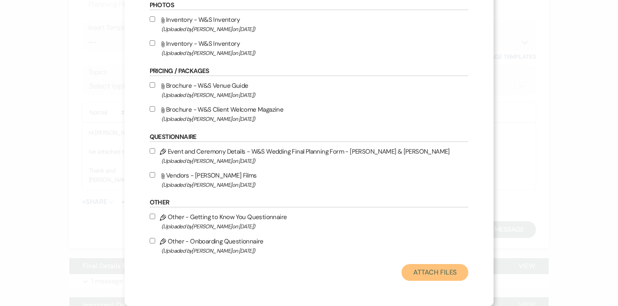
click at [436, 274] on button "Attach Files" at bounding box center [434, 272] width 67 height 17
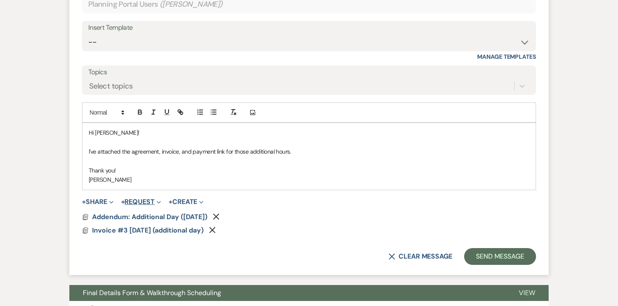
click at [152, 206] on button "+ Request Expand" at bounding box center [141, 202] width 40 height 7
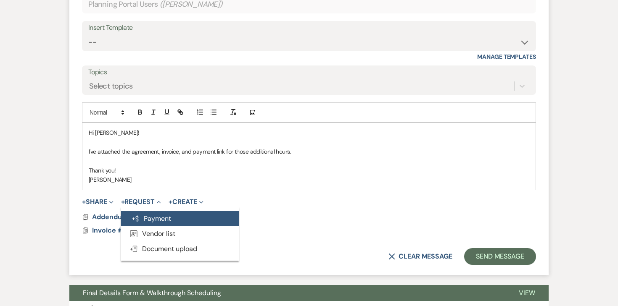
click at [151, 223] on button "Generate Payment Payment" at bounding box center [180, 218] width 118 height 15
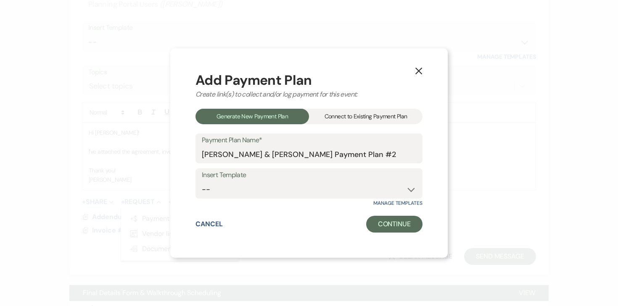
click at [341, 113] on div "Connect to Existing Payment Plan" at bounding box center [365, 117] width 113 height 16
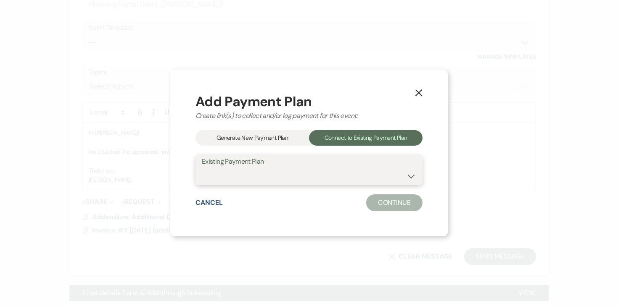
click at [252, 171] on select "[PERSON_NAME] & [PERSON_NAME] Payment Plan #1" at bounding box center [309, 176] width 214 height 16
select select "21786"
click at [202, 168] on select "[PERSON_NAME] & [PERSON_NAME] Payment Plan #1" at bounding box center [309, 176] width 214 height 16
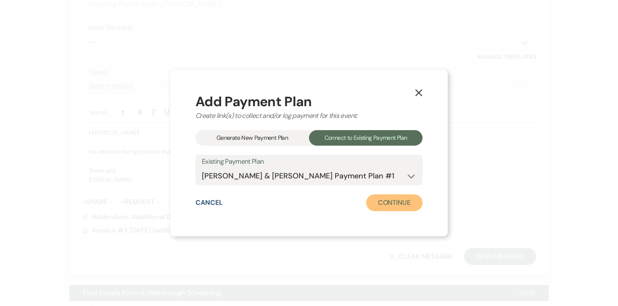
drag, startPoint x: 379, startPoint y: 209, endPoint x: 393, endPoint y: 203, distance: 14.9
click at [393, 203] on button "Continue" at bounding box center [394, 203] width 56 height 17
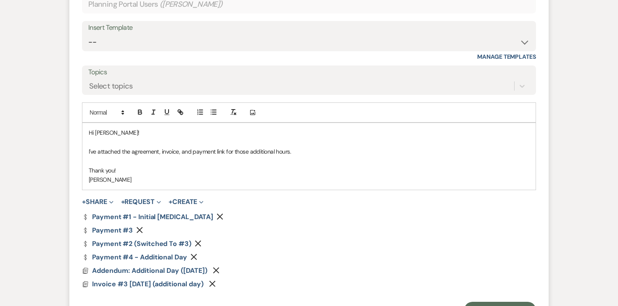
scroll to position [1685, 0]
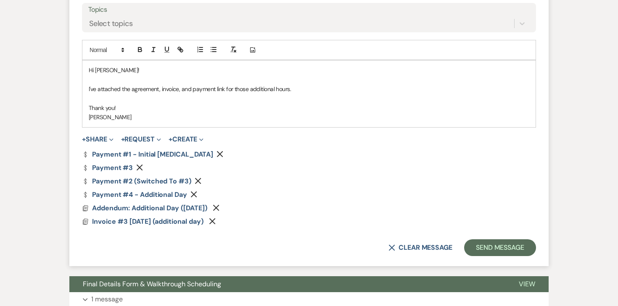
drag, startPoint x: 393, startPoint y: 203, endPoint x: 192, endPoint y: 167, distance: 204.1
click at [216, 158] on icon "Remove" at bounding box center [219, 154] width 7 height 7
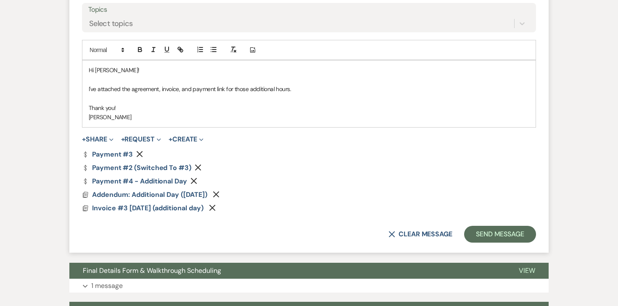
click at [140, 158] on icon "Remove" at bounding box center [139, 154] width 7 height 7
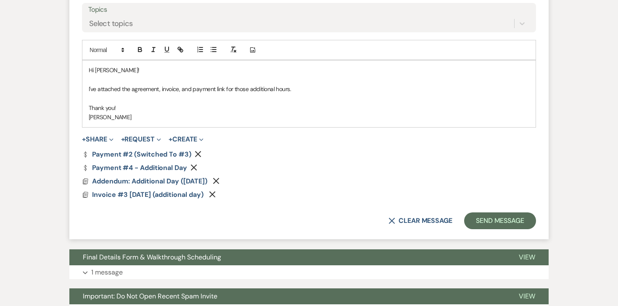
click at [196, 158] on icon "Remove" at bounding box center [198, 154] width 7 height 7
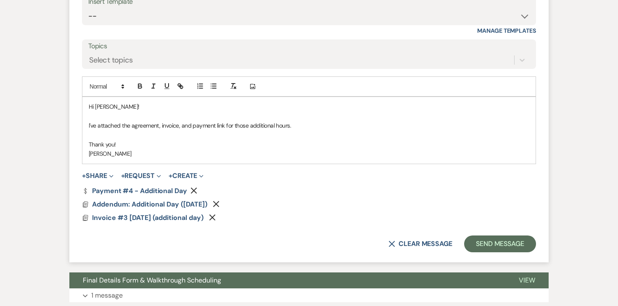
scroll to position [1647, 0]
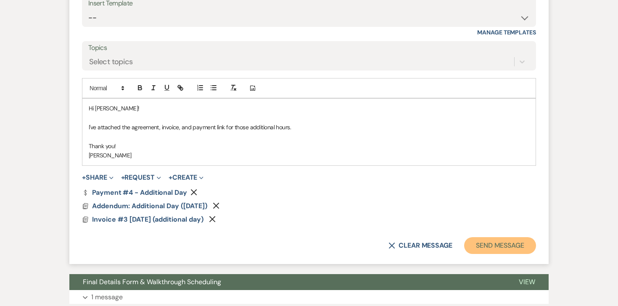
click at [501, 254] on button "Send Message" at bounding box center [500, 245] width 72 height 17
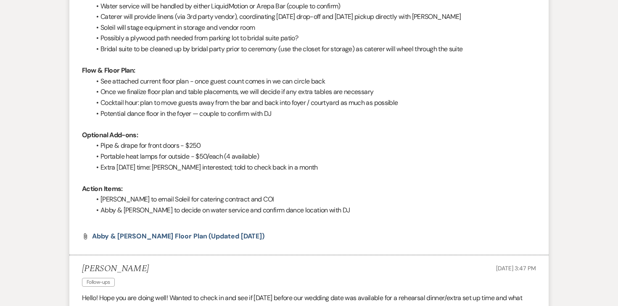
scroll to position [0, 0]
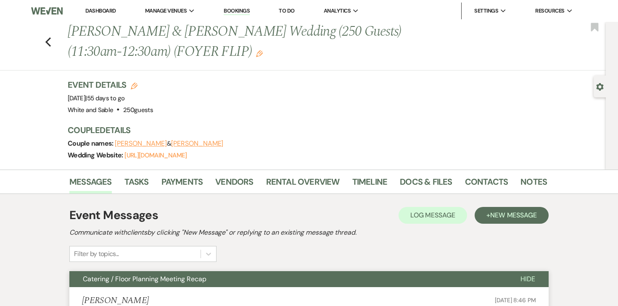
drag, startPoint x: 192, startPoint y: 167, endPoint x: 206, endPoint y: 53, distance: 115.2
click at [256, 53] on icon "Edit" at bounding box center [259, 53] width 7 height 7
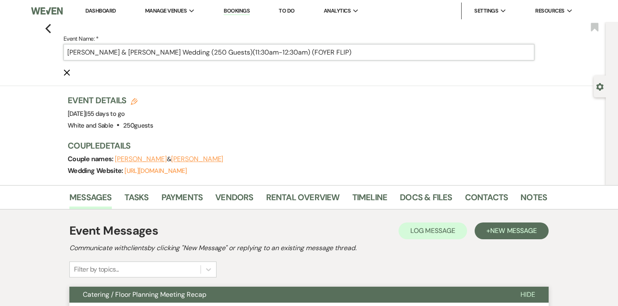
click at [302, 53] on input "[PERSON_NAME] & [PERSON_NAME] Wedding (250 Guests)(11:30am-12:30am) (FOYER FLIP)" at bounding box center [298, 52] width 471 height 16
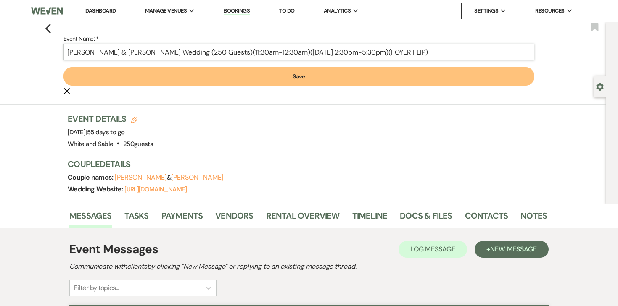
type input "[PERSON_NAME] & [PERSON_NAME] Wedding (250 Guests)(11:30am-12:30am)([DATE] 2:30…"
drag, startPoint x: 206, startPoint y: 53, endPoint x: 293, endPoint y: 82, distance: 91.6
click at [293, 82] on button "Save" at bounding box center [298, 76] width 471 height 18
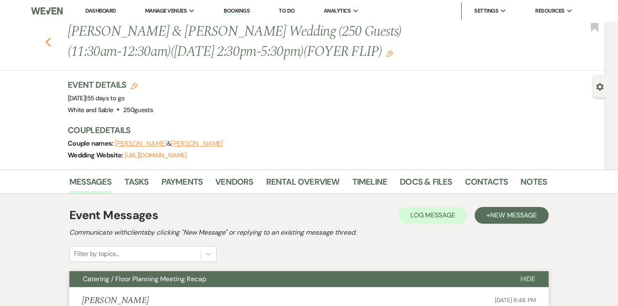
drag, startPoint x: 293, startPoint y: 82, endPoint x: 50, endPoint y: 42, distance: 247.0
click at [50, 42] on icon "Previous" at bounding box center [48, 42] width 6 height 10
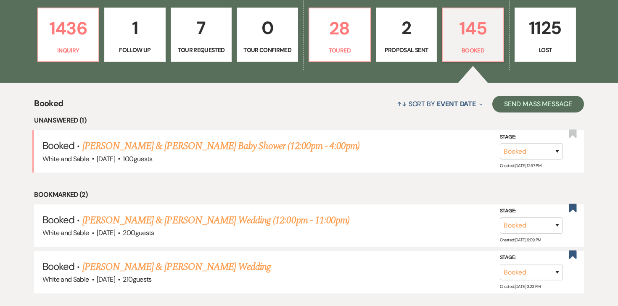
scroll to position [235, 0]
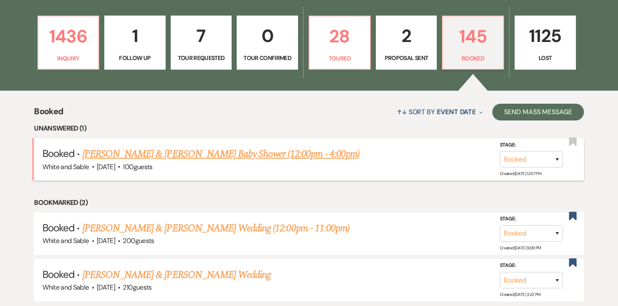
click at [187, 150] on link "[PERSON_NAME] & [PERSON_NAME] Baby Shower (12:00pm - 4:00pm)" at bounding box center [220, 154] width 277 height 15
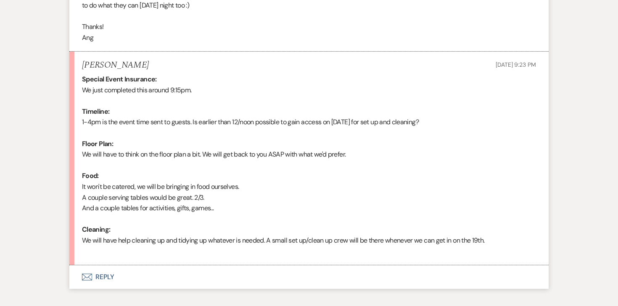
scroll to position [495, 0]
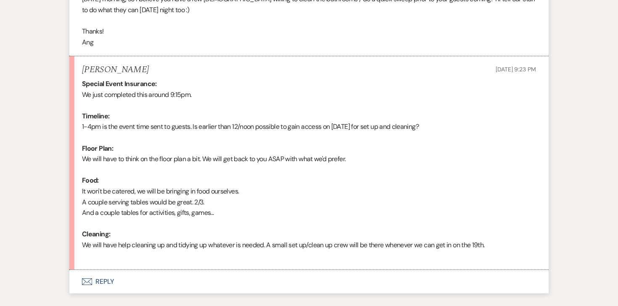
click at [112, 270] on button "Envelope Reply" at bounding box center [308, 282] width 479 height 24
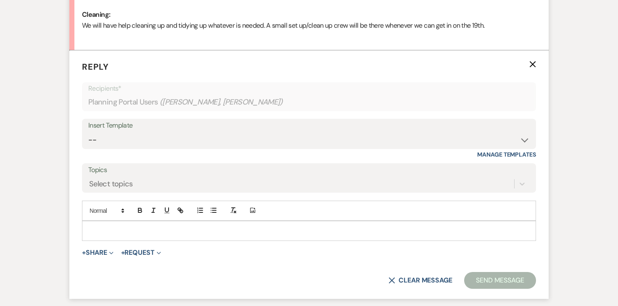
scroll to position [716, 0]
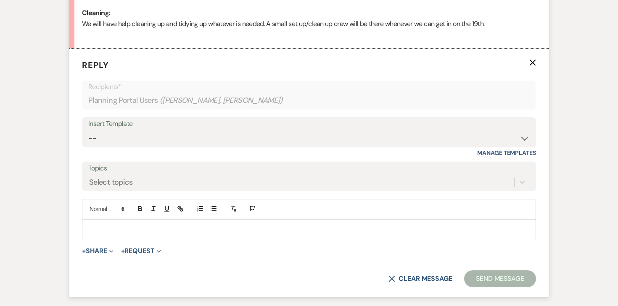
click at [118, 225] on p at bounding box center [309, 229] width 440 height 9
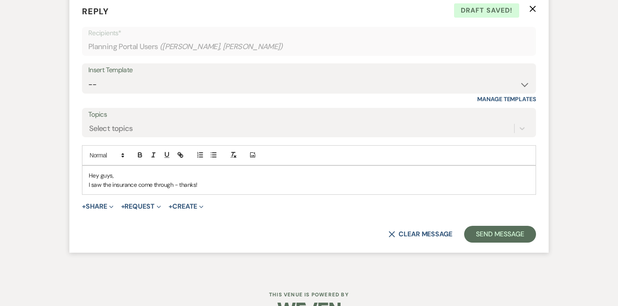
scroll to position [773, 0]
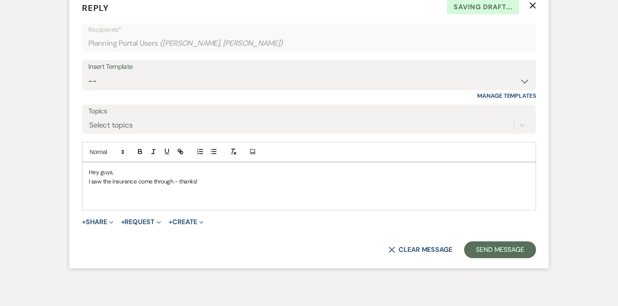
click at [89, 177] on p "I saw the insurance come through - thanks!" at bounding box center [309, 181] width 440 height 9
click at [216, 177] on p "I saw the insurance come through - thanks!" at bounding box center [309, 181] width 440 height 9
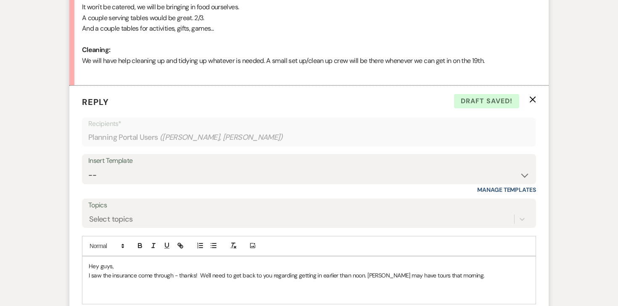
scroll to position [680, 0]
click at [90, 271] on p "I saw the insurance come through - thanks! We'll need to get back to you regard…" at bounding box center [309, 275] width 440 height 9
click at [89, 271] on p "I saw the insurance come through - thanks! We'll need to get back to you regard…" at bounding box center [309, 275] width 440 height 9
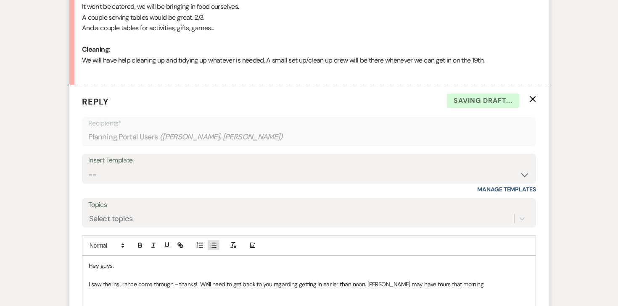
click at [216, 242] on icon "button" at bounding box center [214, 246] width 8 height 8
click at [218, 280] on li "I saw the insurance come through - thanks! We'll need to get back to you regard…" at bounding box center [313, 284] width 432 height 9
click at [212, 280] on li "I saw the insurance come through - thanks! We'll need to get back to you regard…" at bounding box center [313, 284] width 432 height 9
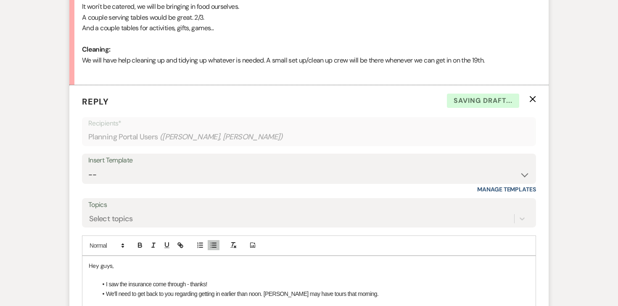
click at [385, 290] on li "We'll need to get back to you regarding getting in earlier than noon. [PERSON_N…" at bounding box center [313, 294] width 432 height 9
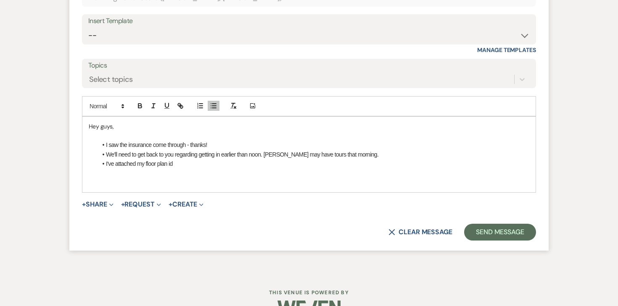
scroll to position [820, 0]
click at [175, 159] on li "I've attached my floor plan i" at bounding box center [313, 163] width 432 height 9
drag, startPoint x: 176, startPoint y: 140, endPoint x: 138, endPoint y: 141, distance: 38.3
click at [138, 159] on li "I've attached my floor plan i" at bounding box center [313, 163] width 432 height 9
click at [107, 140] on li "I saw the insurance come through - thanks!" at bounding box center [313, 144] width 432 height 9
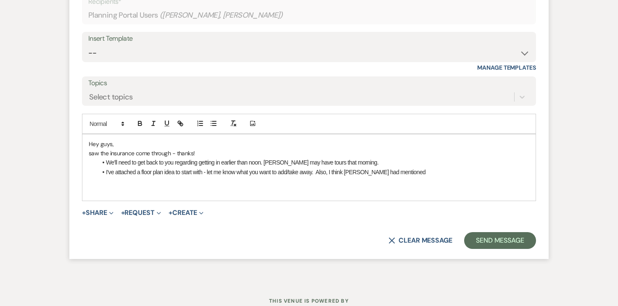
scroll to position [811, 0]
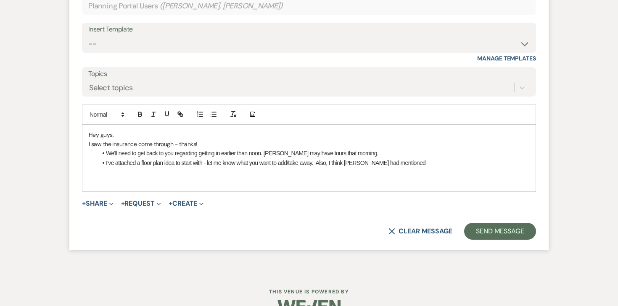
click at [107, 149] on li "We'll need to get back to you regarding getting in earlier than noon. [PERSON_N…" at bounding box center [313, 153] width 432 height 9
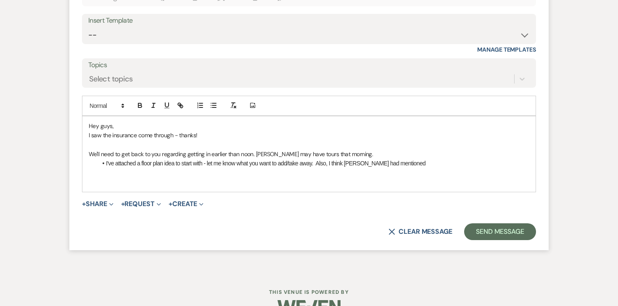
click at [125, 121] on p "Hey guys," at bounding box center [309, 125] width 440 height 9
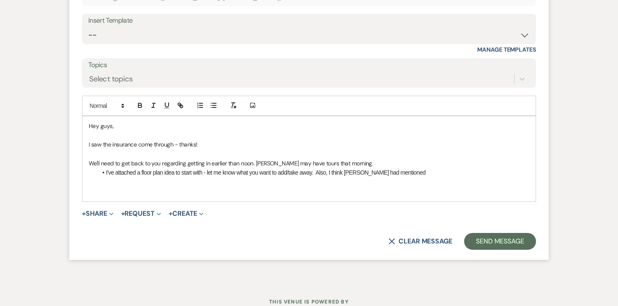
click at [106, 168] on li "I've attached a floor plan idea to start with - let me know what you want to ad…" at bounding box center [313, 172] width 432 height 9
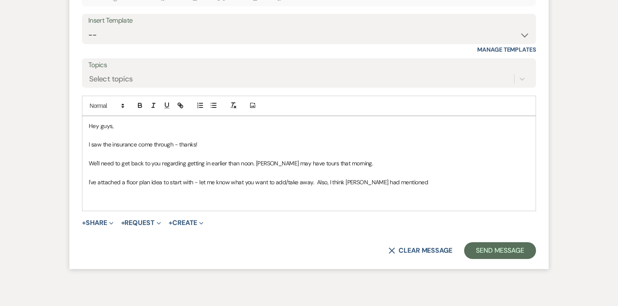
click at [417, 178] on p "I've attached a floor plan idea to start with - let me know what you want to ad…" at bounding box center [309, 182] width 440 height 9
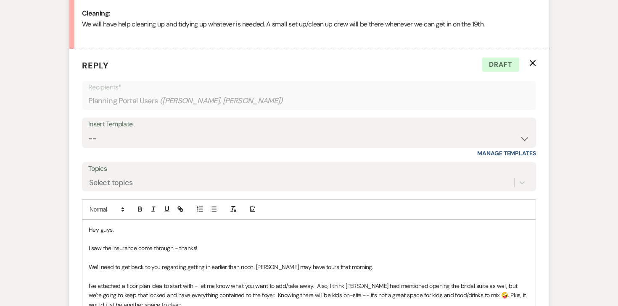
scroll to position [768, 0]
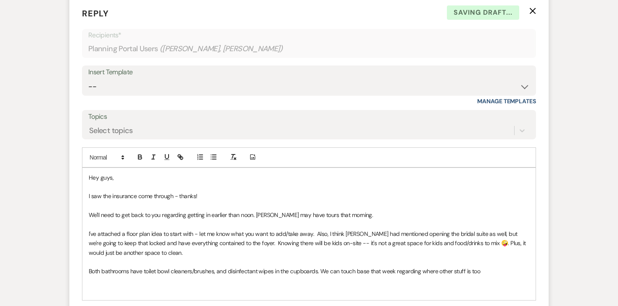
click at [337, 277] on p at bounding box center [309, 281] width 440 height 9
drag, startPoint x: 382, startPoint y: 252, endPoint x: 510, endPoint y: 251, distance: 127.8
click at [510, 267] on p "Both bathrooms have toilet bowl cleaners/brushes, and disinfectant wipes in the…" at bounding box center [309, 271] width 440 height 9
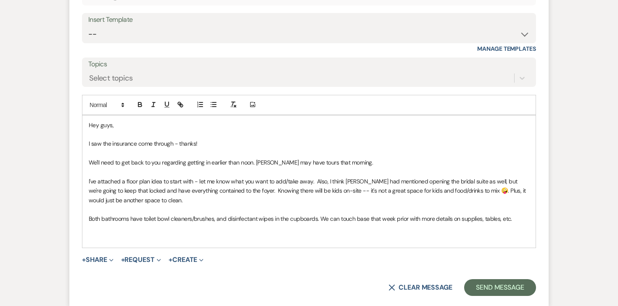
scroll to position [826, 0]
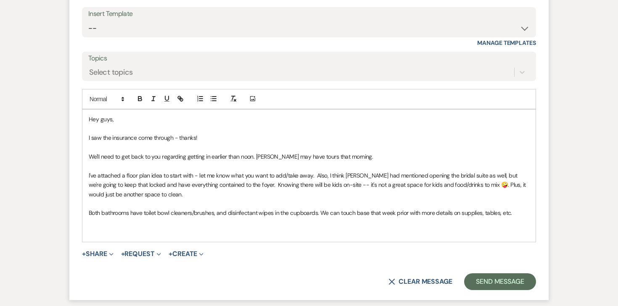
click at [443, 171] on p "I've attached a floor plan idea to start with - let me know what you want to ad…" at bounding box center [309, 185] width 440 height 28
click at [391, 218] on p at bounding box center [309, 222] width 440 height 9
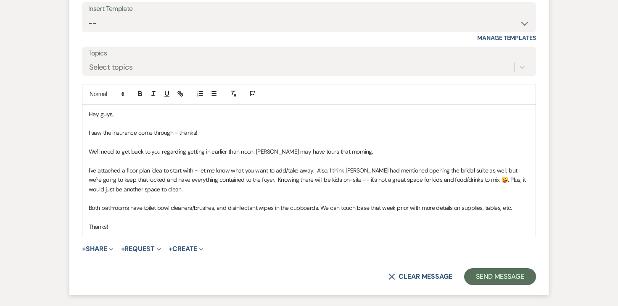
scroll to position [844, 0]
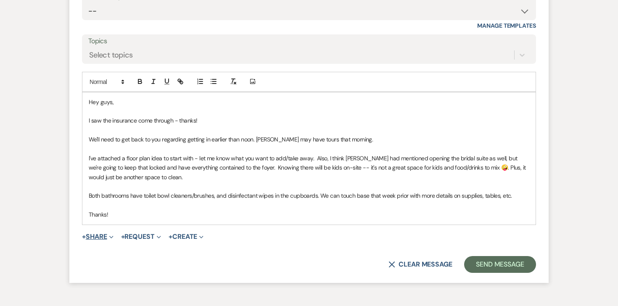
click at [99, 234] on button "+ Share Expand" at bounding box center [98, 237] width 32 height 7
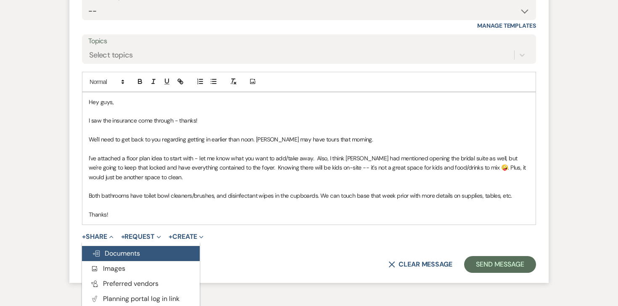
click at [106, 246] on button "Doc Upload Documents" at bounding box center [141, 253] width 118 height 15
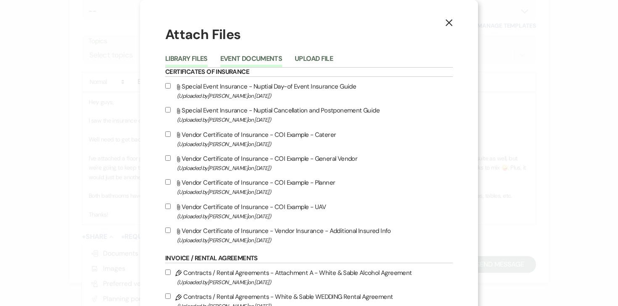
click at [240, 60] on button "Event Documents" at bounding box center [251, 61] width 62 height 12
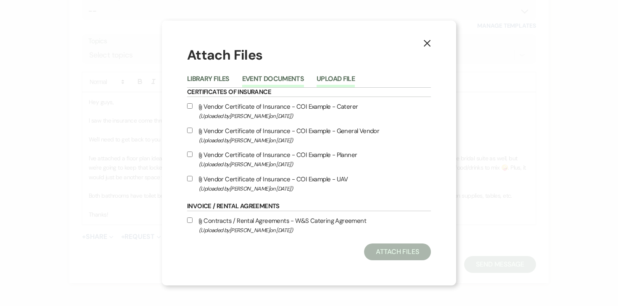
click at [343, 79] on button "Upload File" at bounding box center [335, 82] width 38 height 12
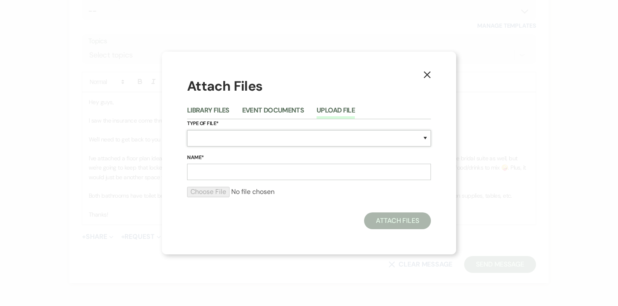
click at [216, 141] on select "Special Event Insurance Vendor Certificate of Insurance Contracts / Rental Agre…" at bounding box center [309, 138] width 244 height 16
select select "24"
click at [187, 130] on select "Special Event Insurance Vendor Certificate of Insurance Contracts / Rental Agre…" at bounding box center [309, 138] width 244 height 16
click at [261, 169] on input "Name*" at bounding box center [309, 172] width 244 height 16
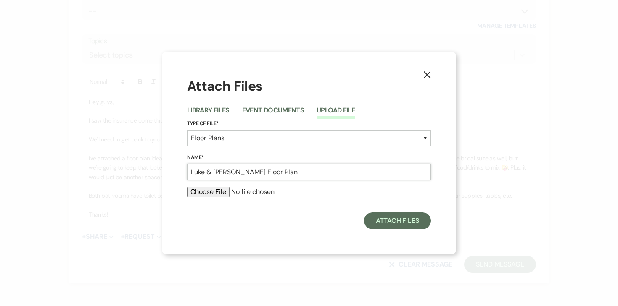
type input "Luke & [PERSON_NAME] Floor Plan"
click at [225, 183] on form "Type of File* Special Event Insurance Vendor Certificate of Insurance Contracts…" at bounding box center [309, 161] width 244 height 85
click at [219, 198] on div at bounding box center [309, 195] width 244 height 17
click at [218, 193] on input "file" at bounding box center [309, 192] width 244 height 10
type input "C:\fakepath\Luke & [PERSON_NAME].pdf"
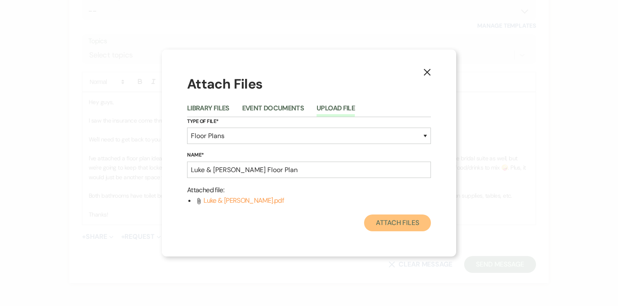
click at [387, 220] on button "Attach Files" at bounding box center [397, 223] width 67 height 17
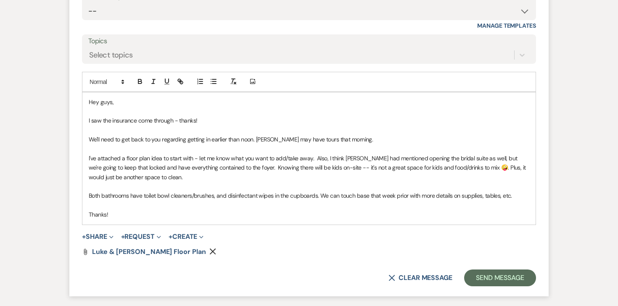
click at [311, 154] on p "I've attached a floor plan idea to start with - let me know what you want to ad…" at bounding box center [309, 168] width 440 height 28
click at [430, 210] on p "Thanks!" at bounding box center [309, 214] width 440 height 9
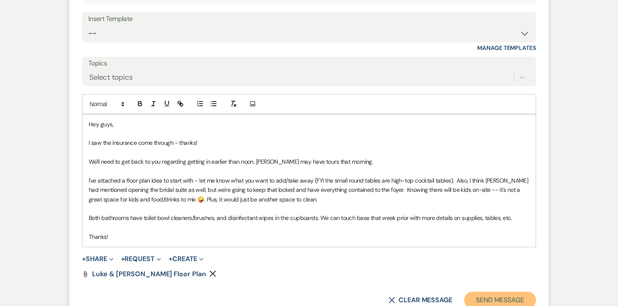
click at [488, 292] on button "Send Message" at bounding box center [500, 300] width 72 height 17
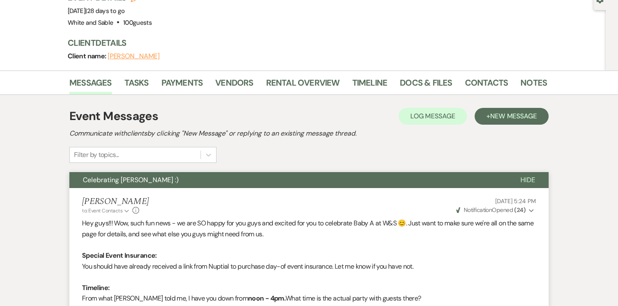
scroll to position [3, 0]
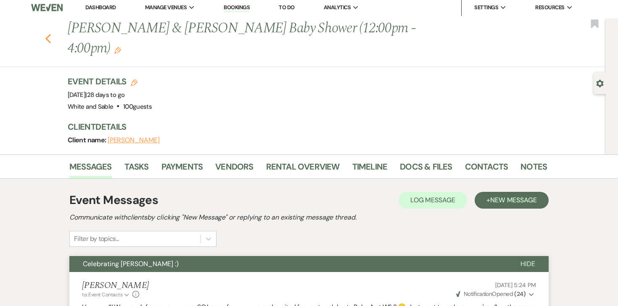
click at [47, 34] on icon "Previous" at bounding box center [48, 39] width 6 height 10
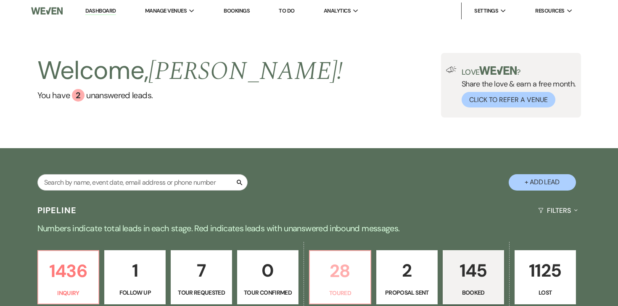
click at [340, 281] on p "28" at bounding box center [340, 271] width 50 height 28
select select "5"
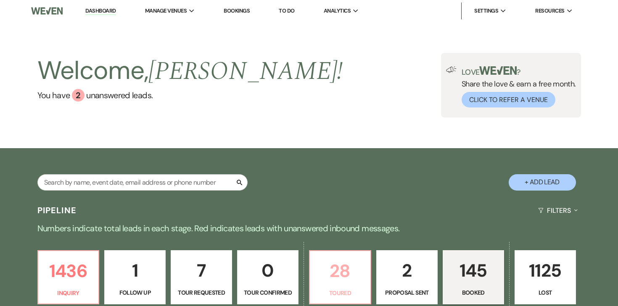
select select "5"
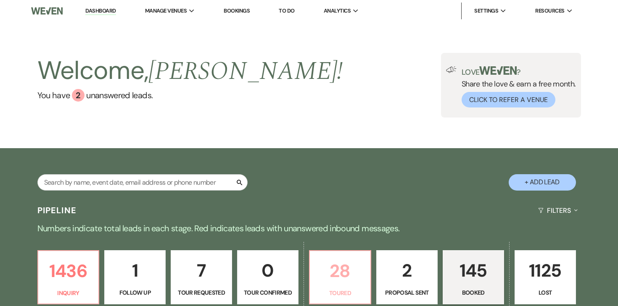
select select "5"
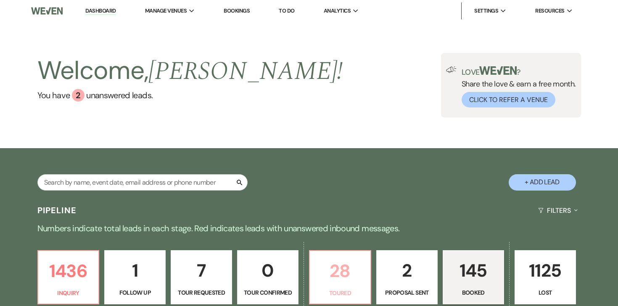
select select "5"
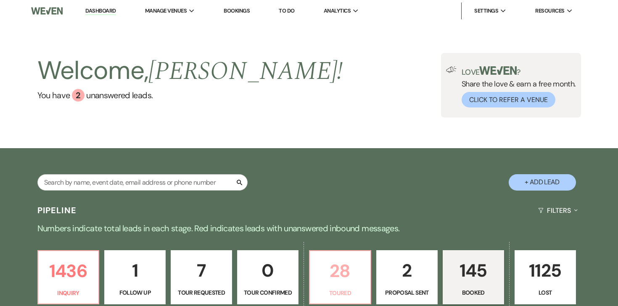
select select "5"
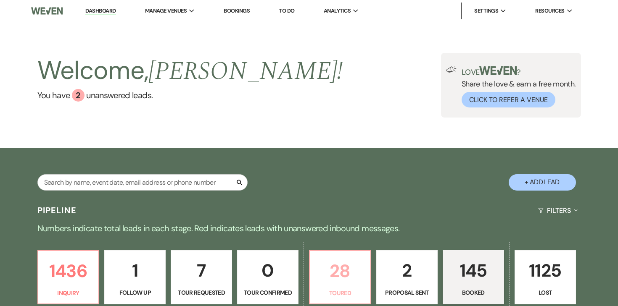
select select "5"
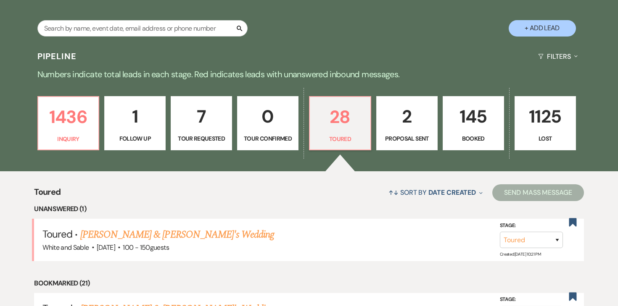
scroll to position [154, 0]
